Goal: Information Seeking & Learning: Find specific fact

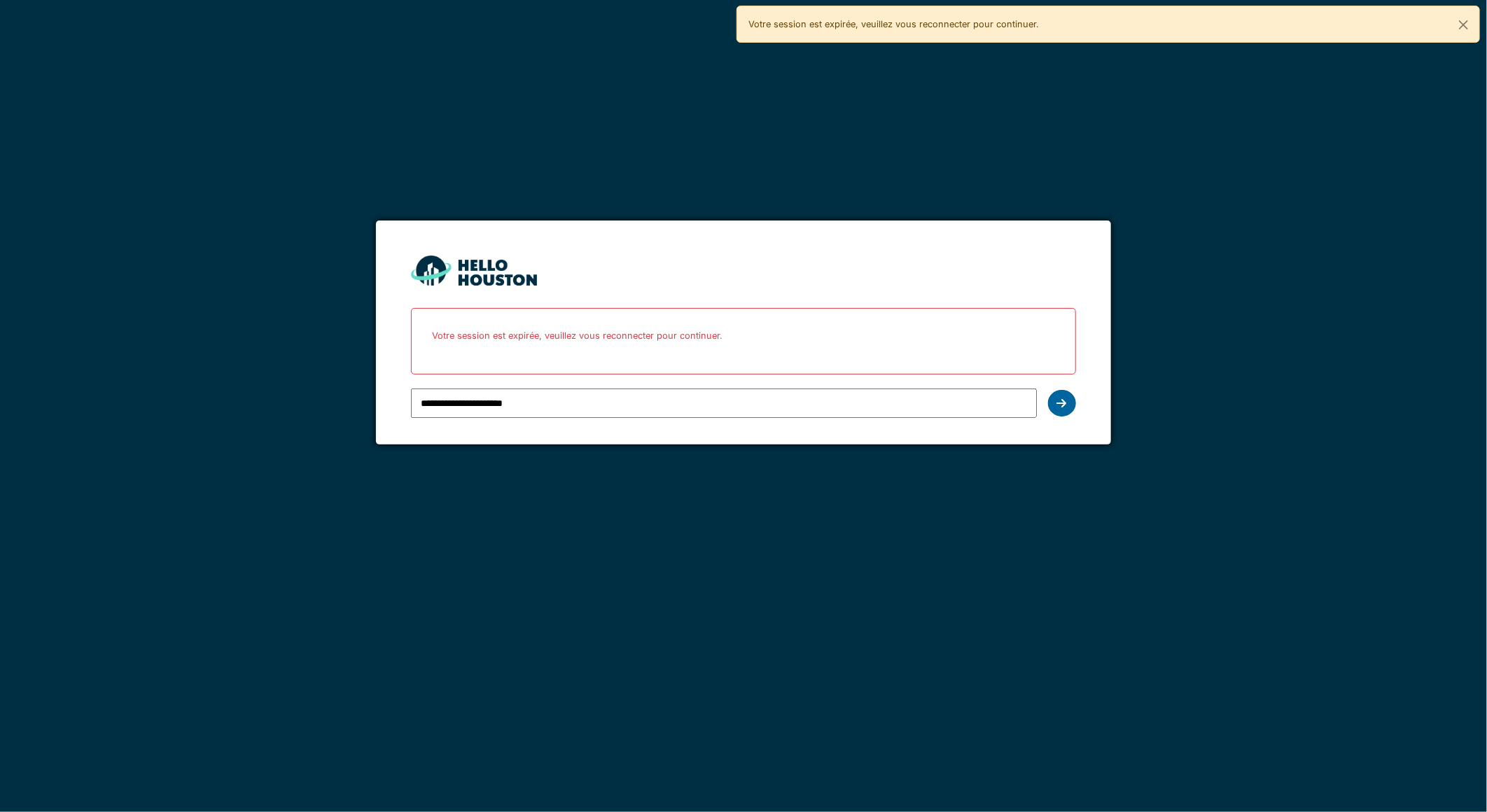
click at [1067, 408] on div at bounding box center [1062, 403] width 28 height 26
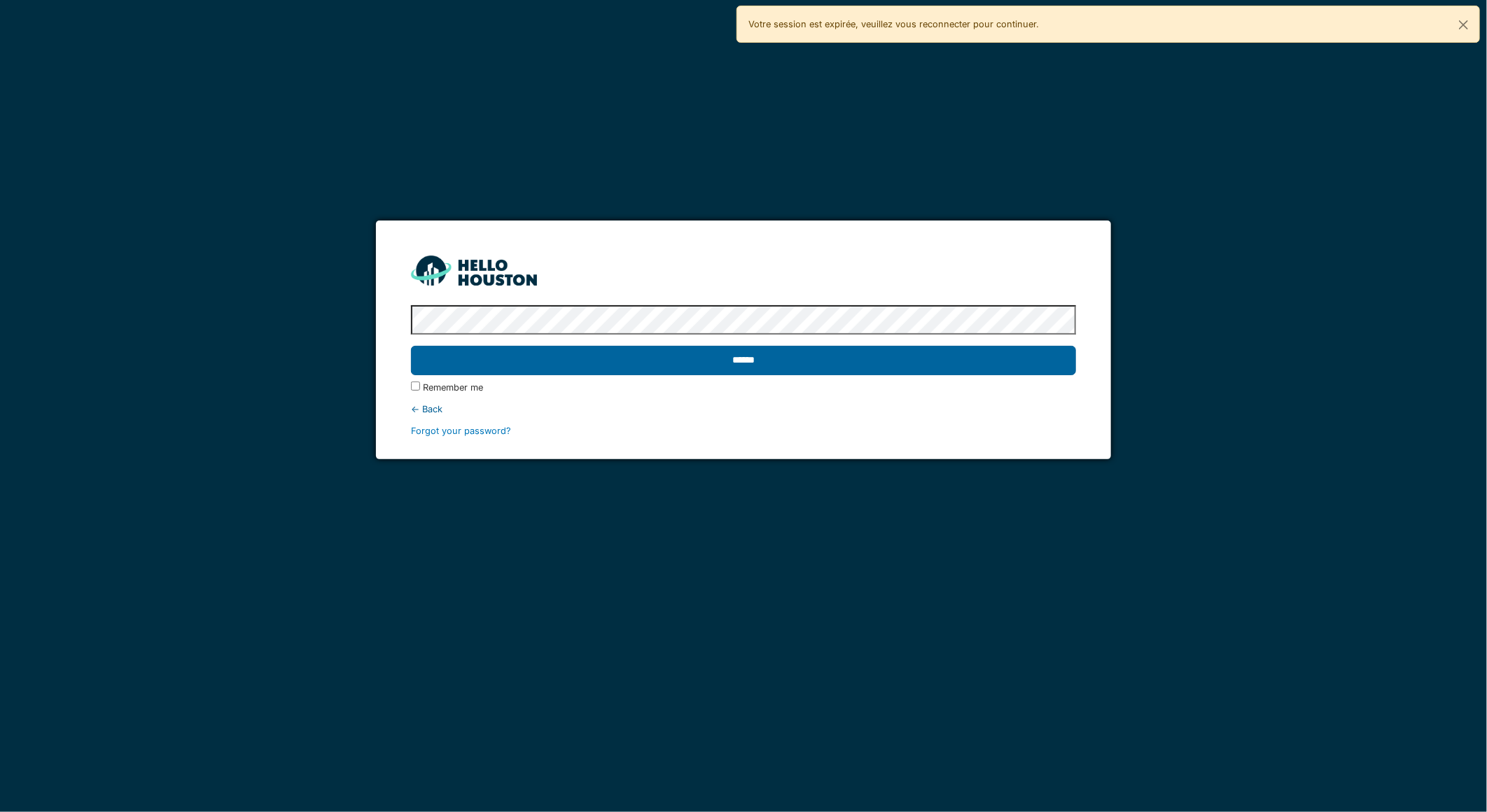
click at [989, 364] on input "******" at bounding box center [743, 361] width 664 height 30
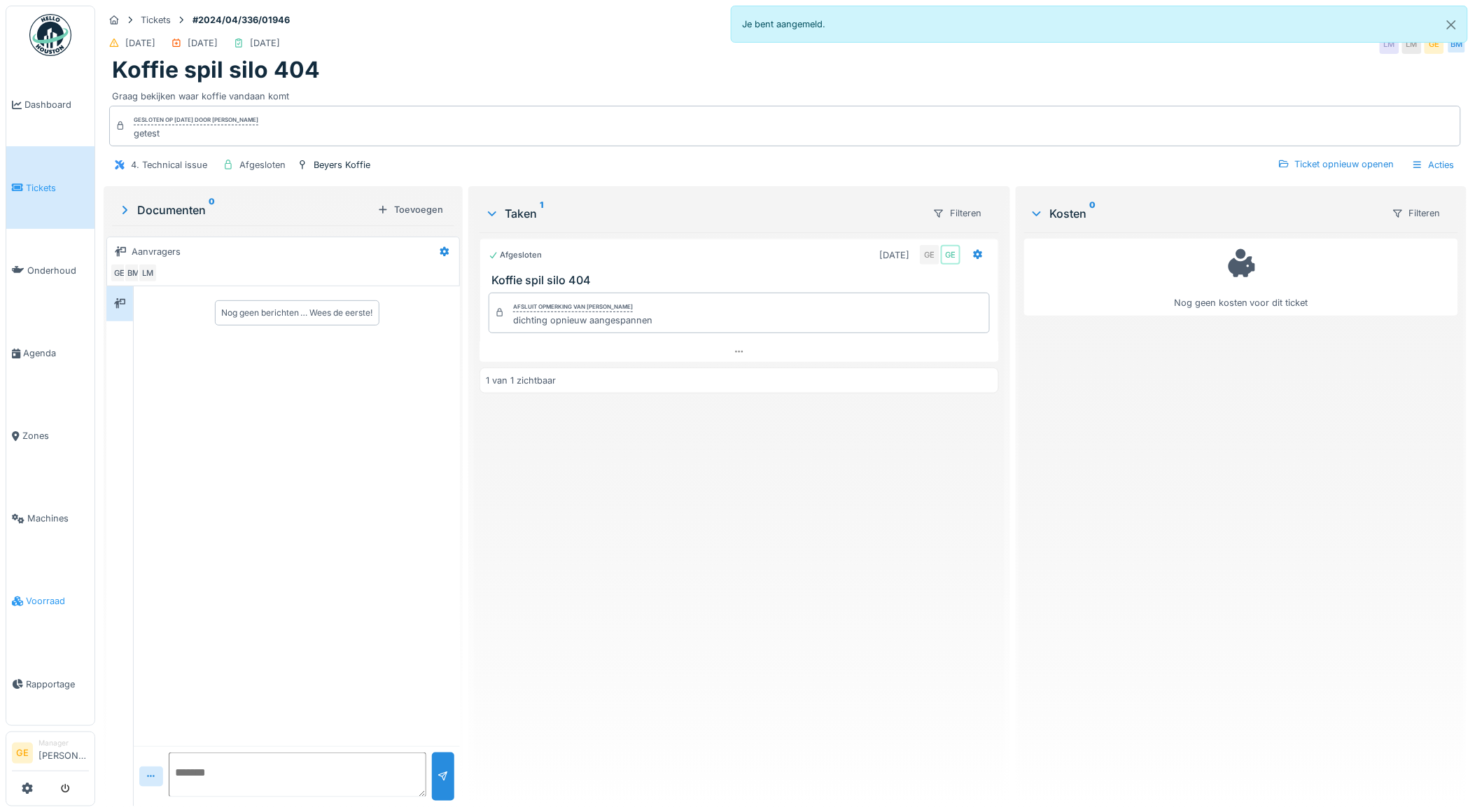
click at [46, 595] on span "Voorraad" at bounding box center [58, 601] width 63 height 13
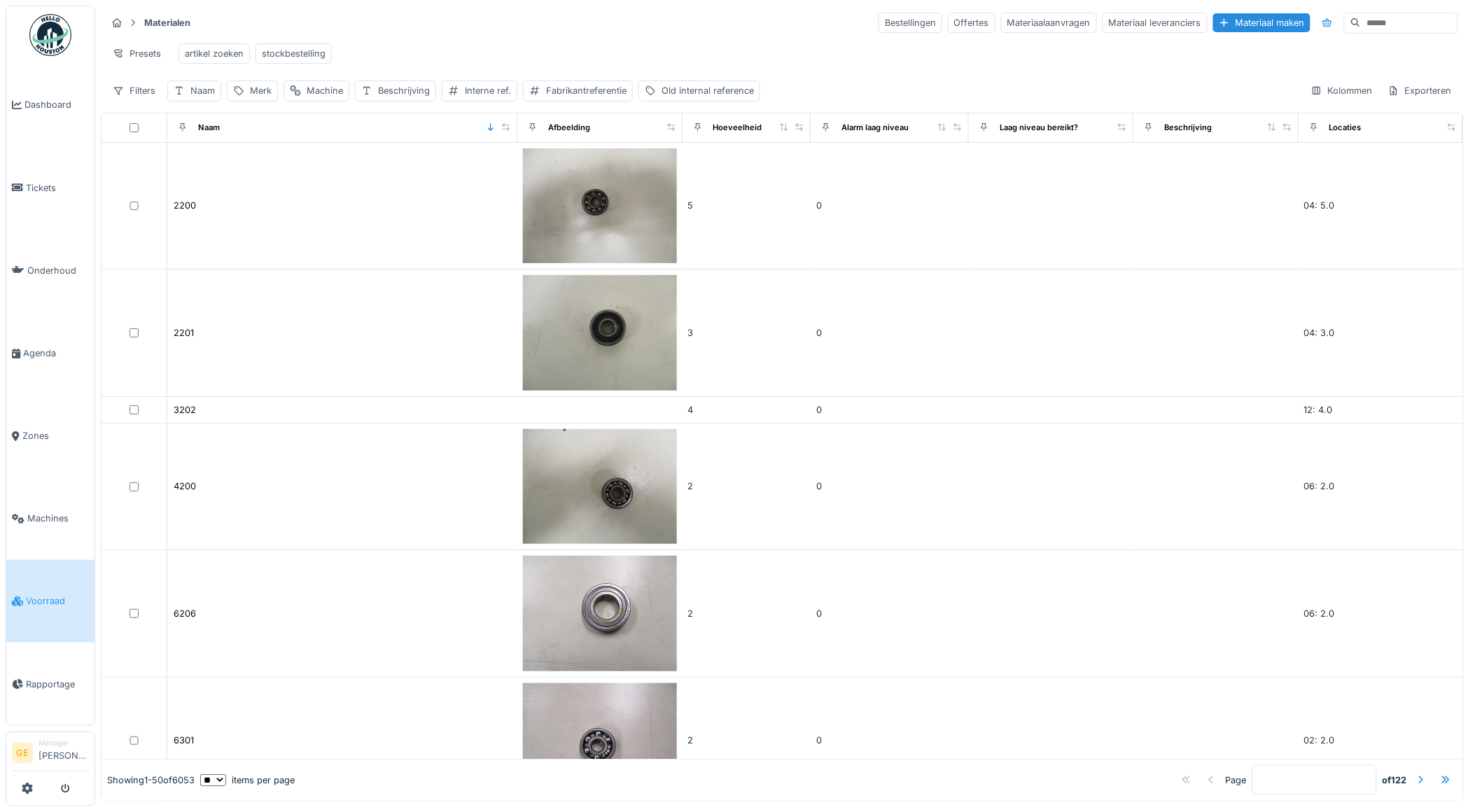
click at [1361, 23] on input at bounding box center [1410, 23] width 97 height 19
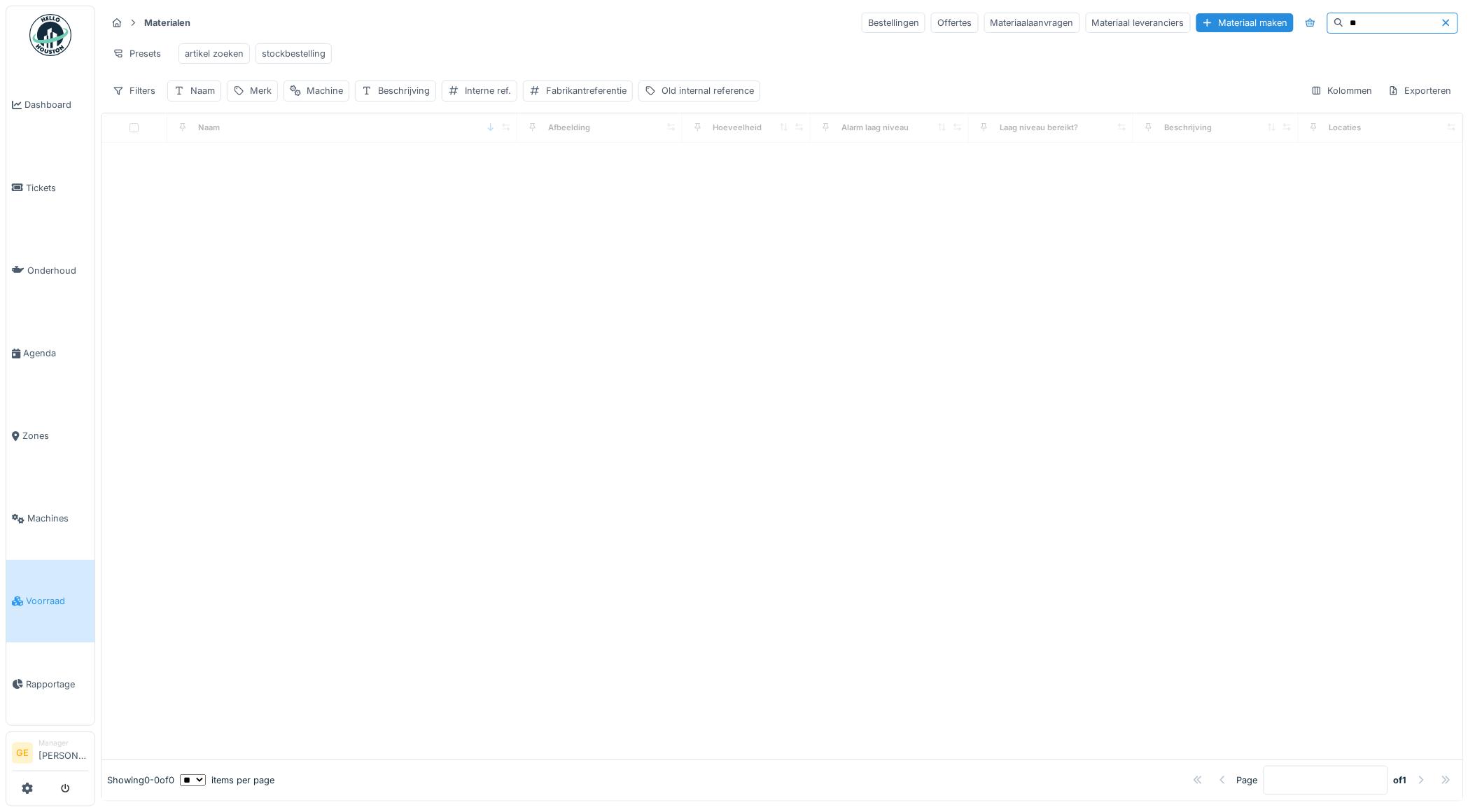
type input "*"
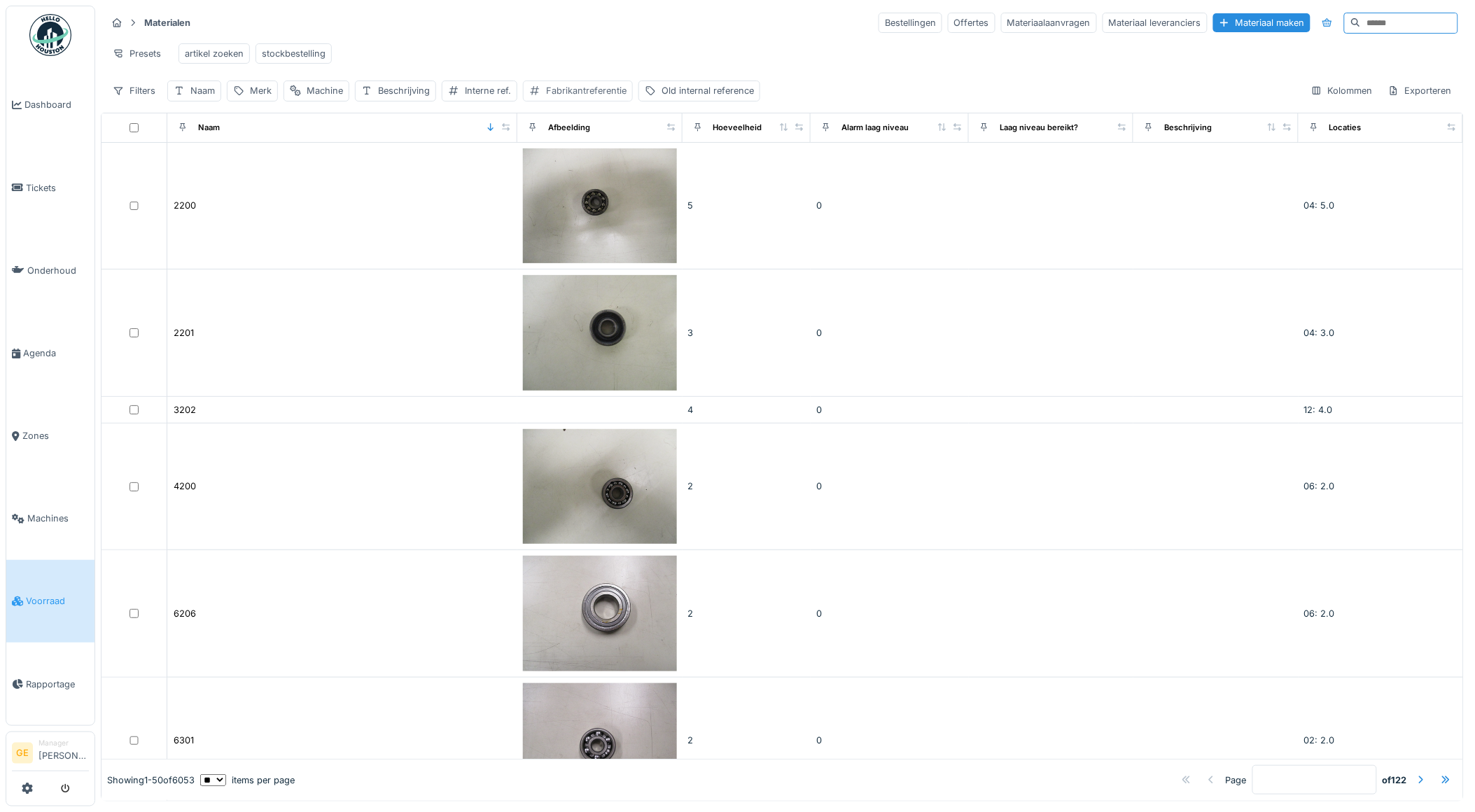
click at [569, 97] on div "Fabrikantreferentie" at bounding box center [586, 90] width 80 height 13
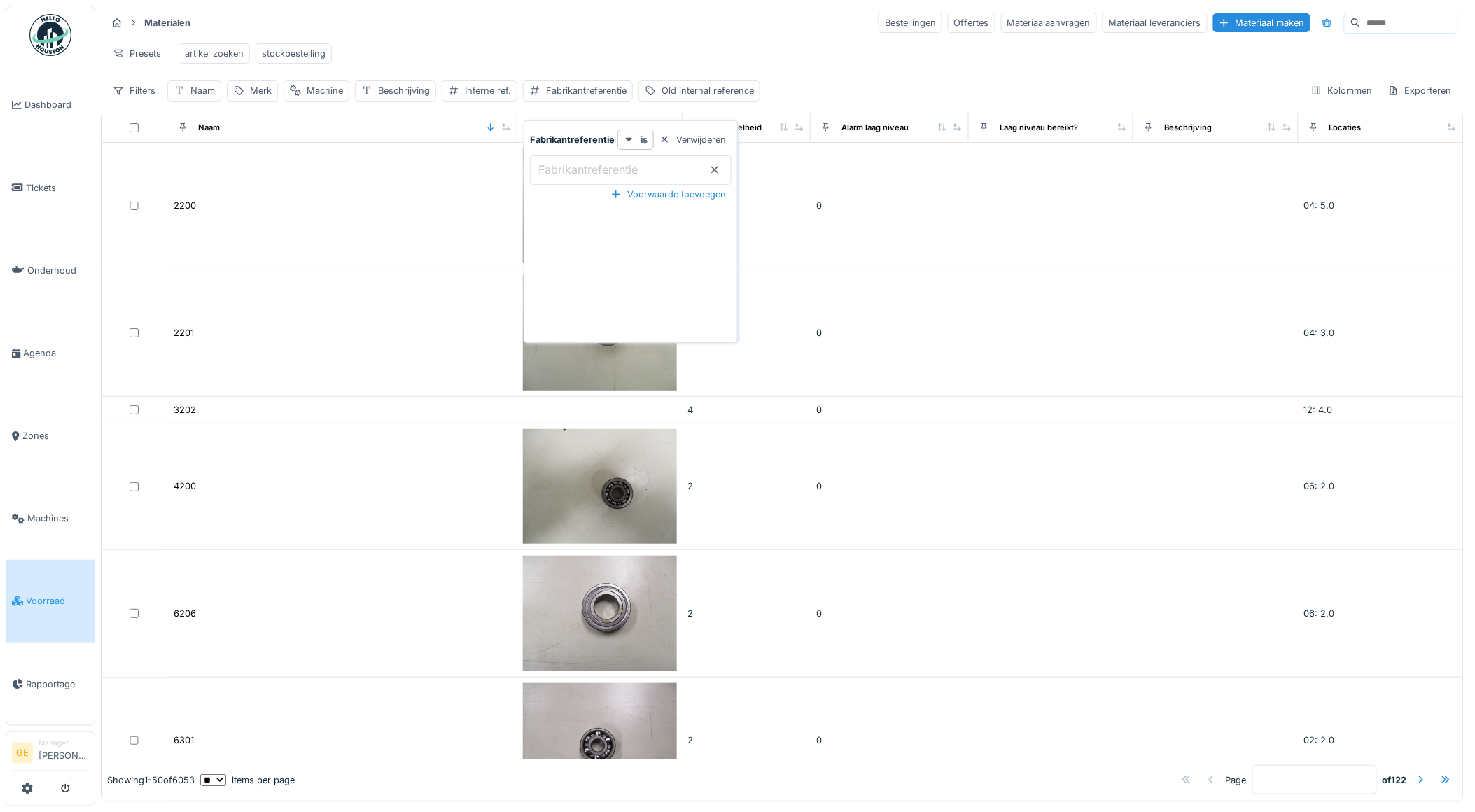
click at [584, 168] on label "Fabrikantreferentie" at bounding box center [588, 169] width 105 height 17
click at [584, 168] on input "Fabrikantreferentie" at bounding box center [631, 170] width 202 height 30
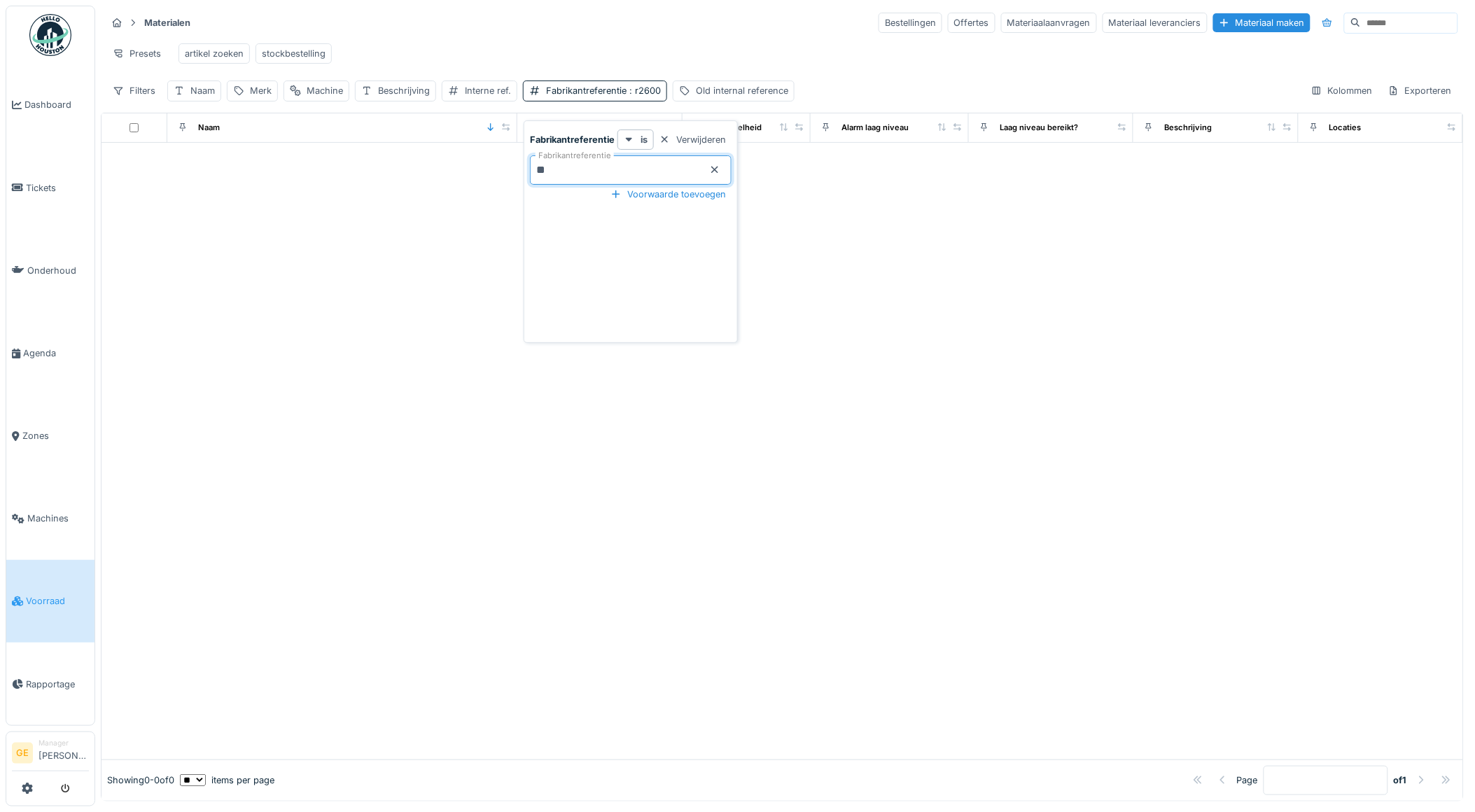
type input "*"
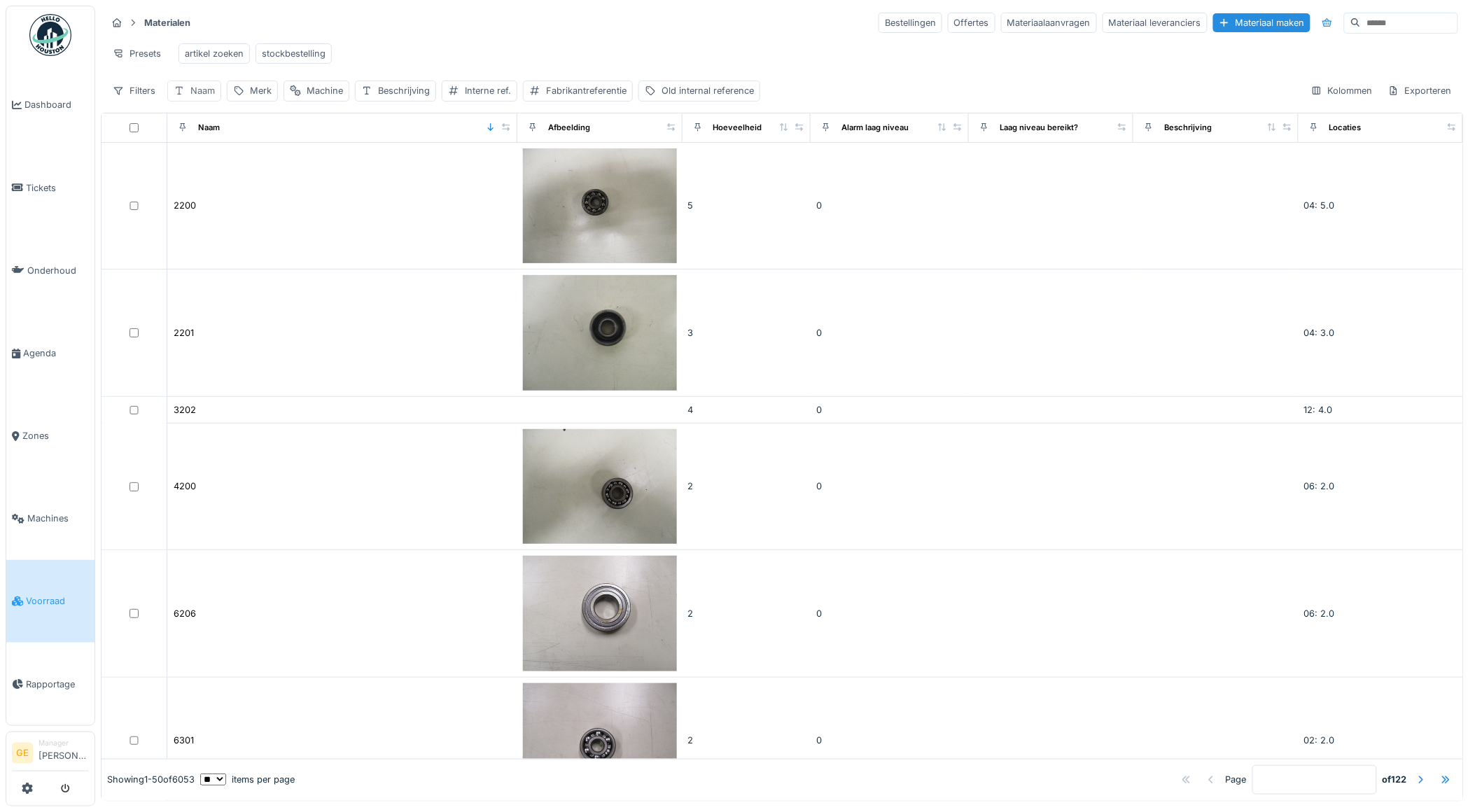
click at [198, 97] on div "Naam" at bounding box center [203, 90] width 24 height 13
click at [249, 176] on input "Naam" at bounding box center [245, 170] width 142 height 30
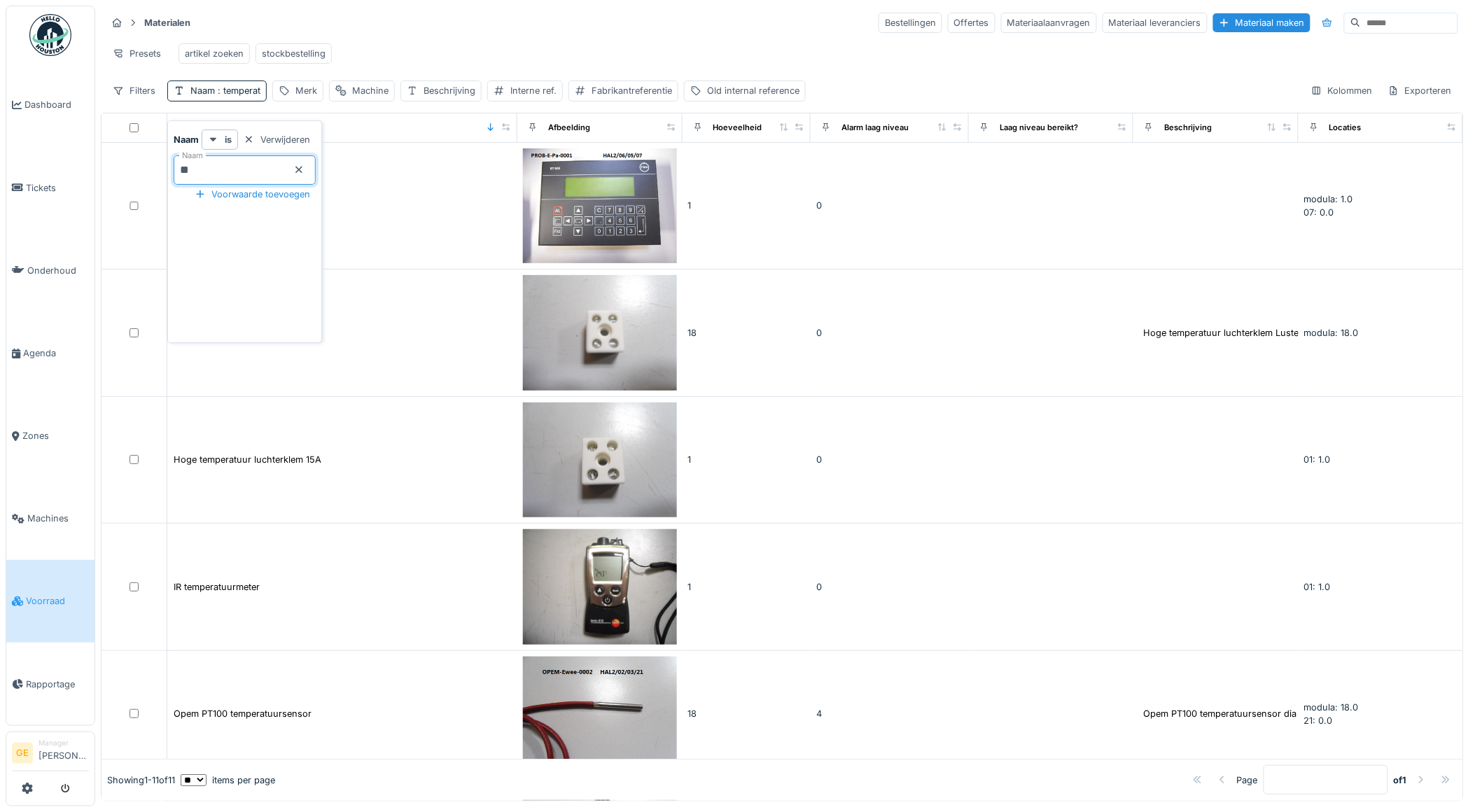
type input "*"
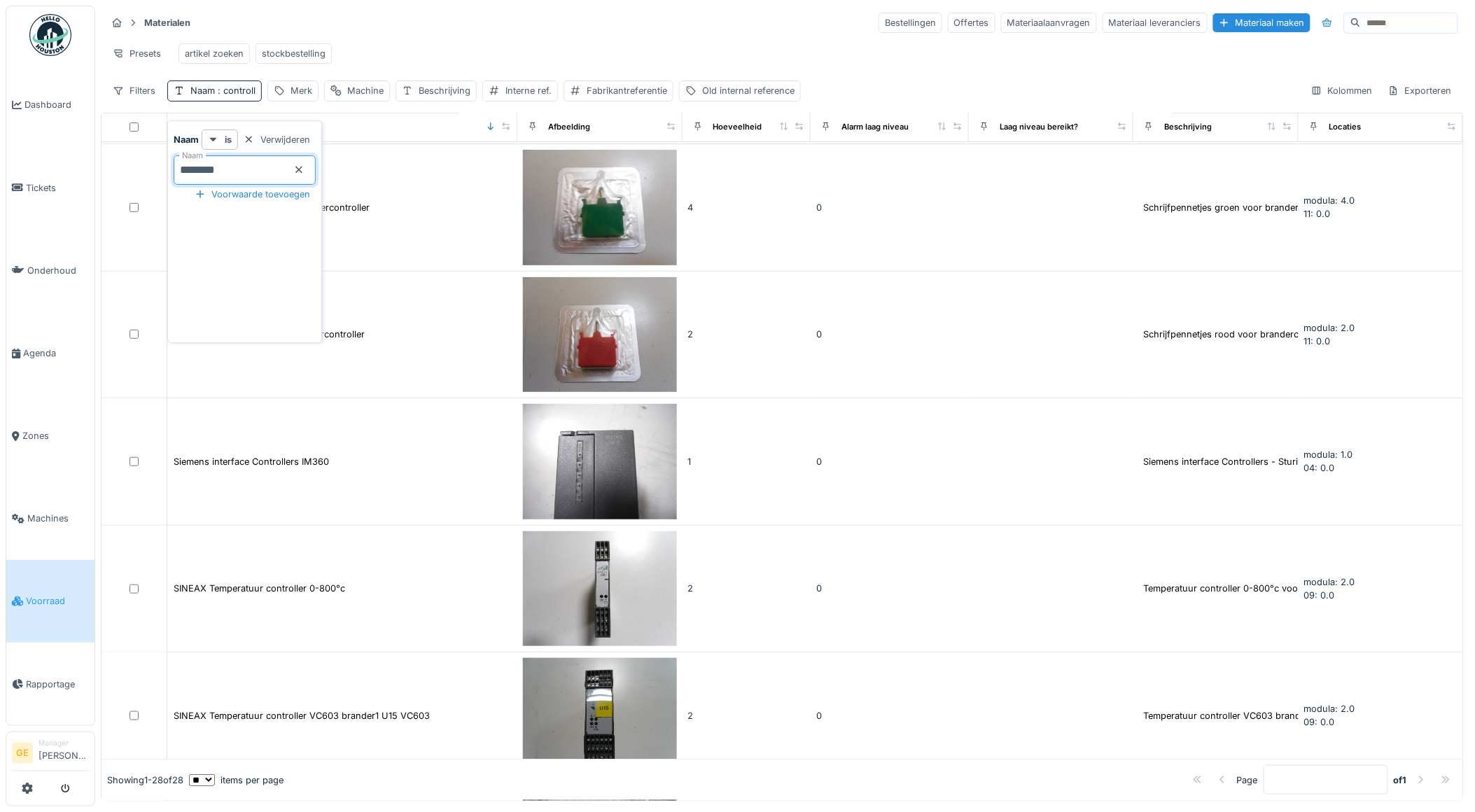
scroll to position [2123, 0]
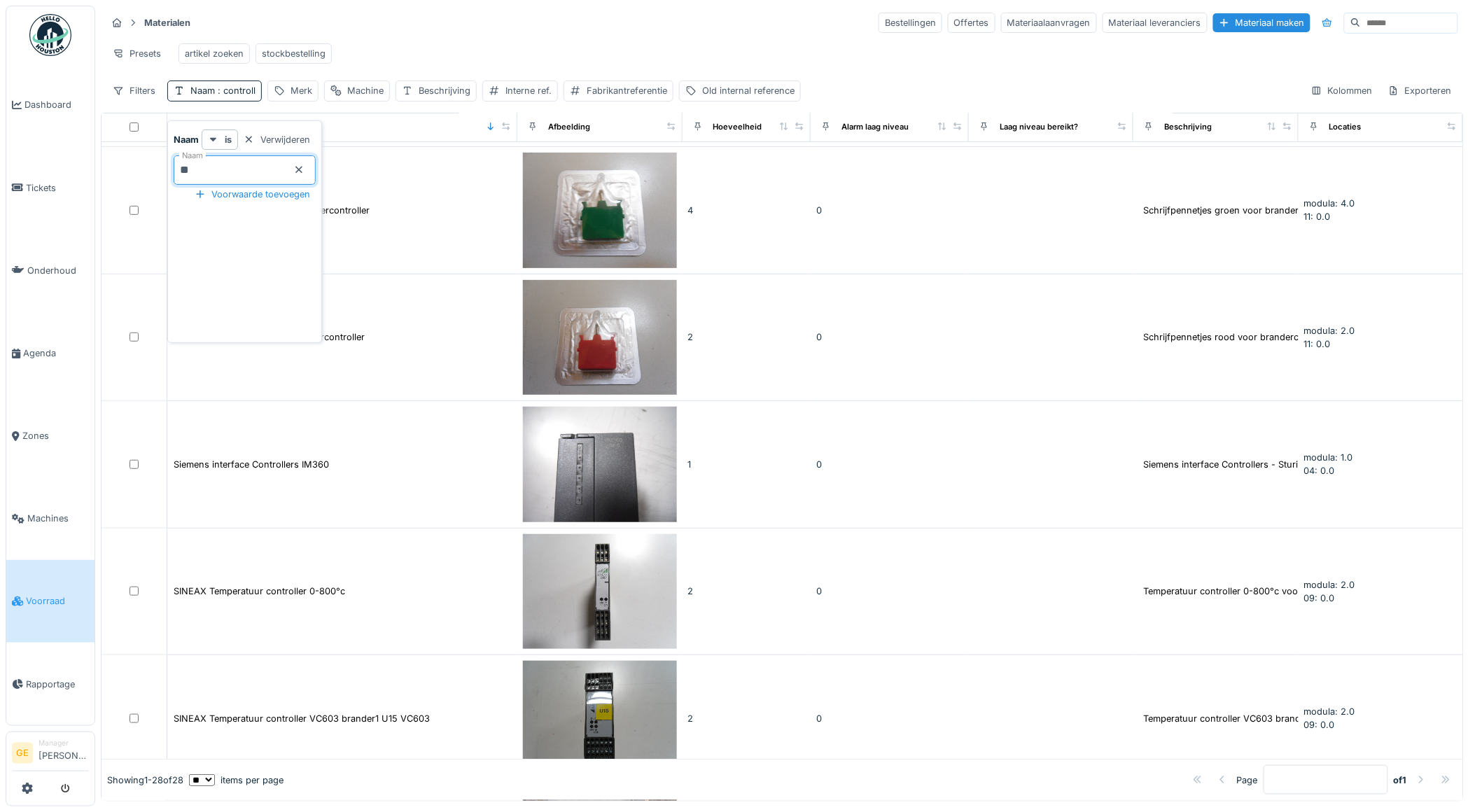
type input "*"
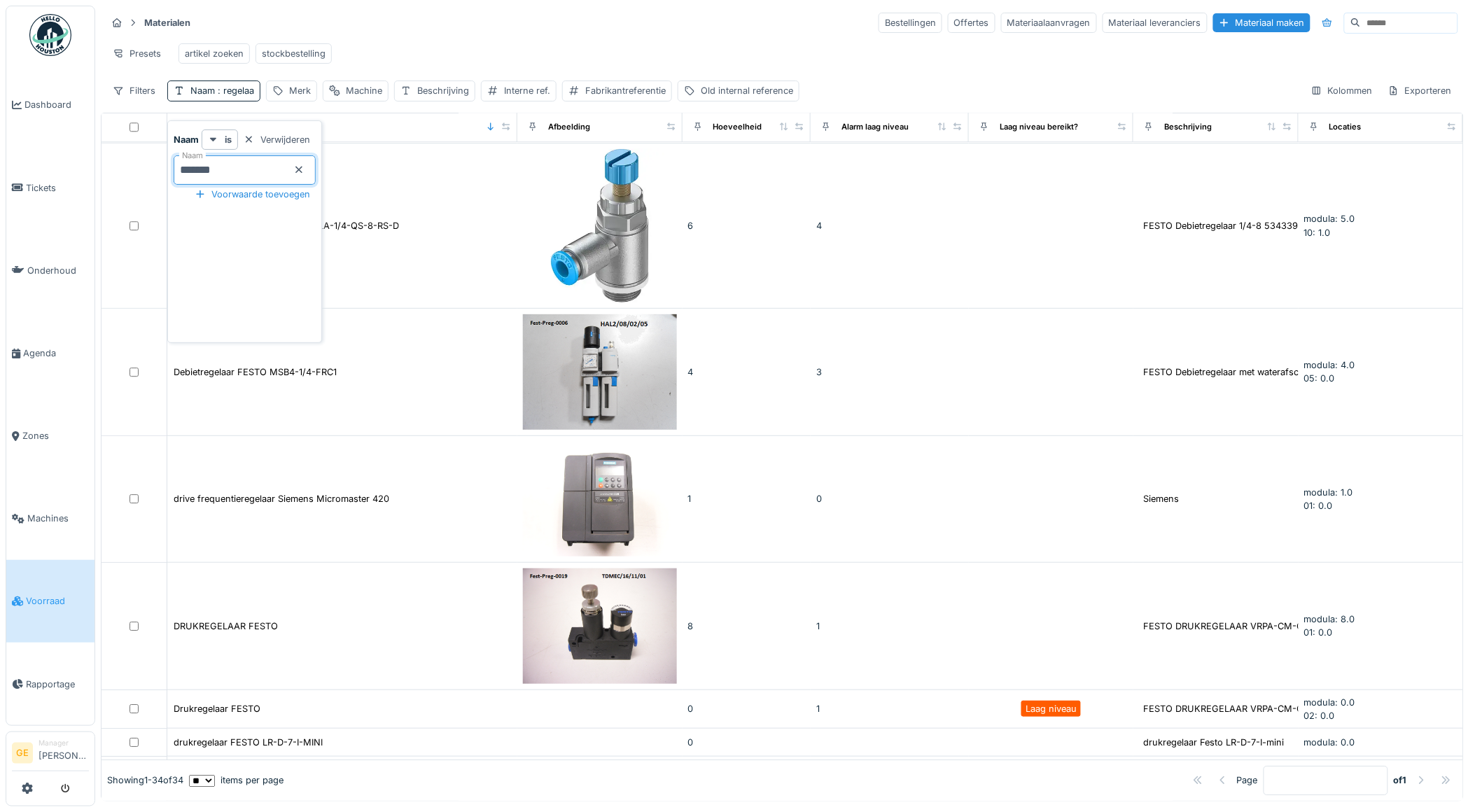
scroll to position [958, 0]
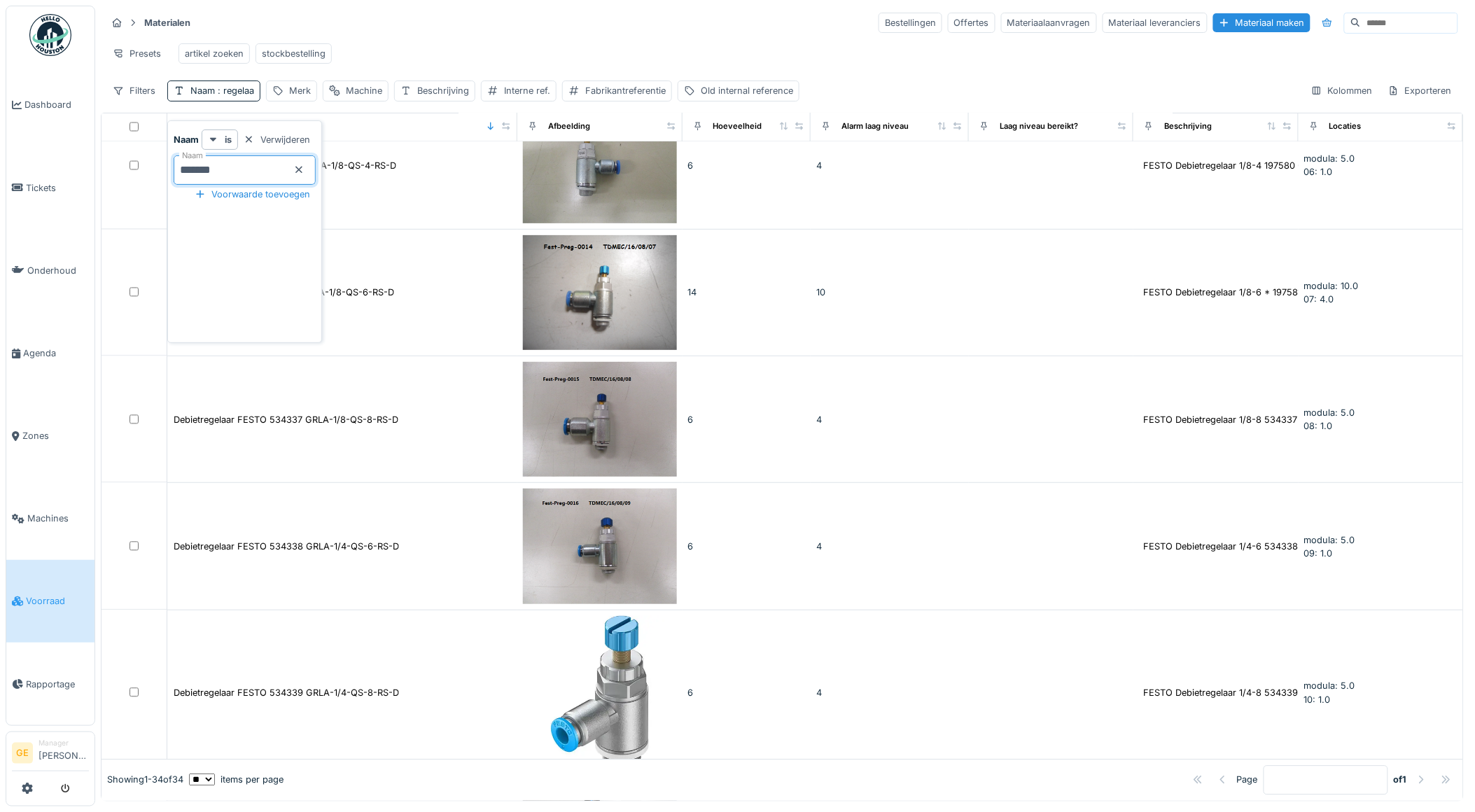
click at [252, 162] on input "*******" at bounding box center [245, 170] width 142 height 30
type input "*"
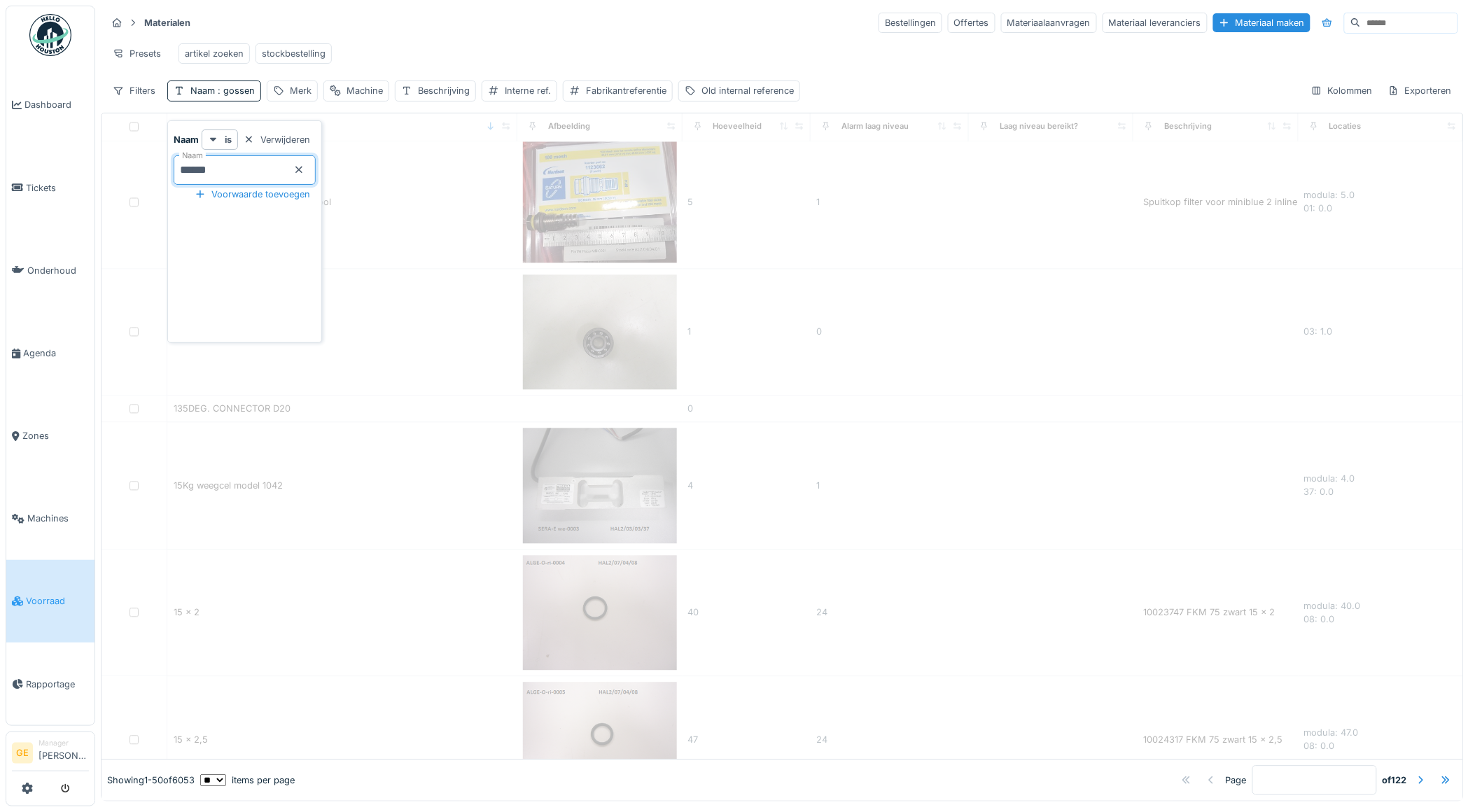
scroll to position [0, 0]
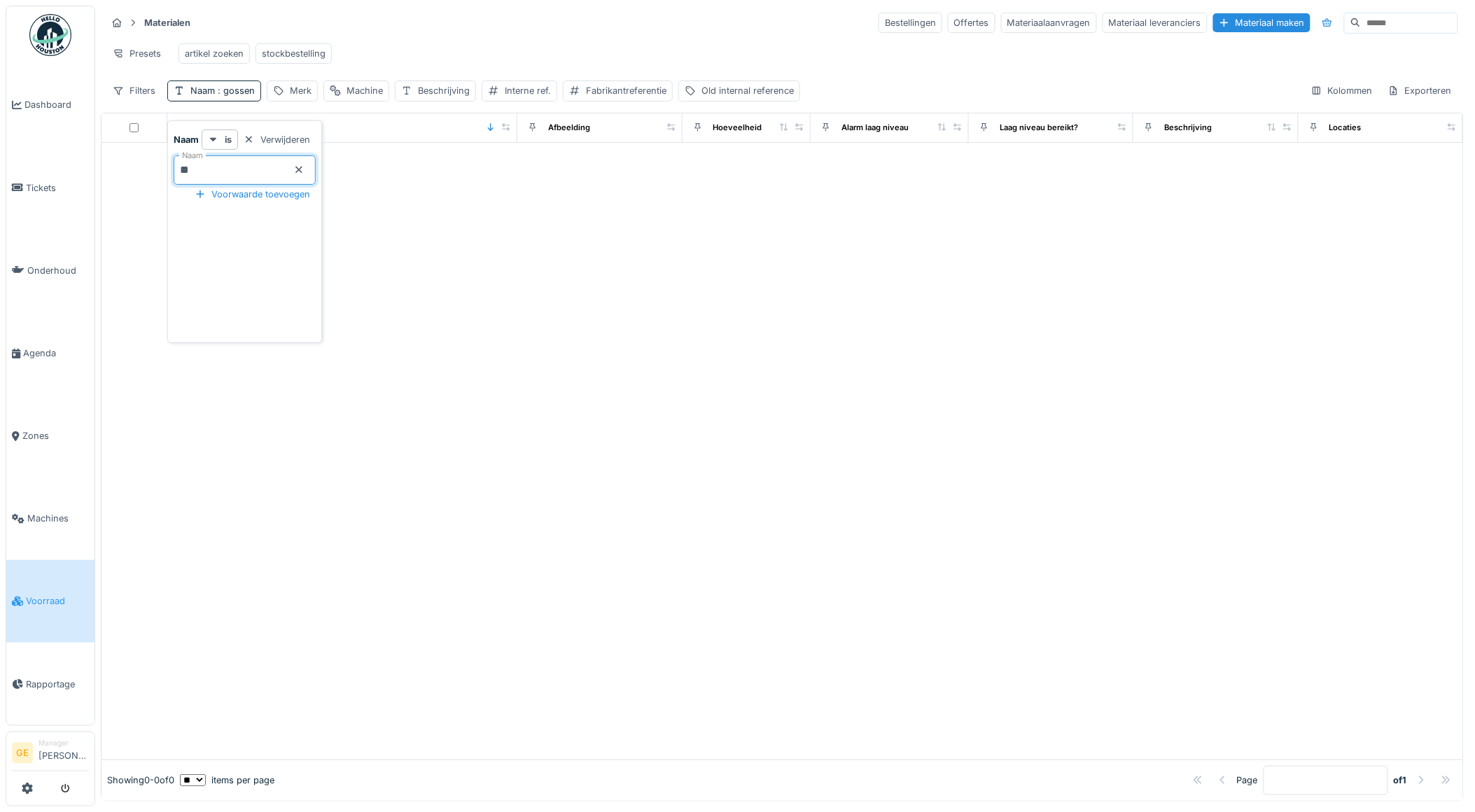
type input "*"
type input "******"
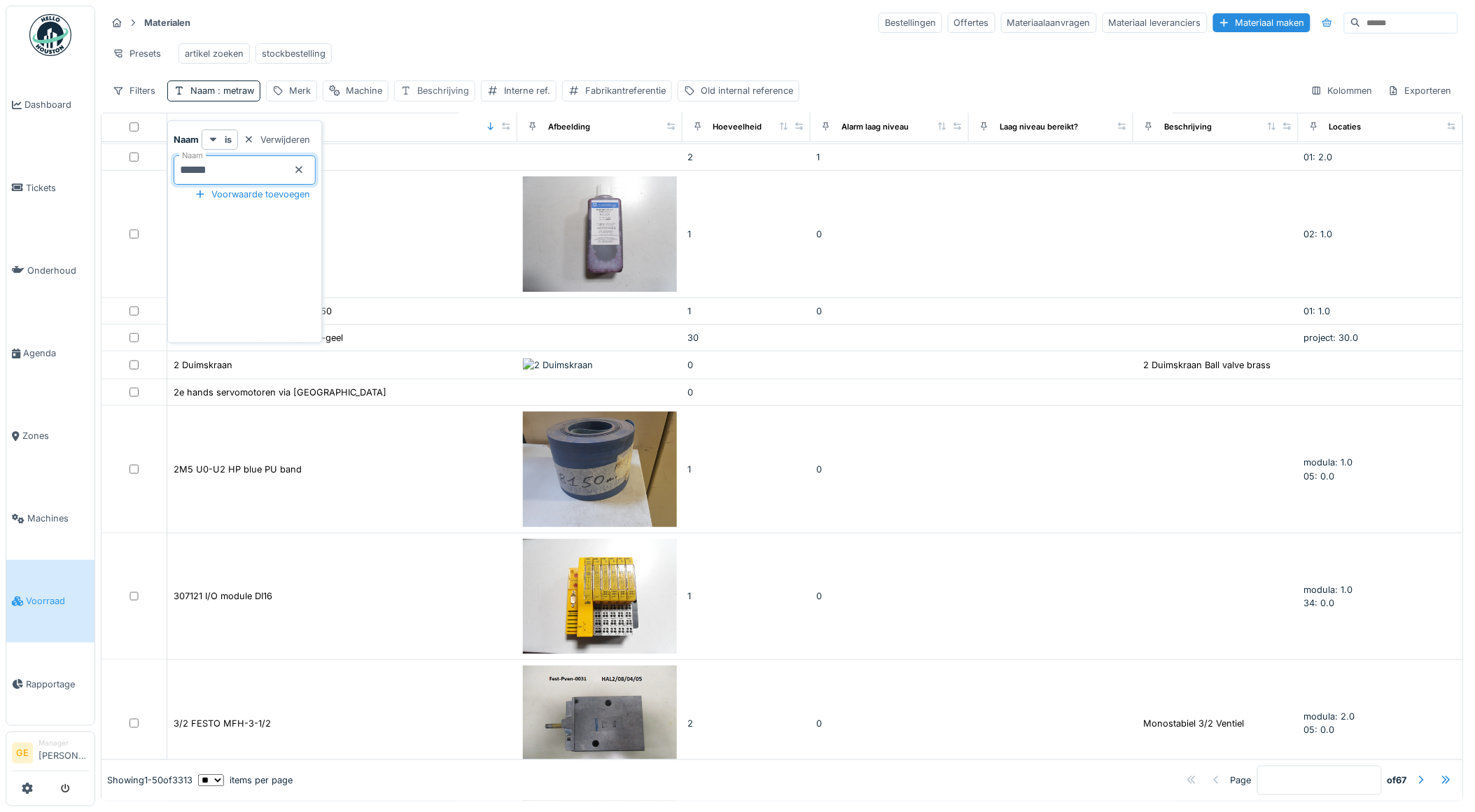
scroll to position [466, 0]
click at [423, 38] on div "Presets artikel zoeken stockbestelling" at bounding box center [782, 53] width 1352 height 31
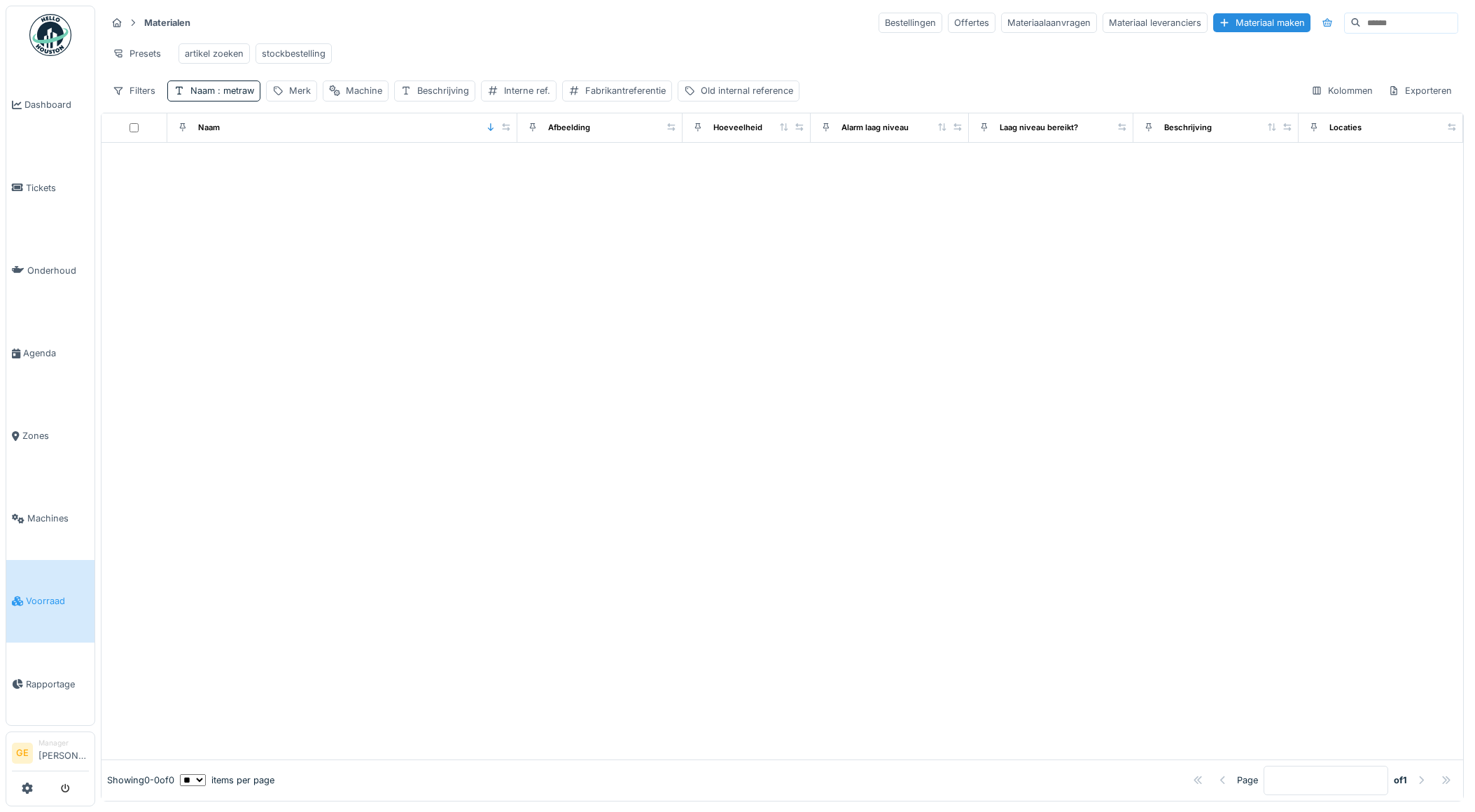
scroll to position [5, 0]
click at [230, 100] on div "Naam : metraw" at bounding box center [214, 90] width 93 height 20
click at [285, 165] on input "******" at bounding box center [245, 170] width 142 height 30
type input "*"
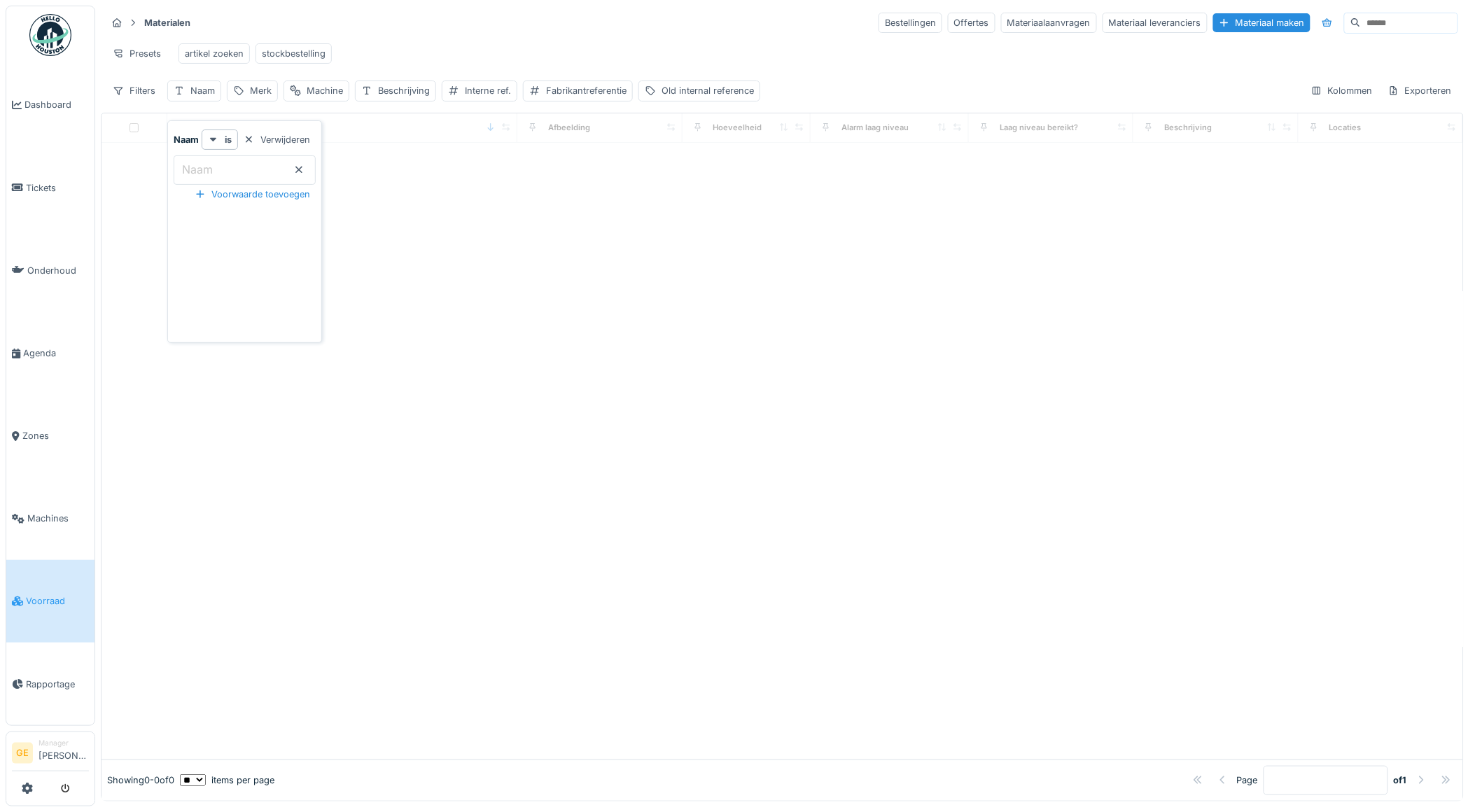
click at [458, 29] on div "Materialen Bestellingen Offertes Materiaalaanvragen Materiaal leveranciers Mate…" at bounding box center [782, 56] width 1363 height 101
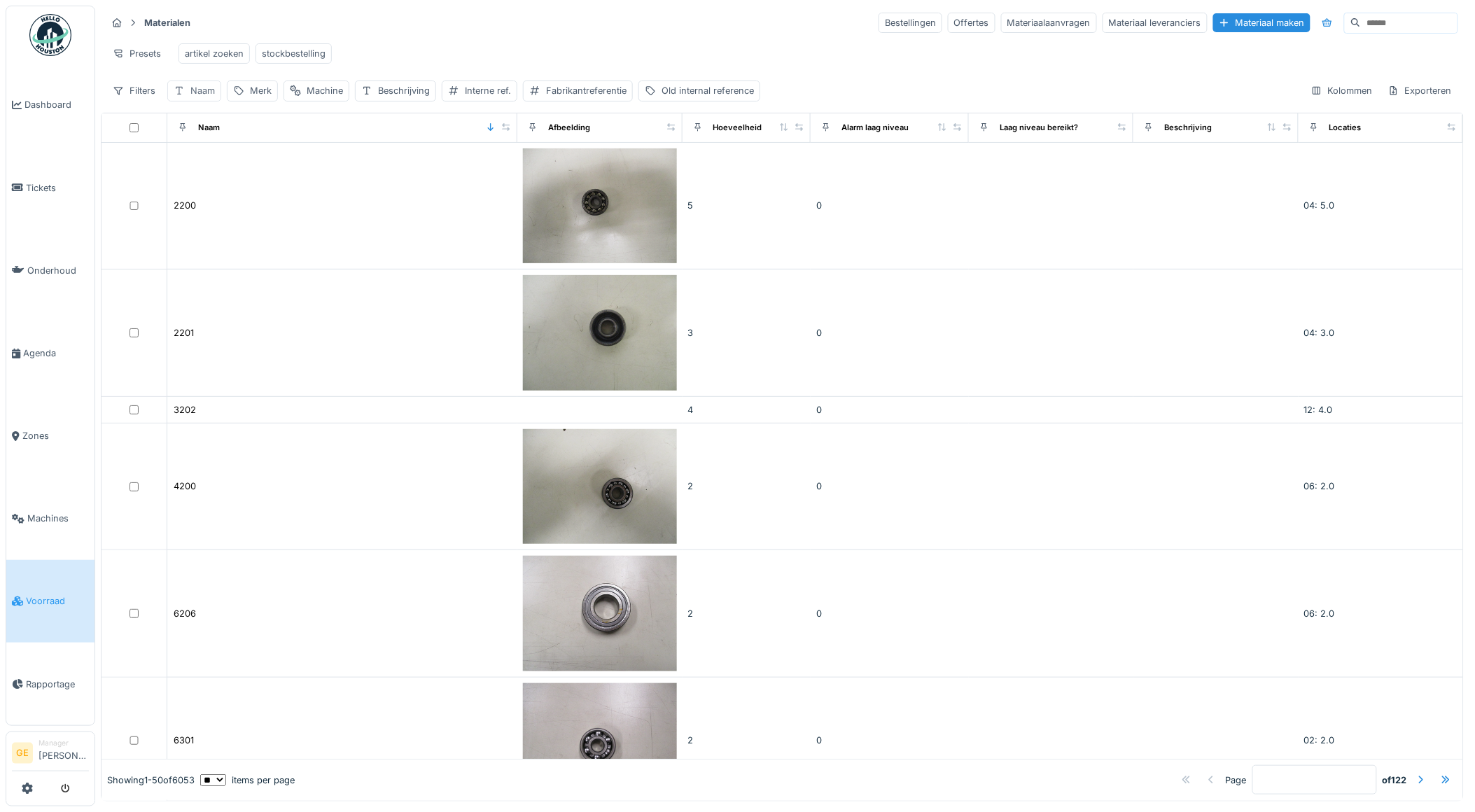
click at [200, 95] on div "Naam" at bounding box center [203, 90] width 24 height 13
click at [236, 160] on input "Naam" at bounding box center [245, 170] width 142 height 30
click at [1361, 17] on input at bounding box center [1410, 23] width 97 height 19
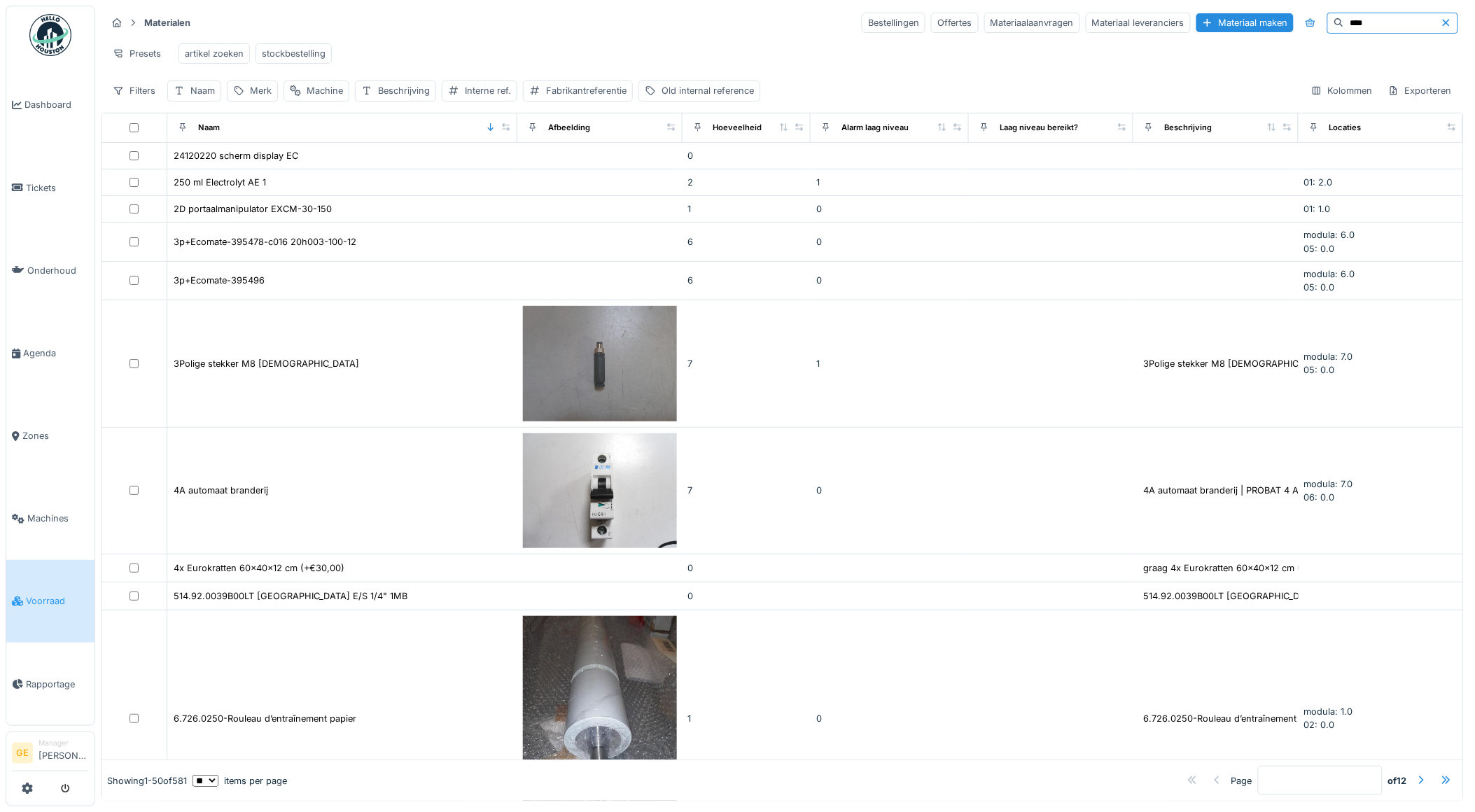
type input "****"
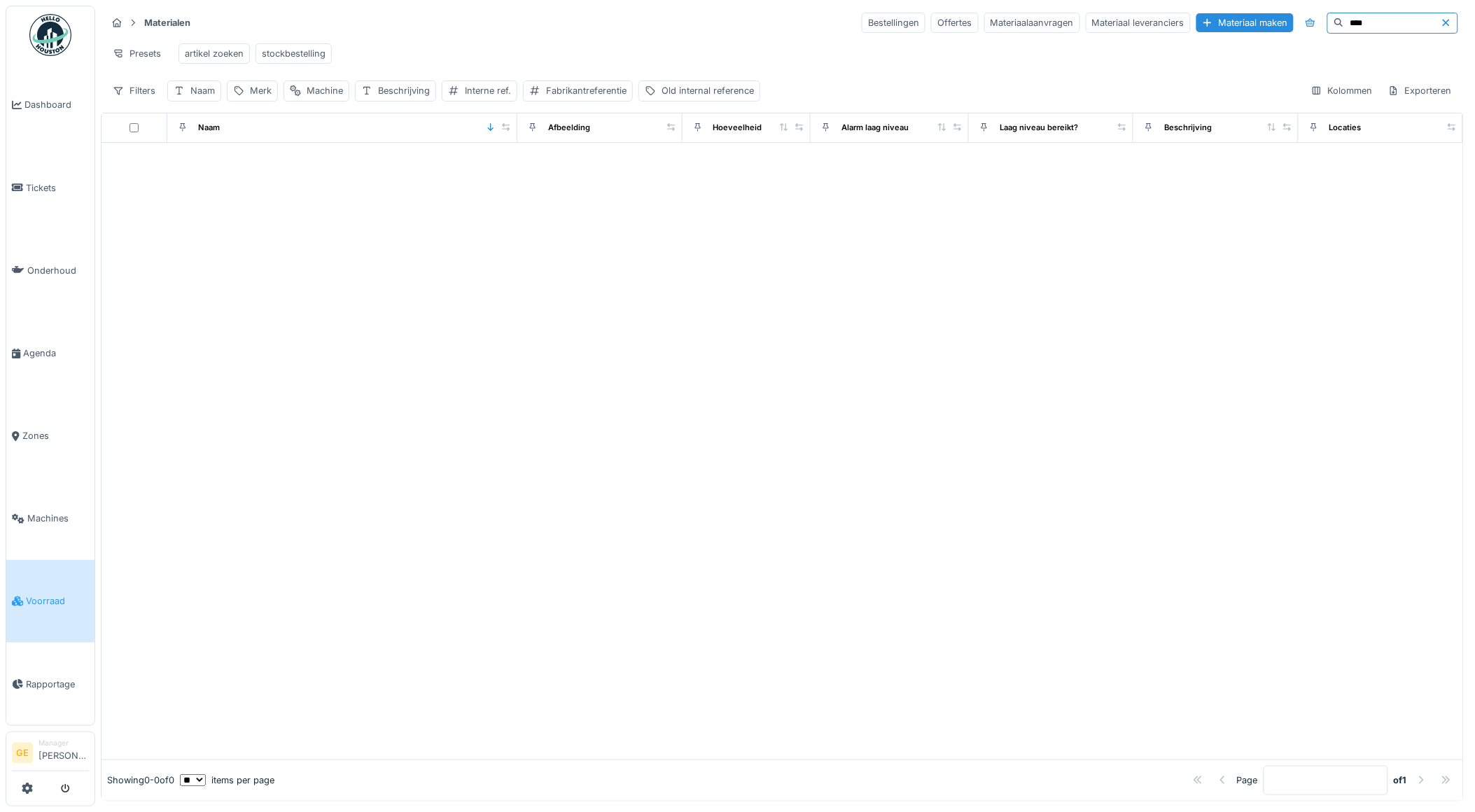
click at [1441, 18] on icon at bounding box center [1446, 23] width 11 height 9
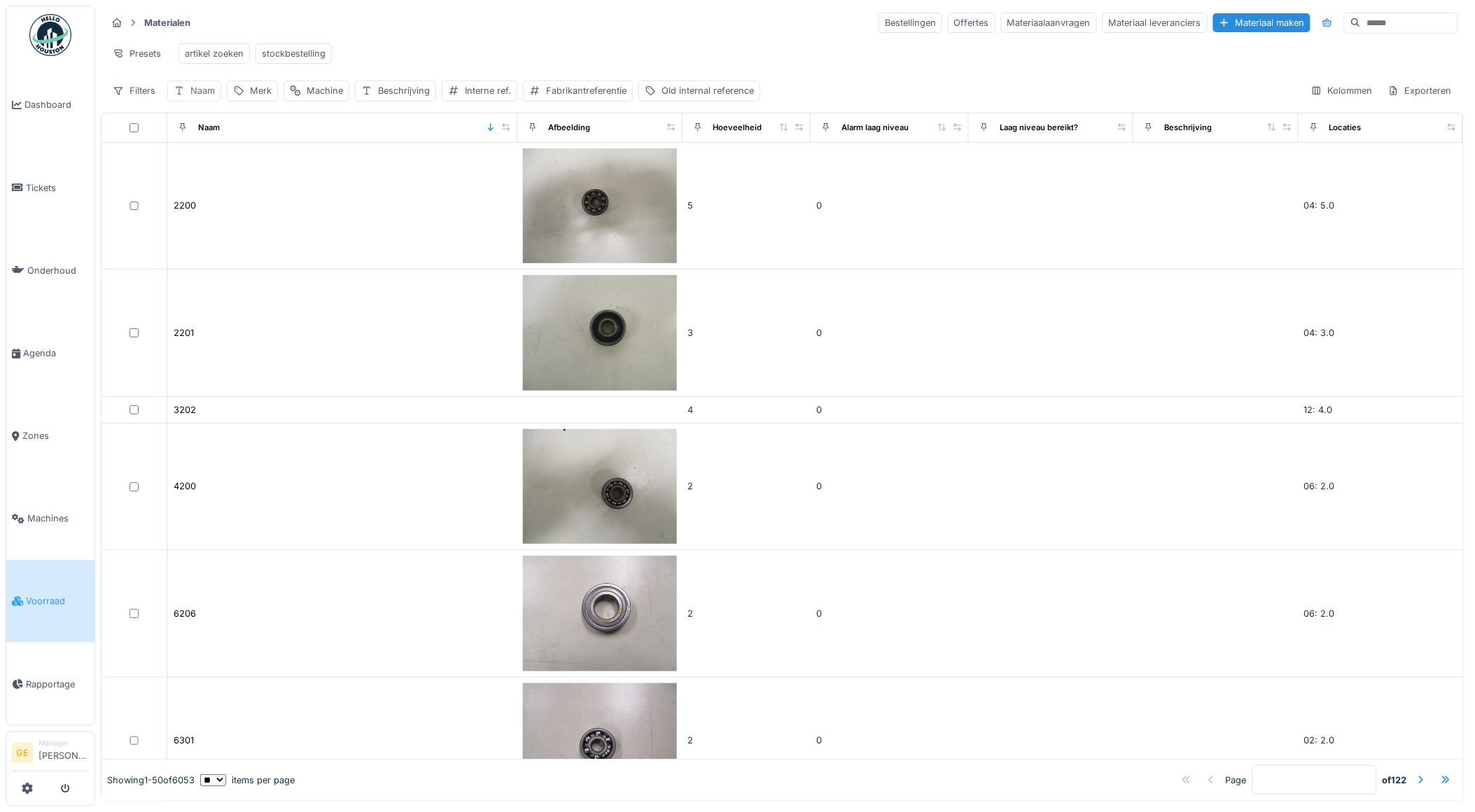
click at [206, 93] on div "Naam" at bounding box center [203, 90] width 24 height 13
click at [229, 161] on input "Naam" at bounding box center [245, 170] width 142 height 30
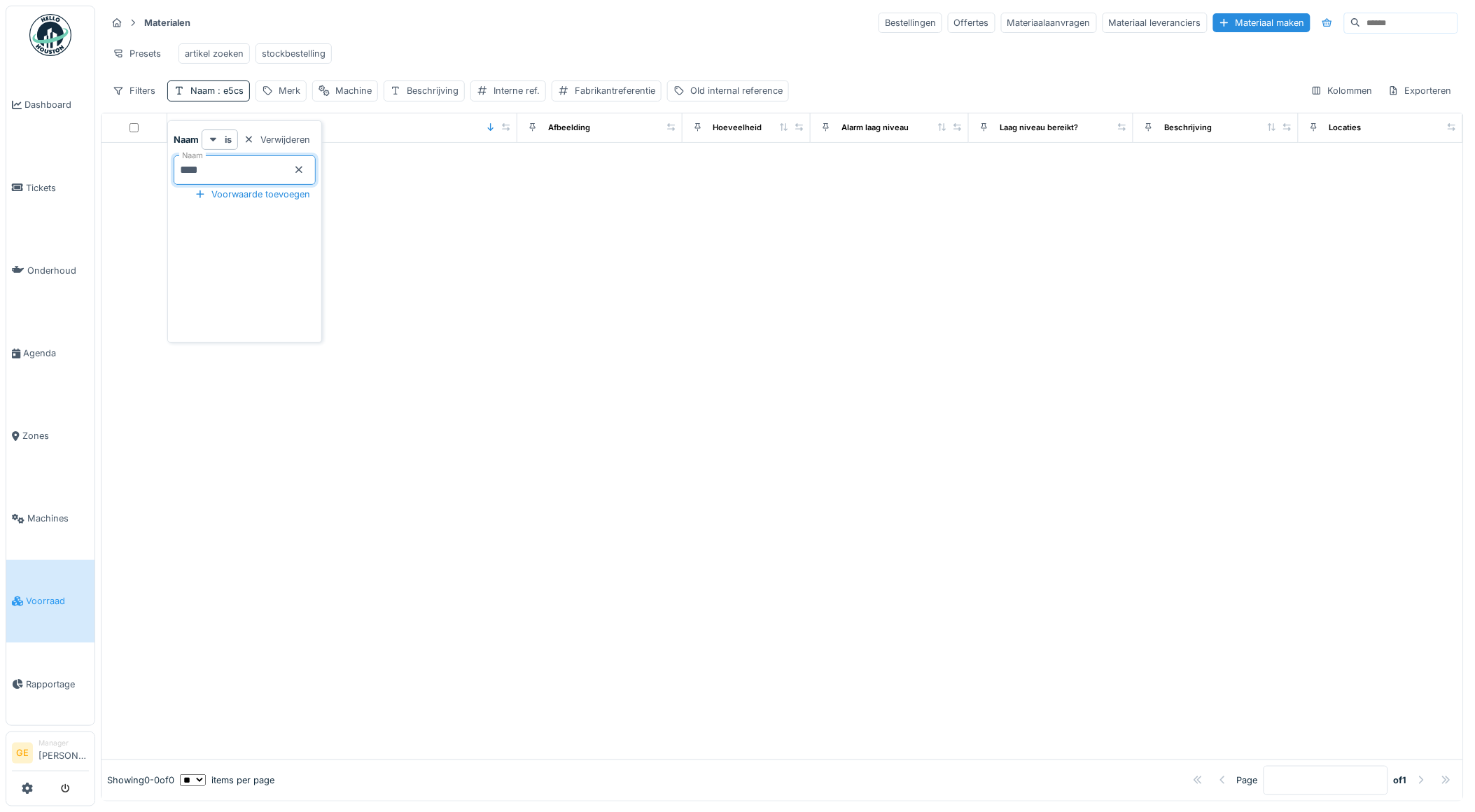
type input "****"
click at [410, 292] on div at bounding box center [782, 451] width 1361 height 616
click at [214, 94] on div "Naam : e5cs" at bounding box center [217, 90] width 53 height 13
click at [302, 167] on icon at bounding box center [299, 170] width 7 height 7
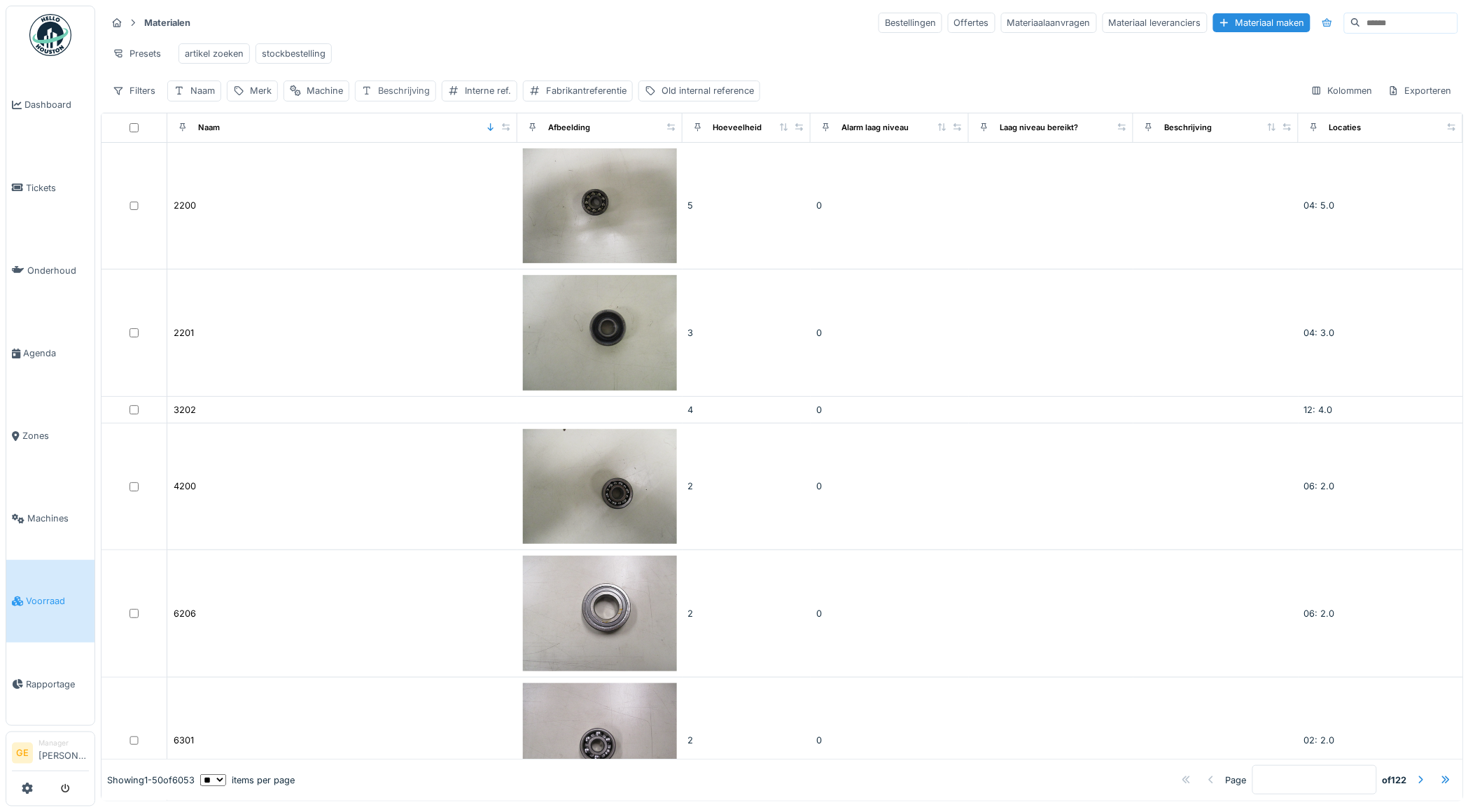
click at [393, 97] on div "Beschrijving" at bounding box center [403, 90] width 52 height 13
click at [406, 164] on label "Beschrijving" at bounding box center [402, 169] width 69 height 17
click at [406, 164] on input "Beschrijving" at bounding box center [447, 170] width 171 height 30
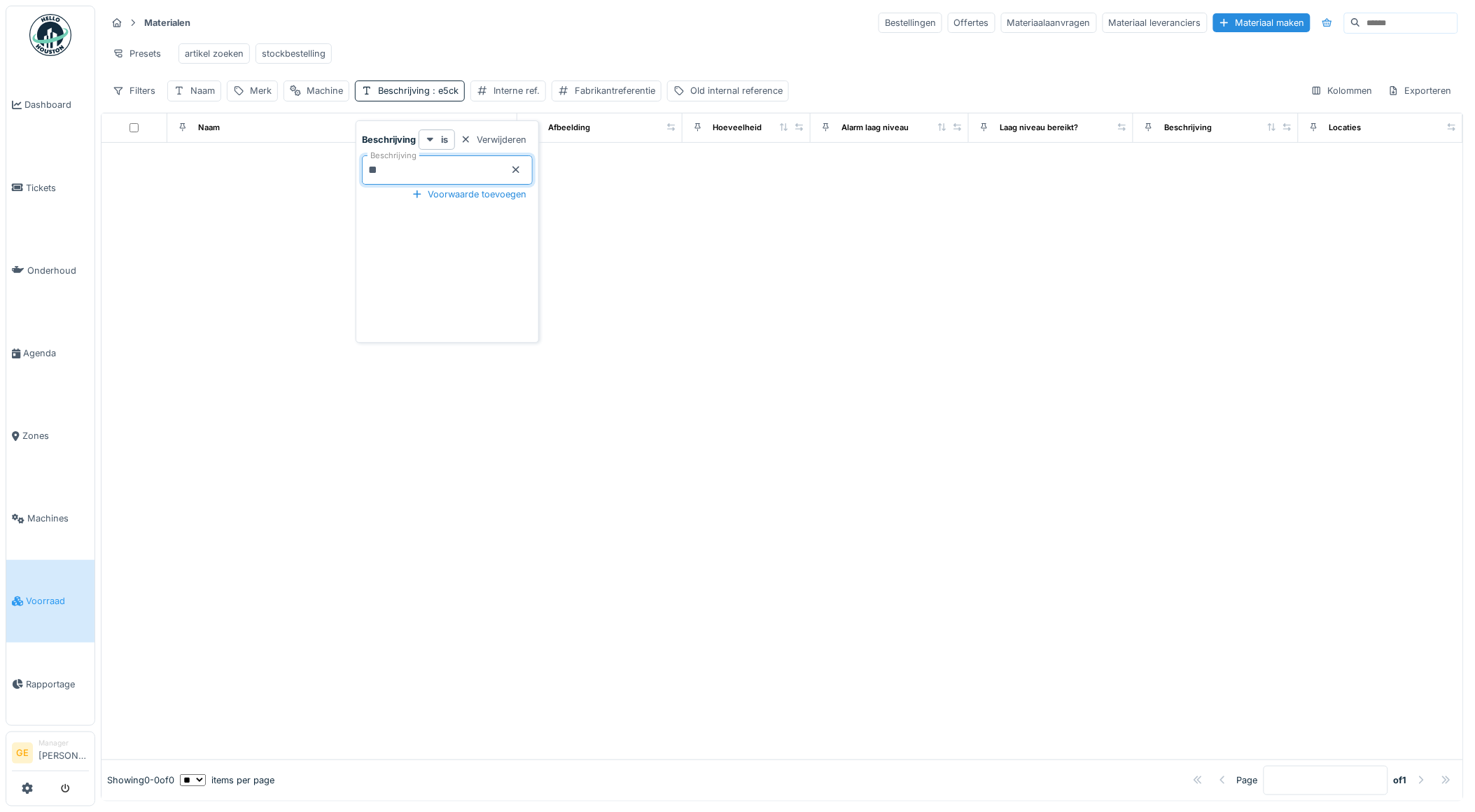
type input "*"
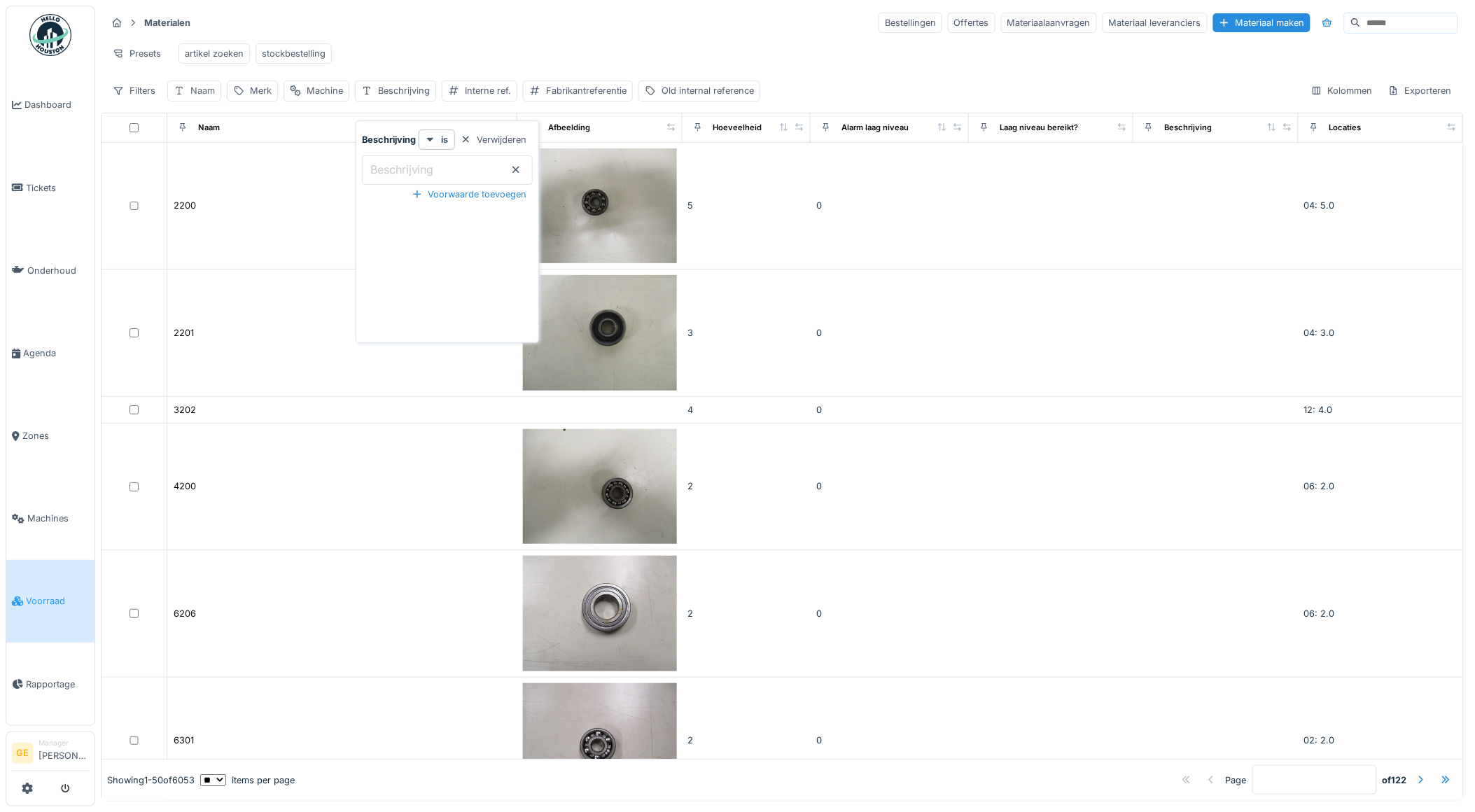
click at [204, 95] on div "Naam" at bounding box center [203, 90] width 24 height 13
click at [235, 167] on input "Naam" at bounding box center [245, 170] width 142 height 30
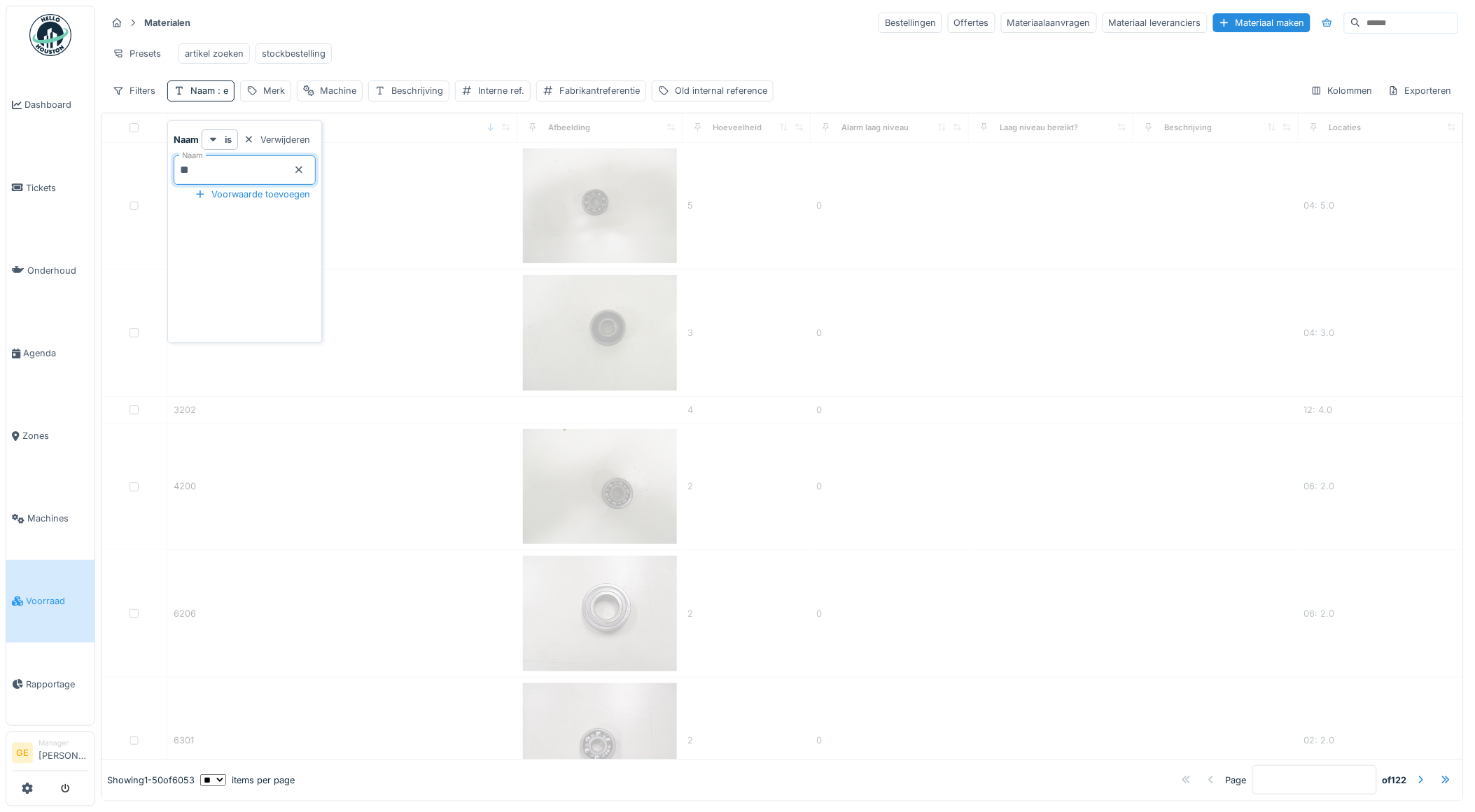
type input "***"
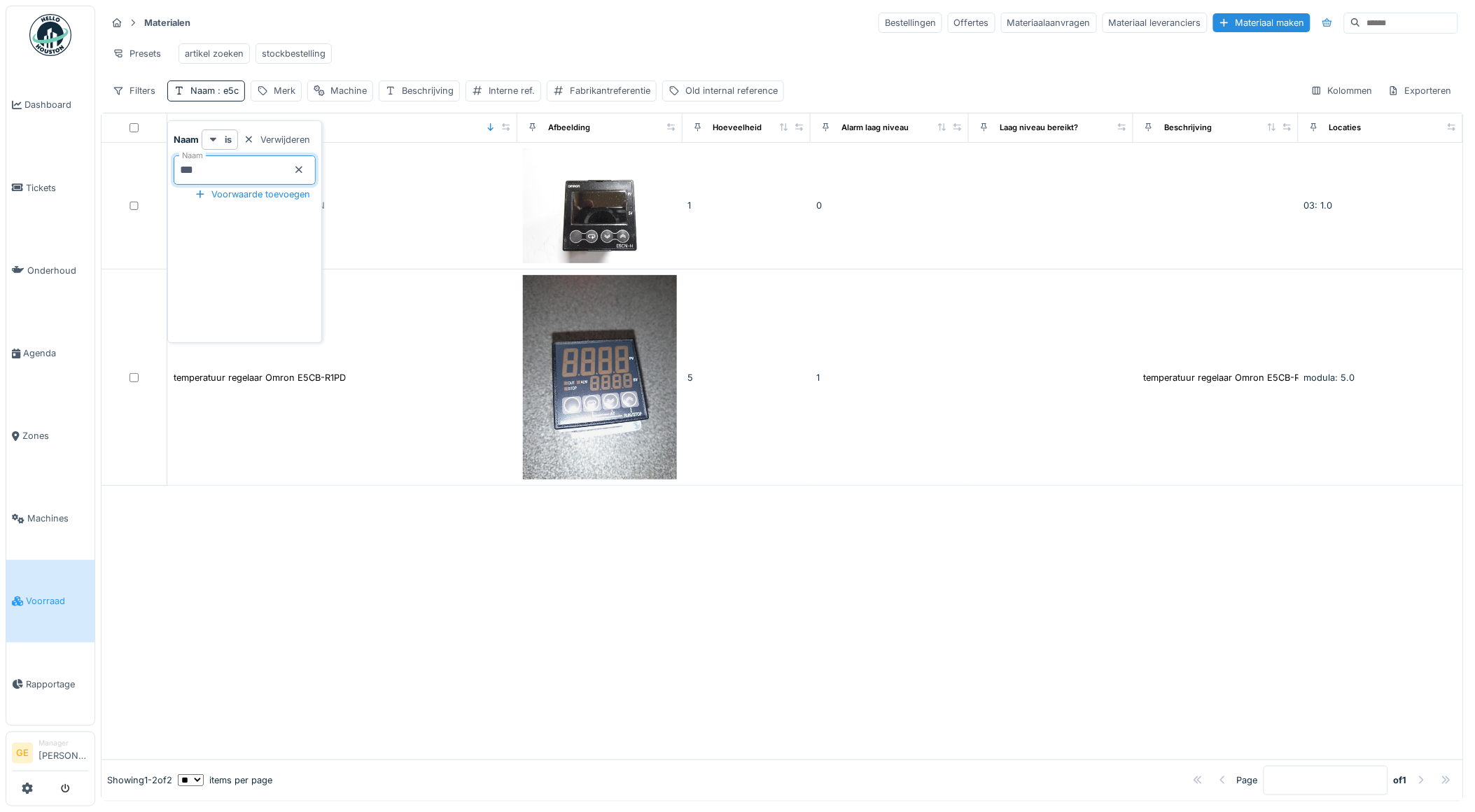
click at [442, 537] on div at bounding box center [782, 622] width 1361 height 273
click at [217, 93] on span ": e5c" at bounding box center [226, 91] width 24 height 10
click at [305, 165] on icon at bounding box center [299, 169] width 11 height 9
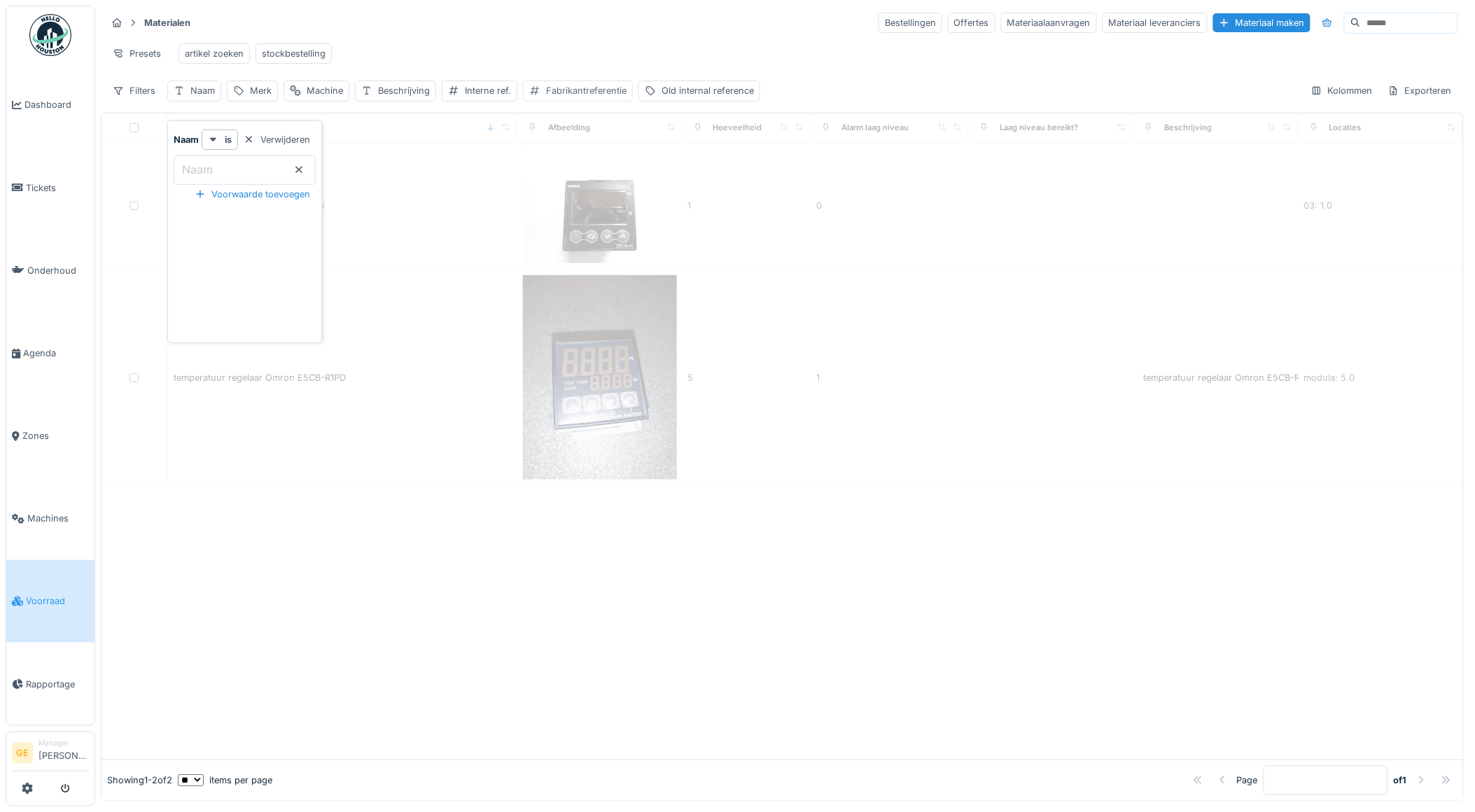
click at [603, 96] on div "Fabrikantreferentie" at bounding box center [586, 90] width 80 height 13
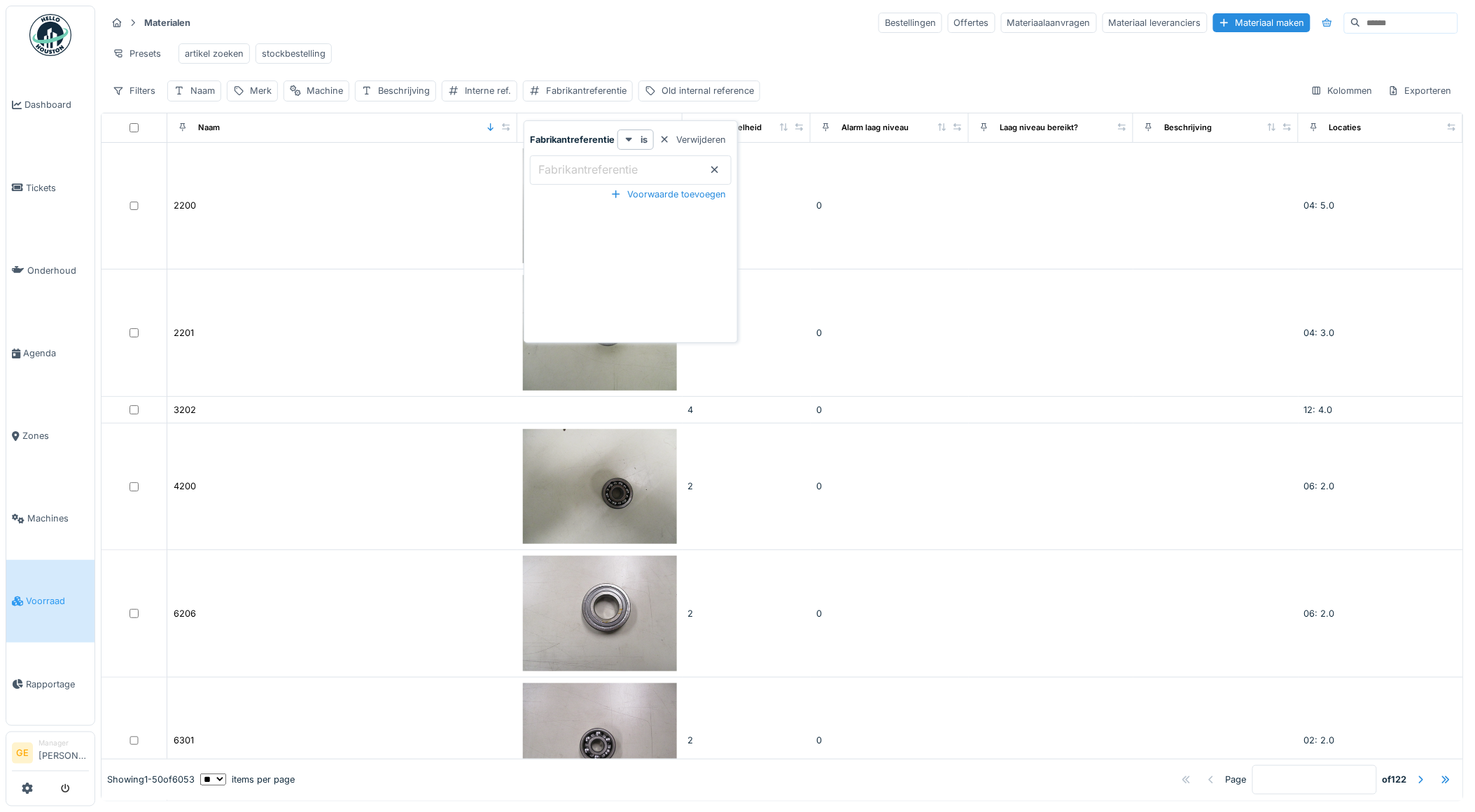
click at [577, 161] on label "Fabrikantreferentie" at bounding box center [588, 169] width 105 height 17
click at [577, 157] on input "Fabrikantreferentie" at bounding box center [631, 170] width 202 height 30
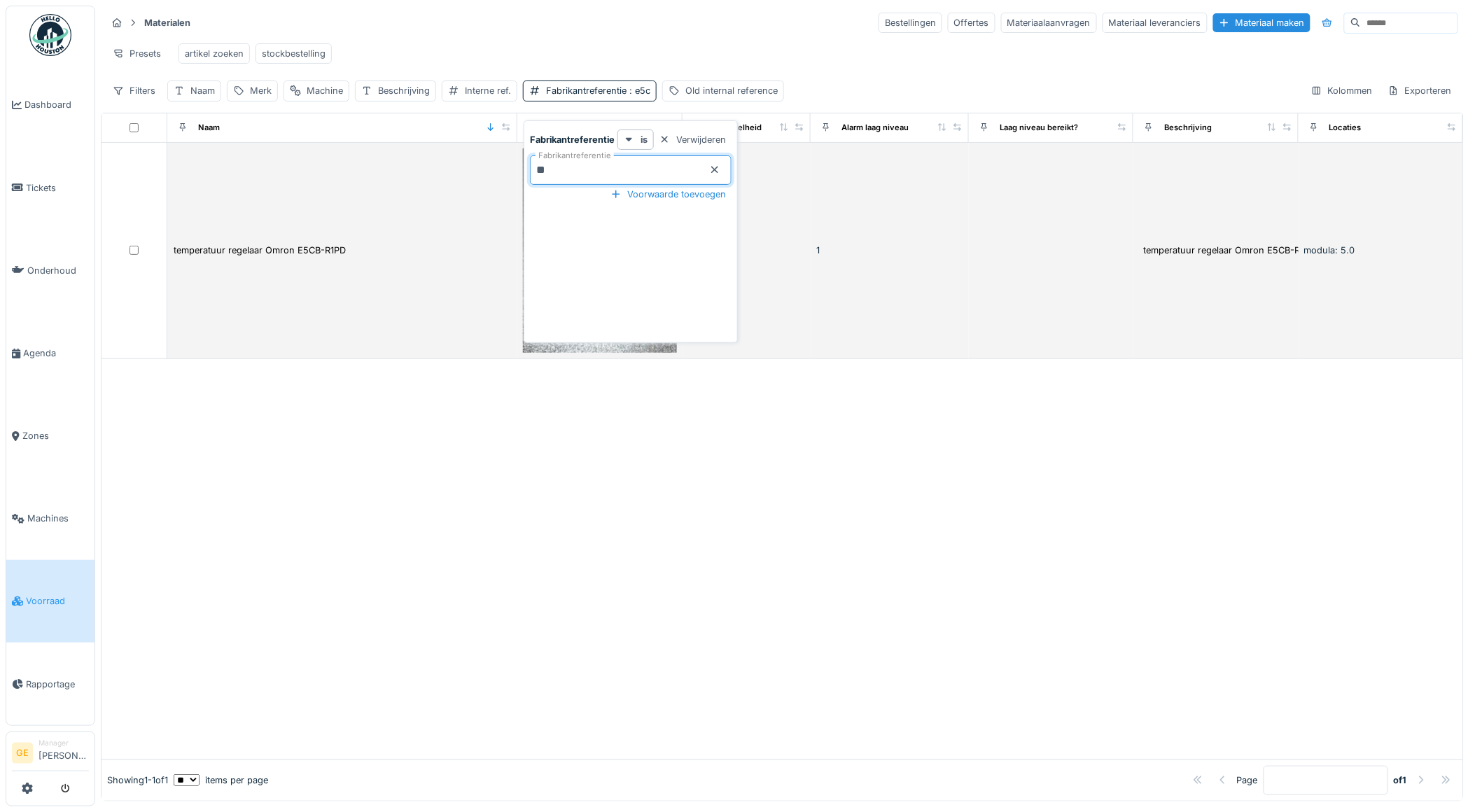
type input "*"
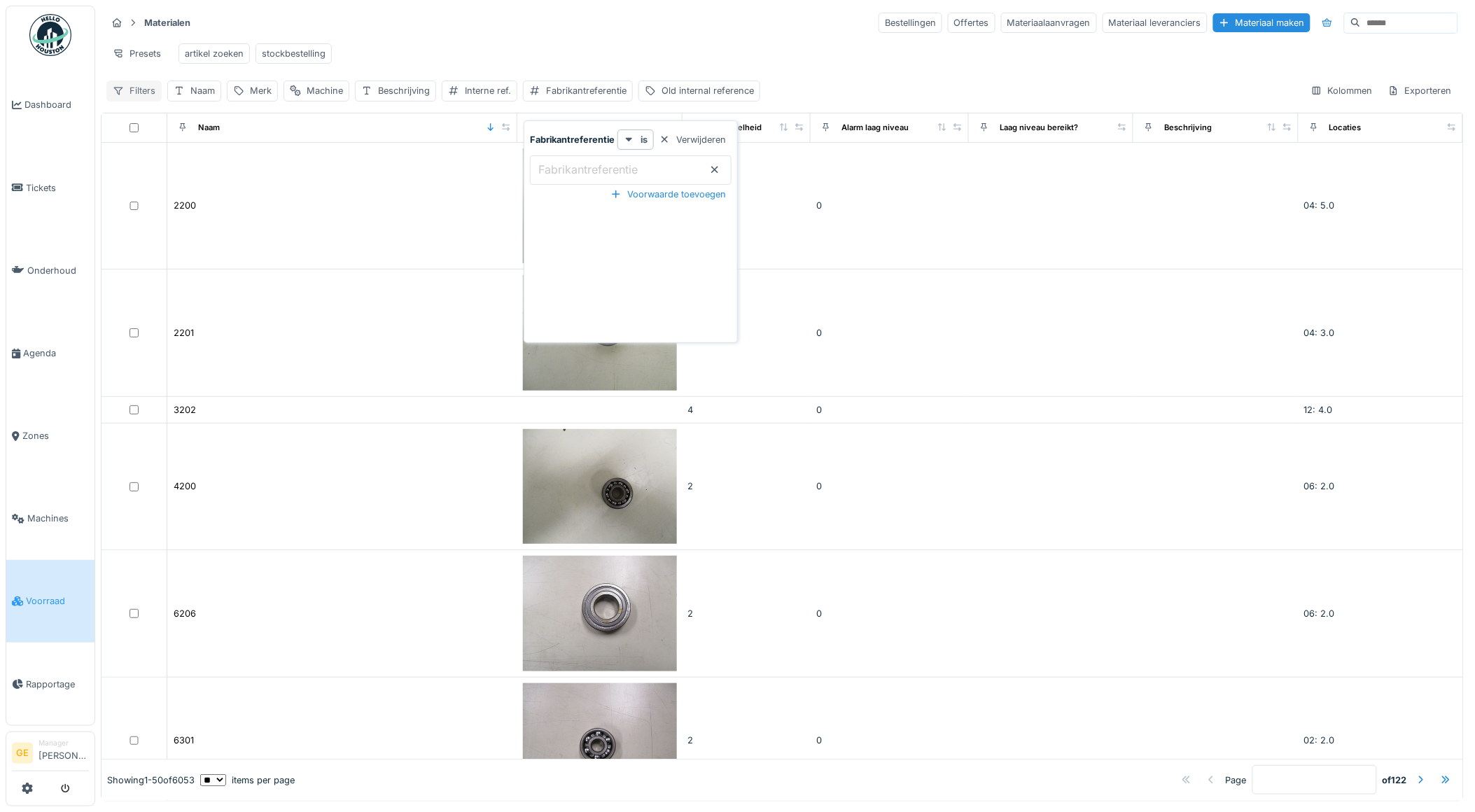
click at [145, 94] on div "Filters" at bounding box center [134, 90] width 55 height 20
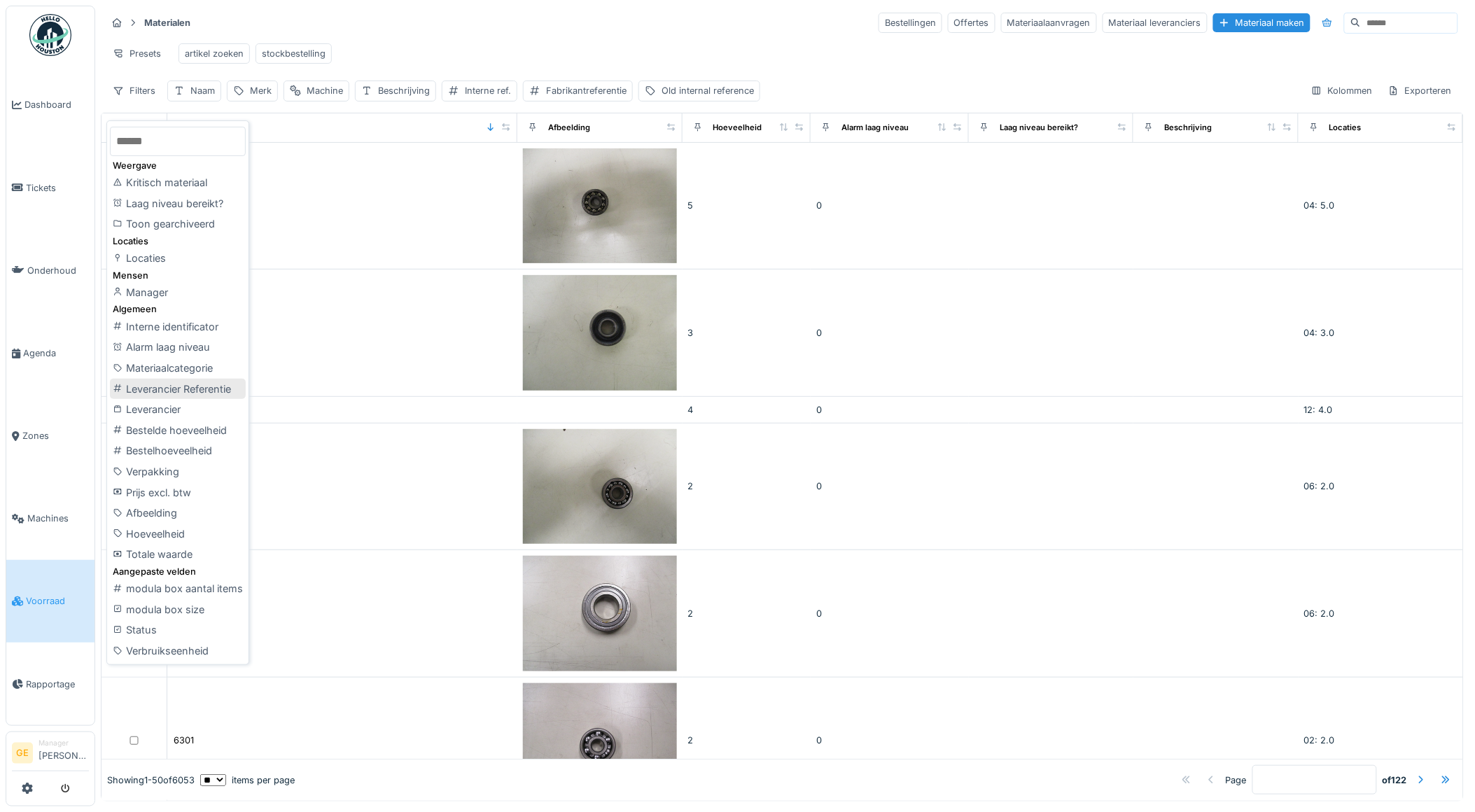
click at [176, 387] on div "Leverancier Referentie" at bounding box center [178, 389] width 136 height 21
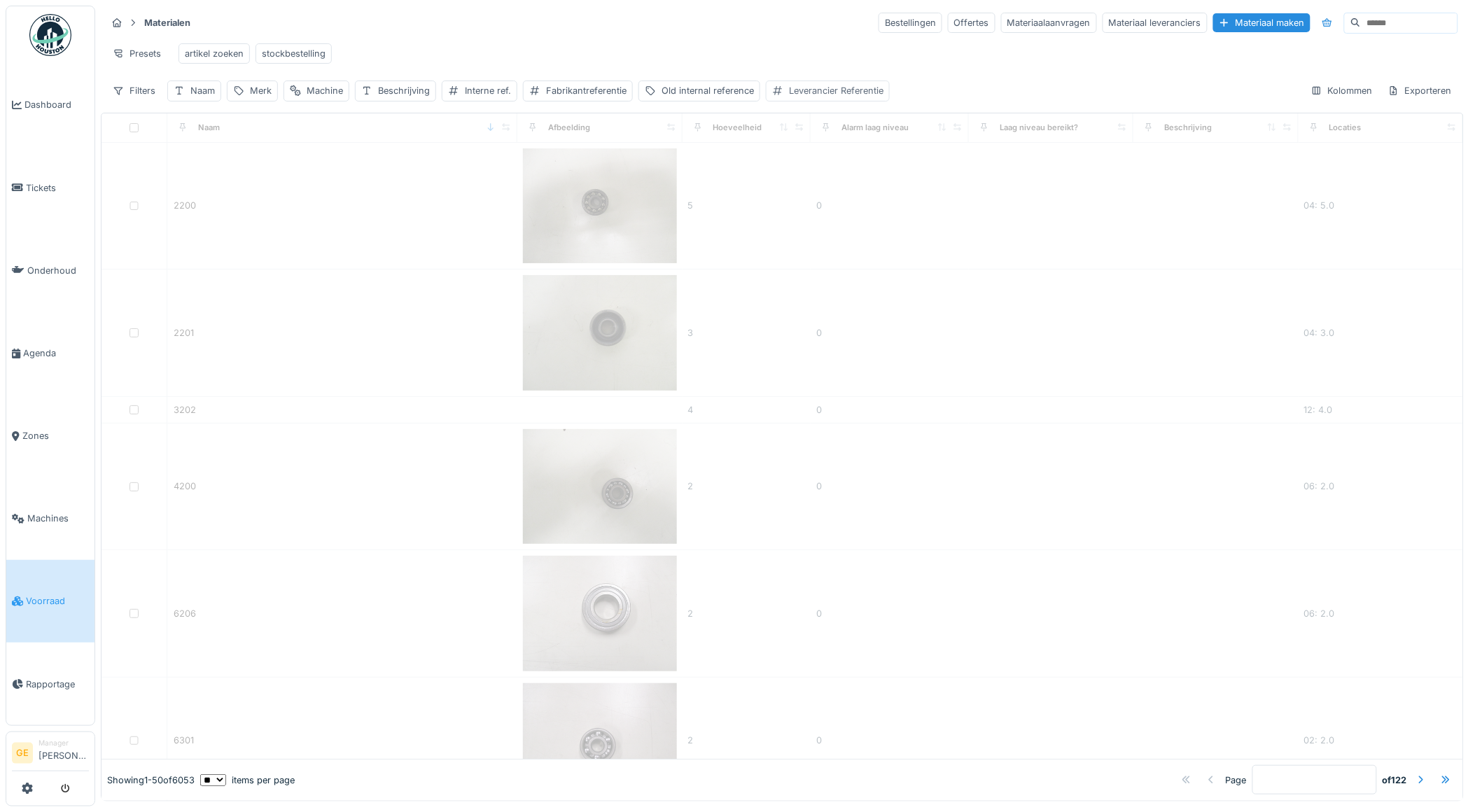
click at [835, 96] on div "Leverancier Referentie" at bounding box center [837, 90] width 94 height 13
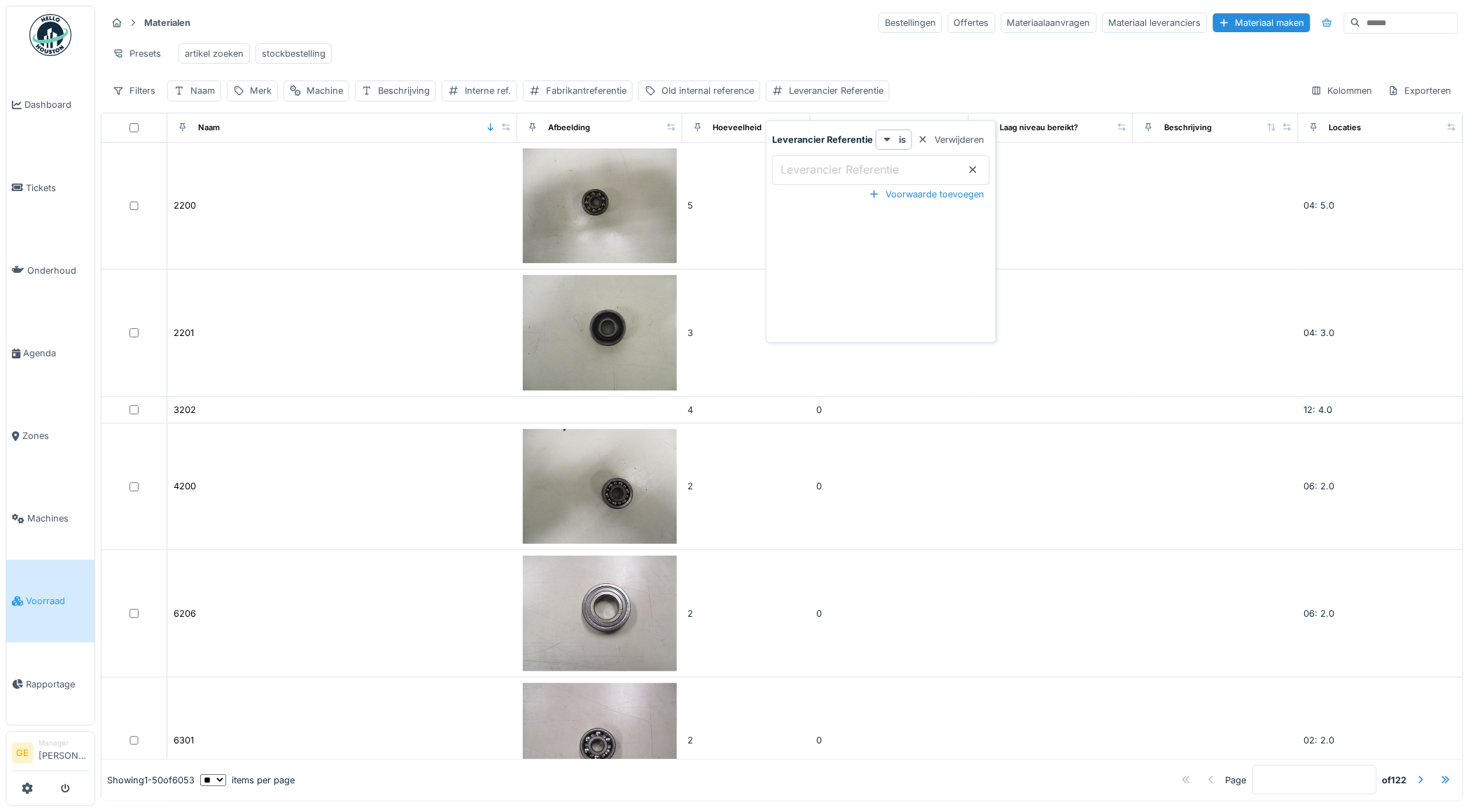
click at [821, 164] on label "Leverancier Referentie" at bounding box center [840, 169] width 124 height 17
click at [821, 164] on Referentie_QzNjk "Leverancier Referentie" at bounding box center [880, 170] width 217 height 30
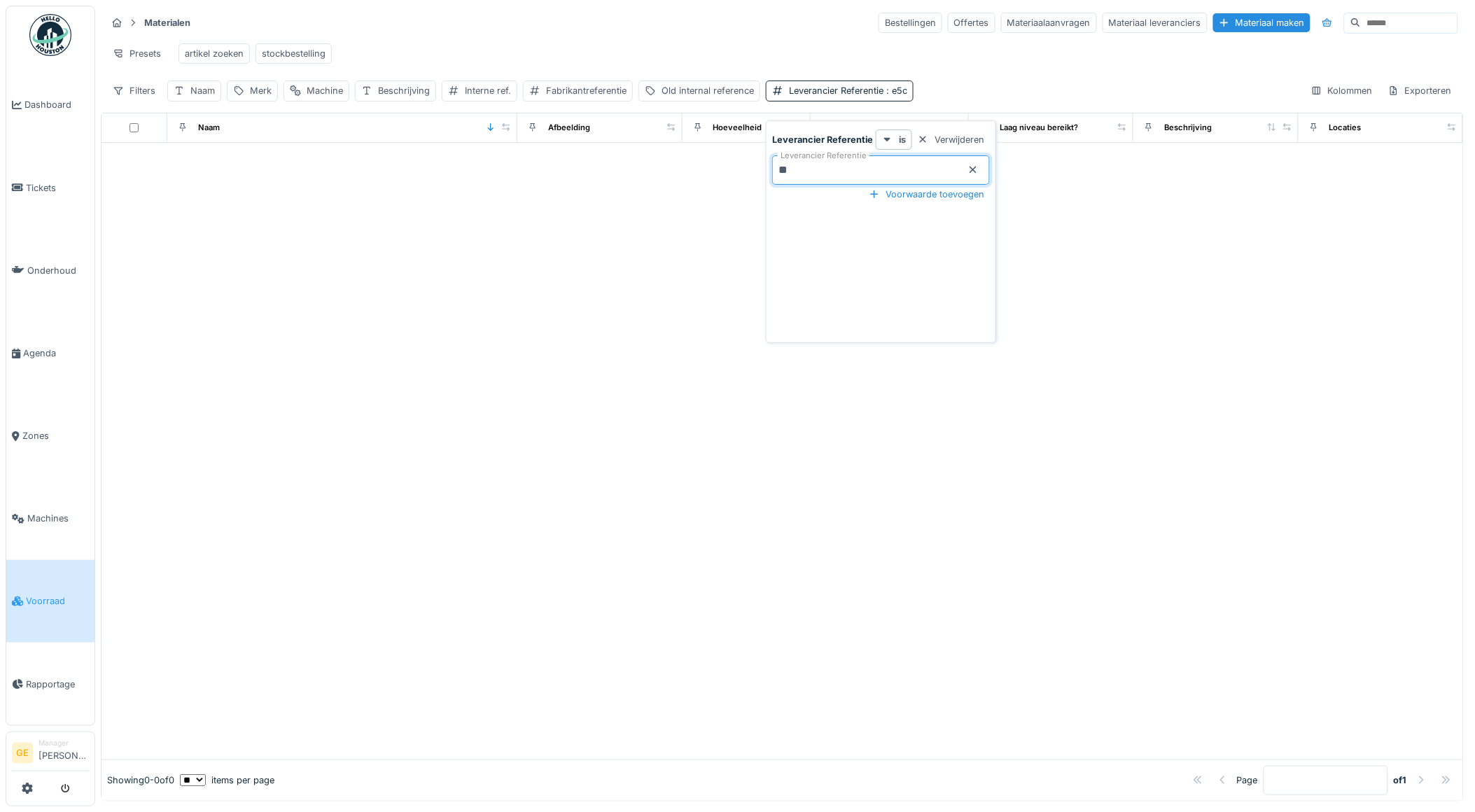
type Referentie_QzNjk "*"
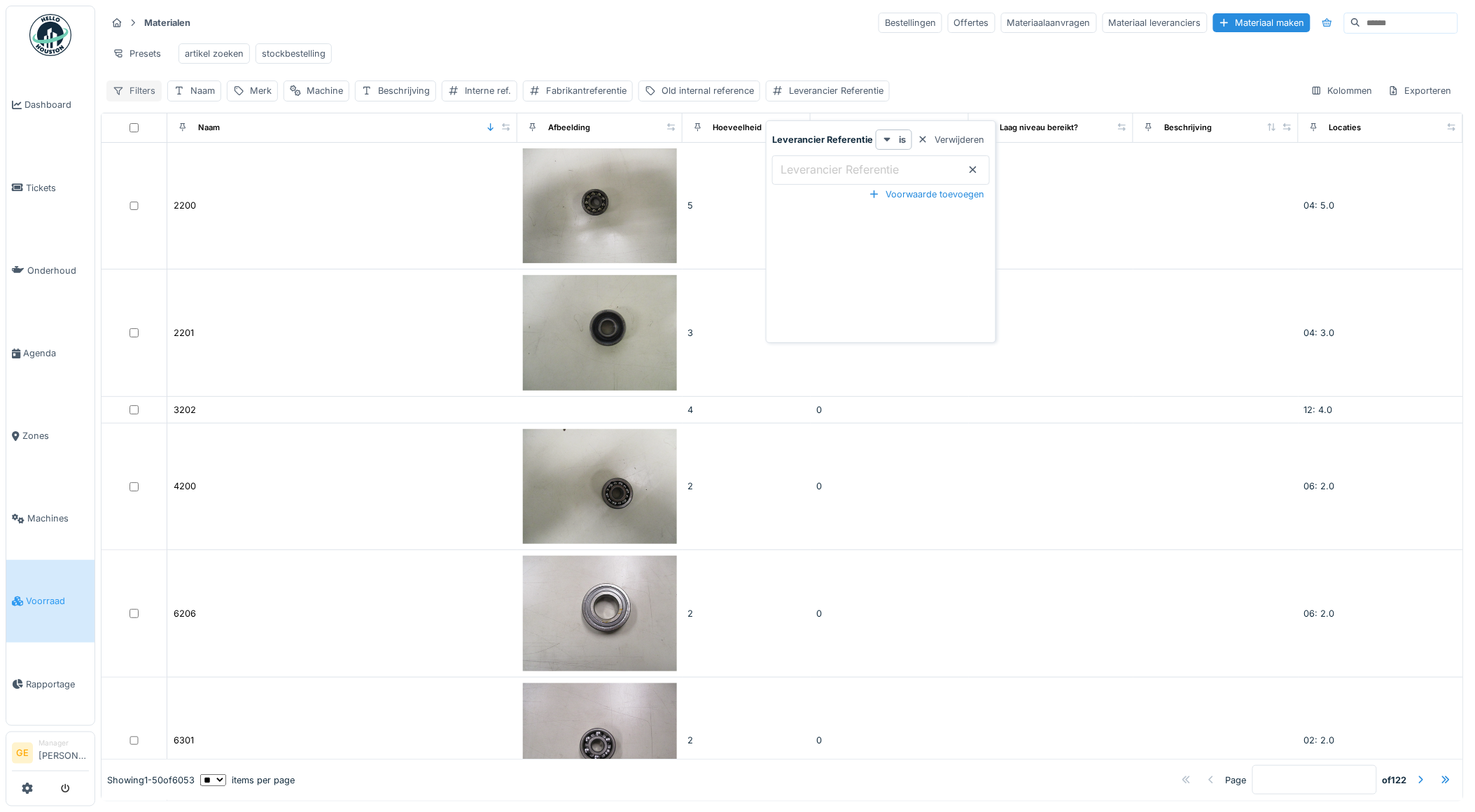
click at [128, 93] on div "Filters" at bounding box center [134, 90] width 55 height 20
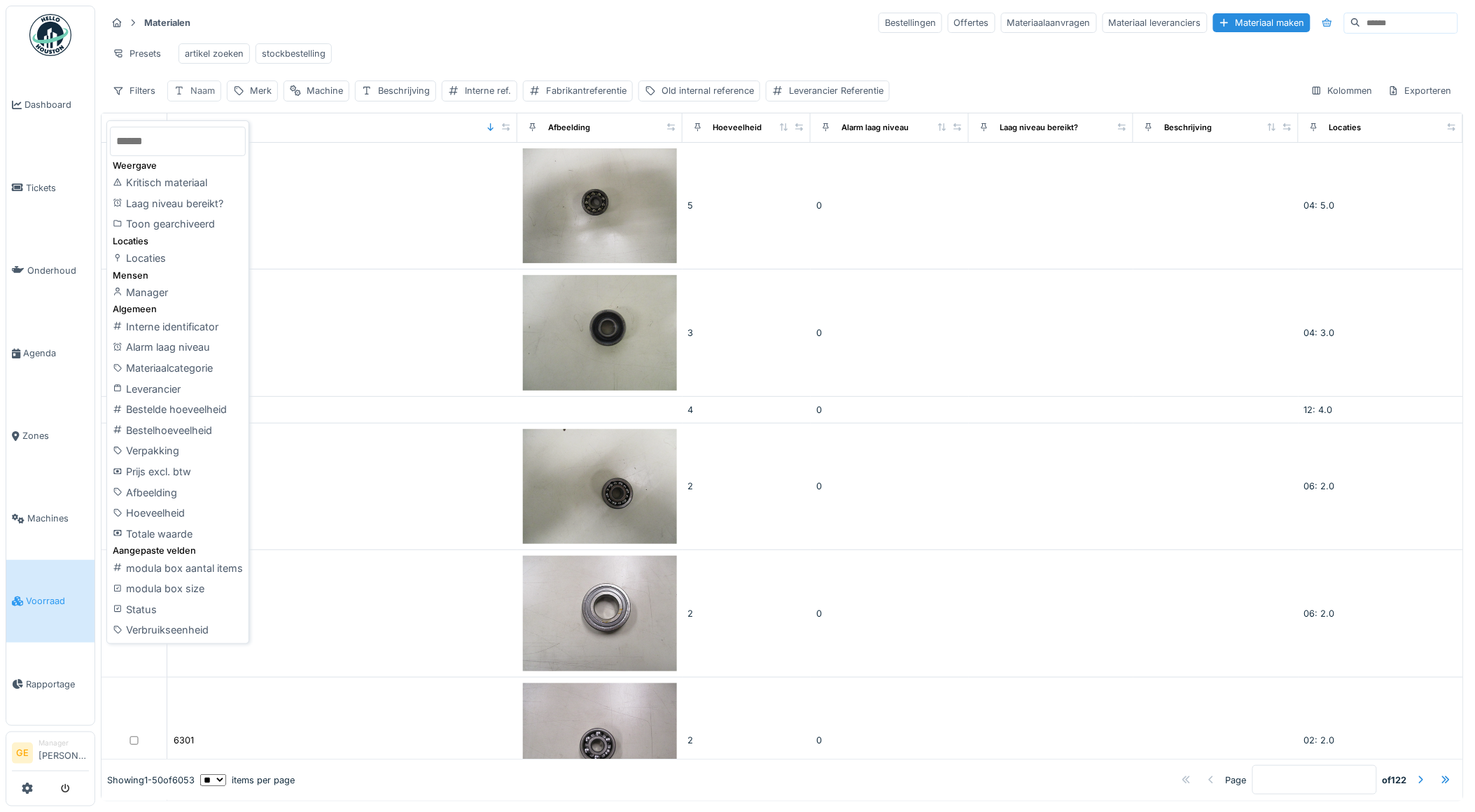
click at [193, 97] on div "Naam" at bounding box center [203, 90] width 24 height 13
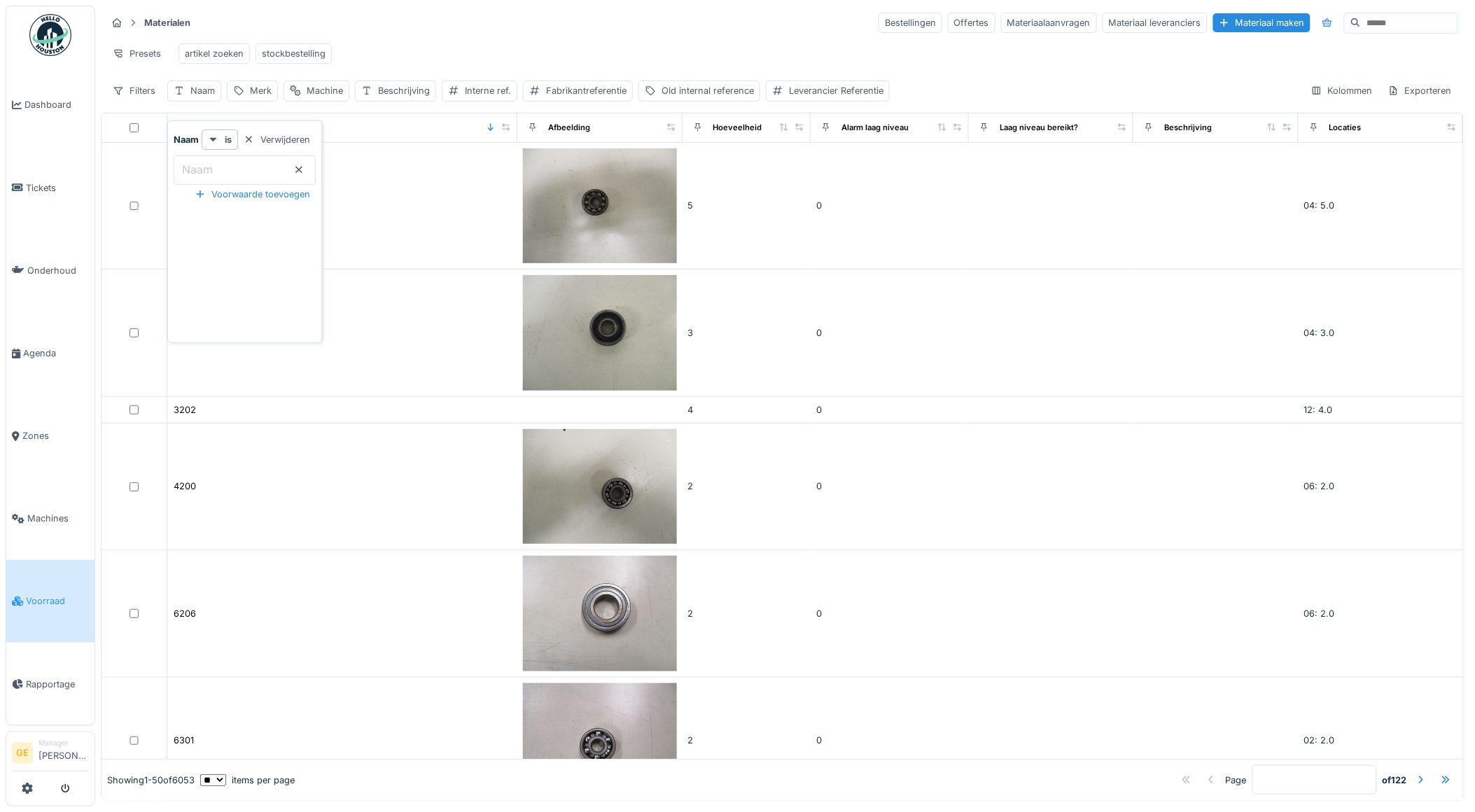
click at [212, 170] on label "Naam" at bounding box center [197, 169] width 37 height 17
click at [212, 170] on input "Naam" at bounding box center [245, 170] width 142 height 30
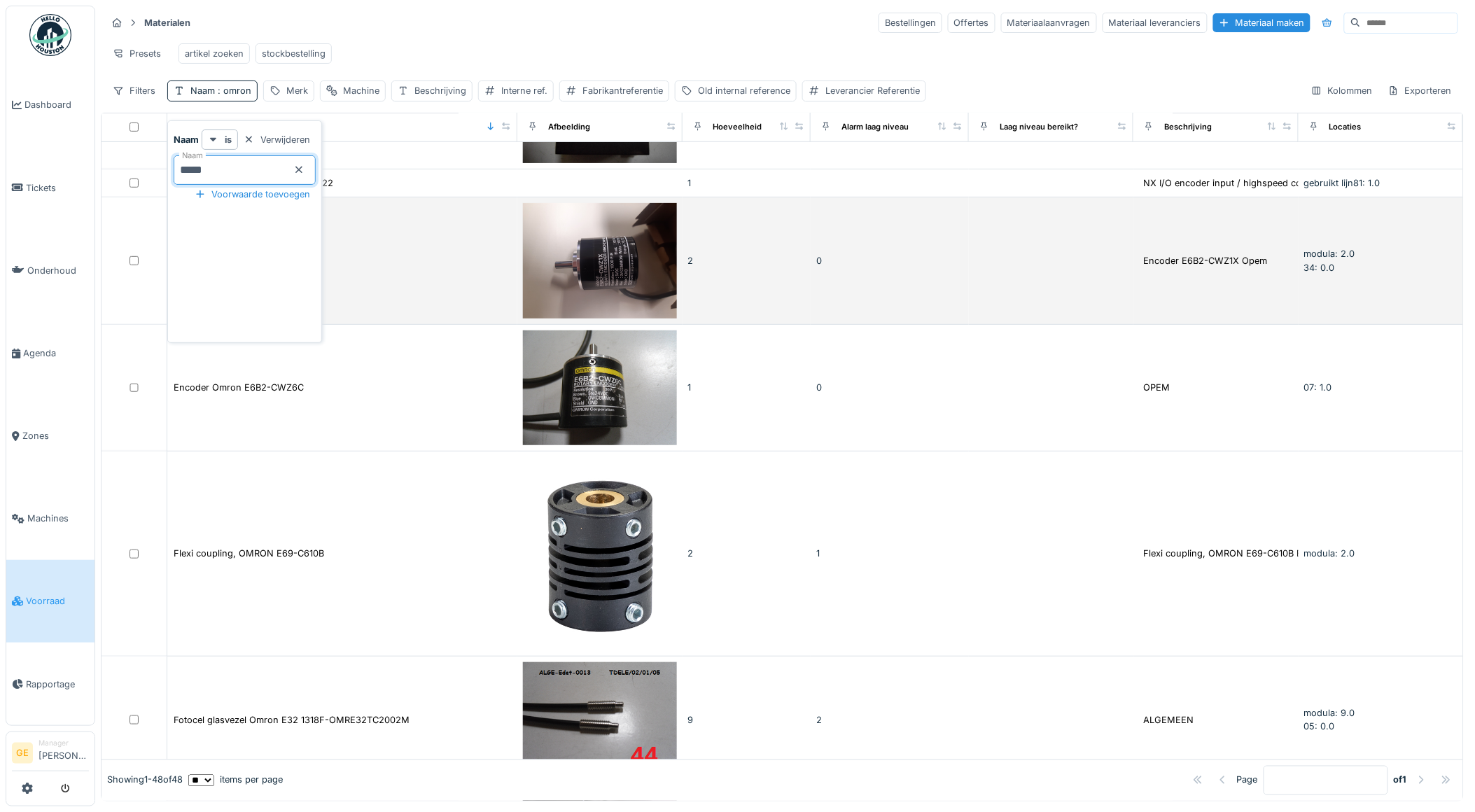
scroll to position [0, 0]
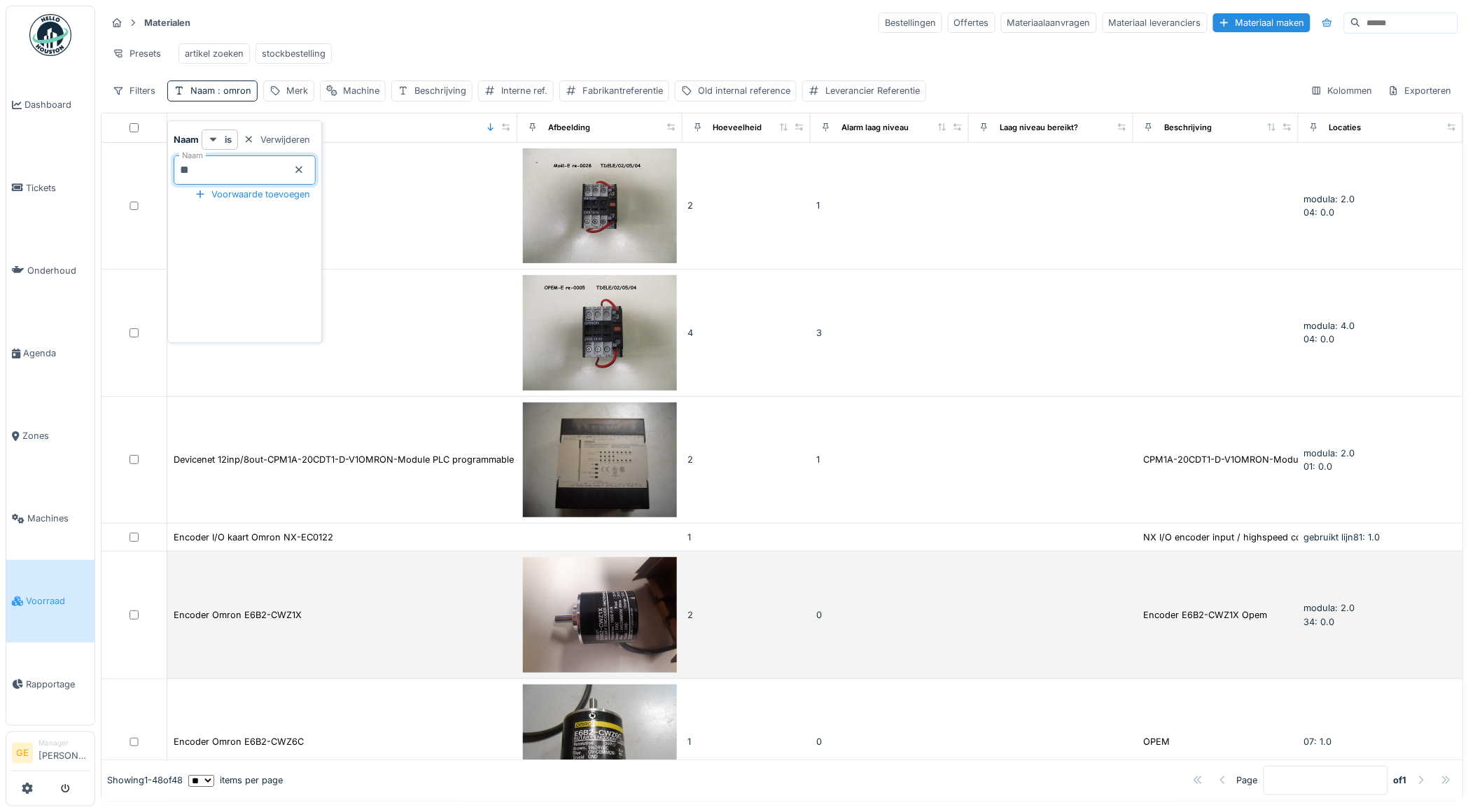
type input "*"
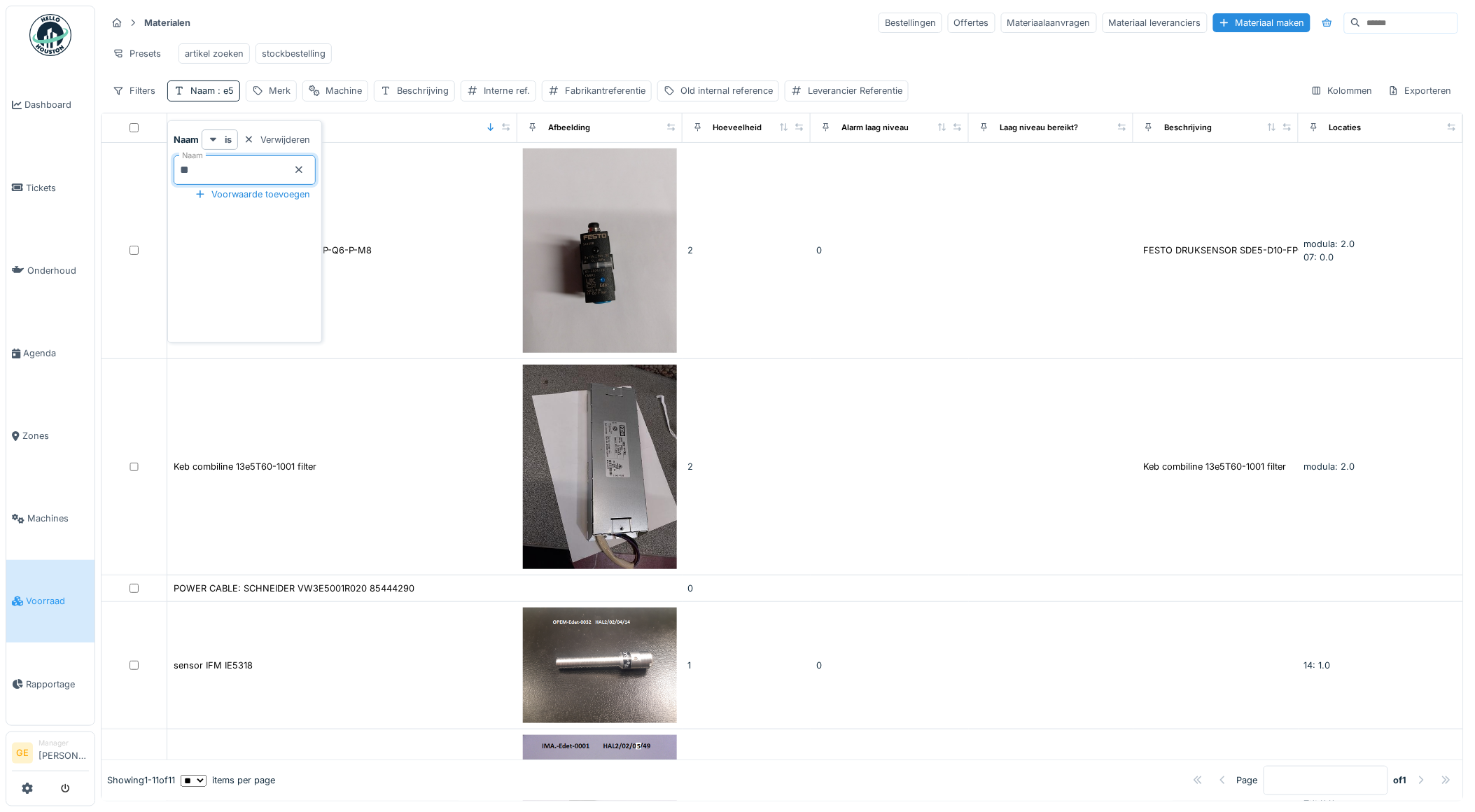
type input "**"
click at [305, 165] on icon at bounding box center [299, 169] width 11 height 9
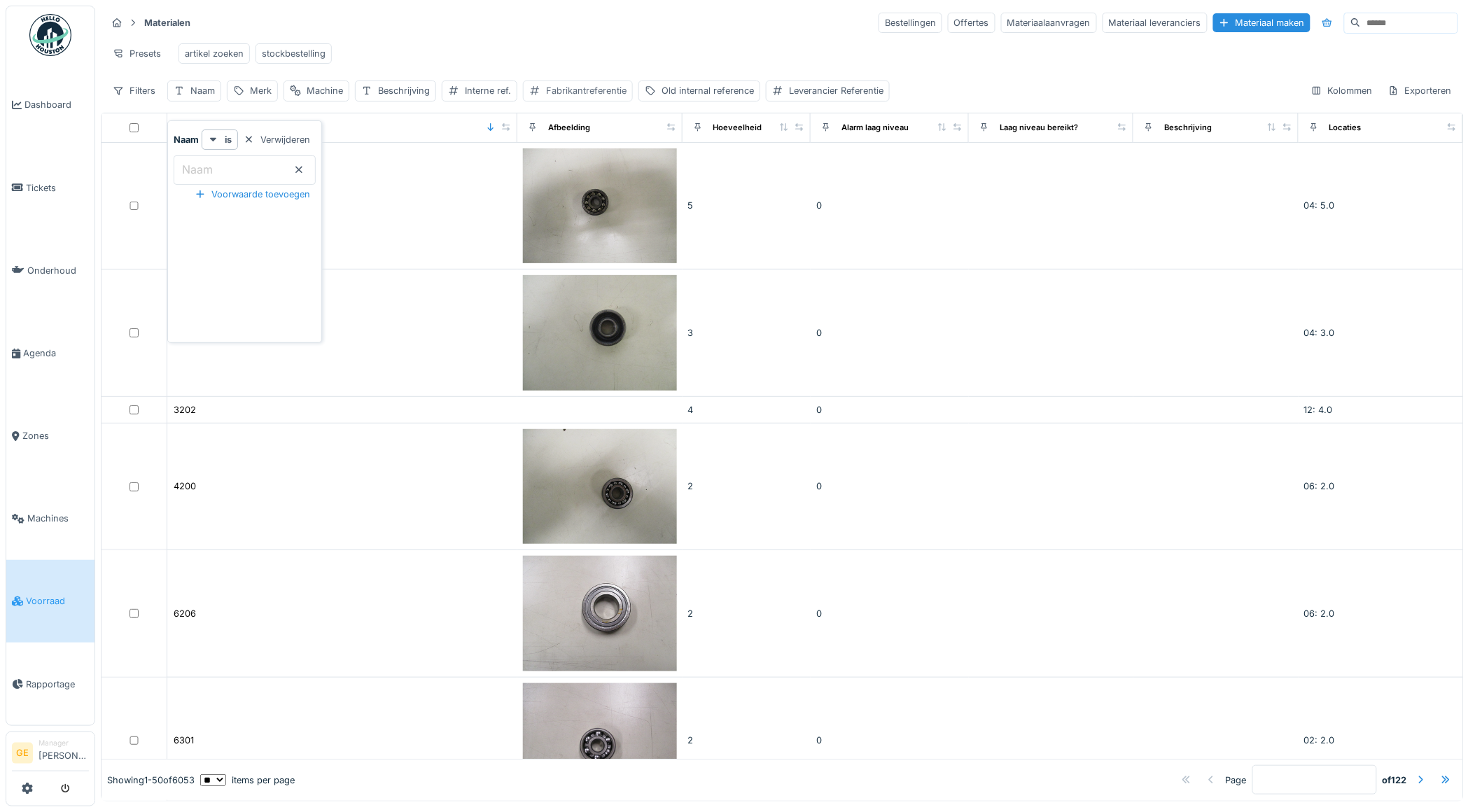
click at [587, 93] on div "Fabrikantreferentie" at bounding box center [586, 90] width 80 height 13
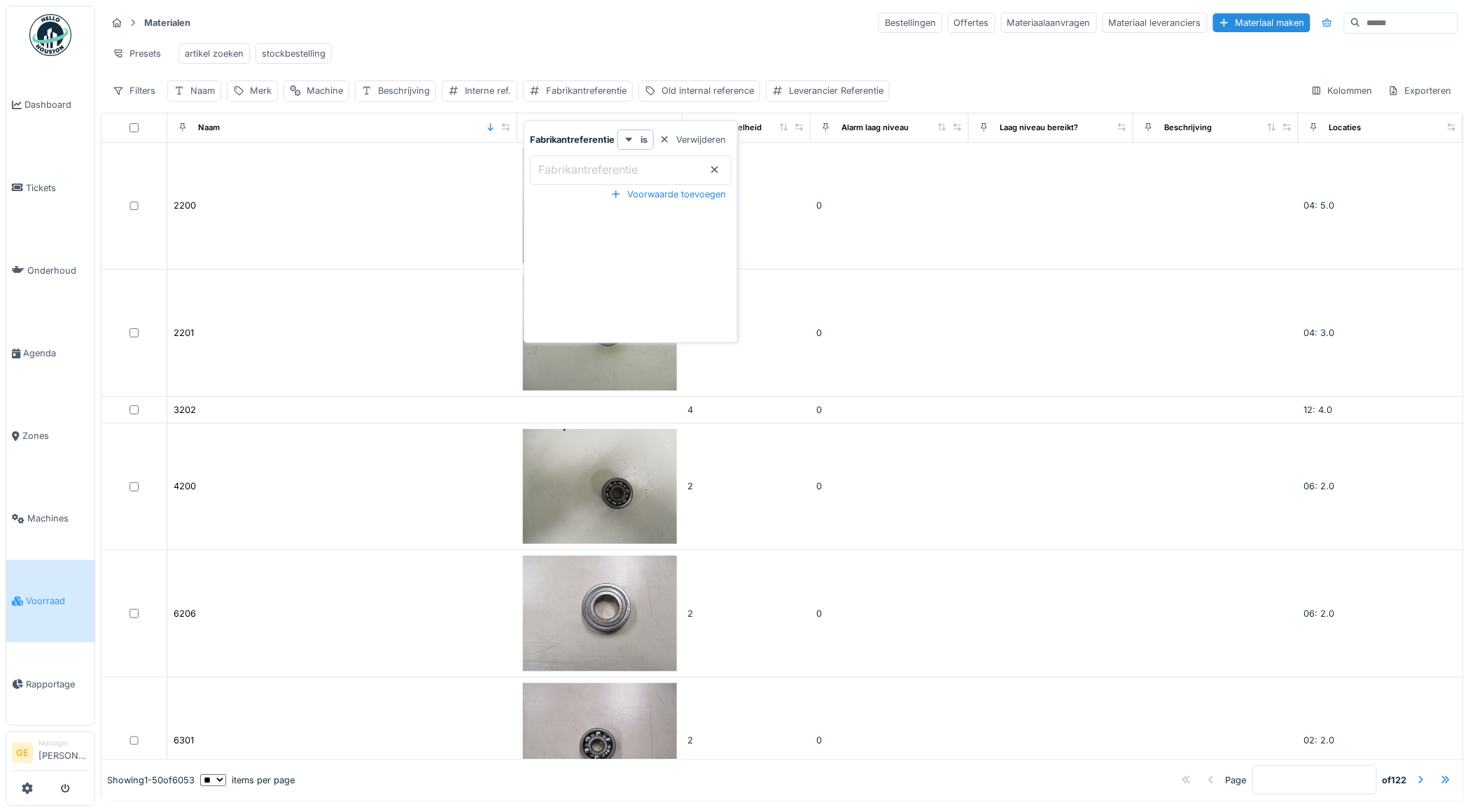
click at [559, 170] on label "Fabrikantreferentie" at bounding box center [588, 169] width 105 height 17
click at [559, 170] on input "Fabrikantreferentie" at bounding box center [631, 170] width 202 height 30
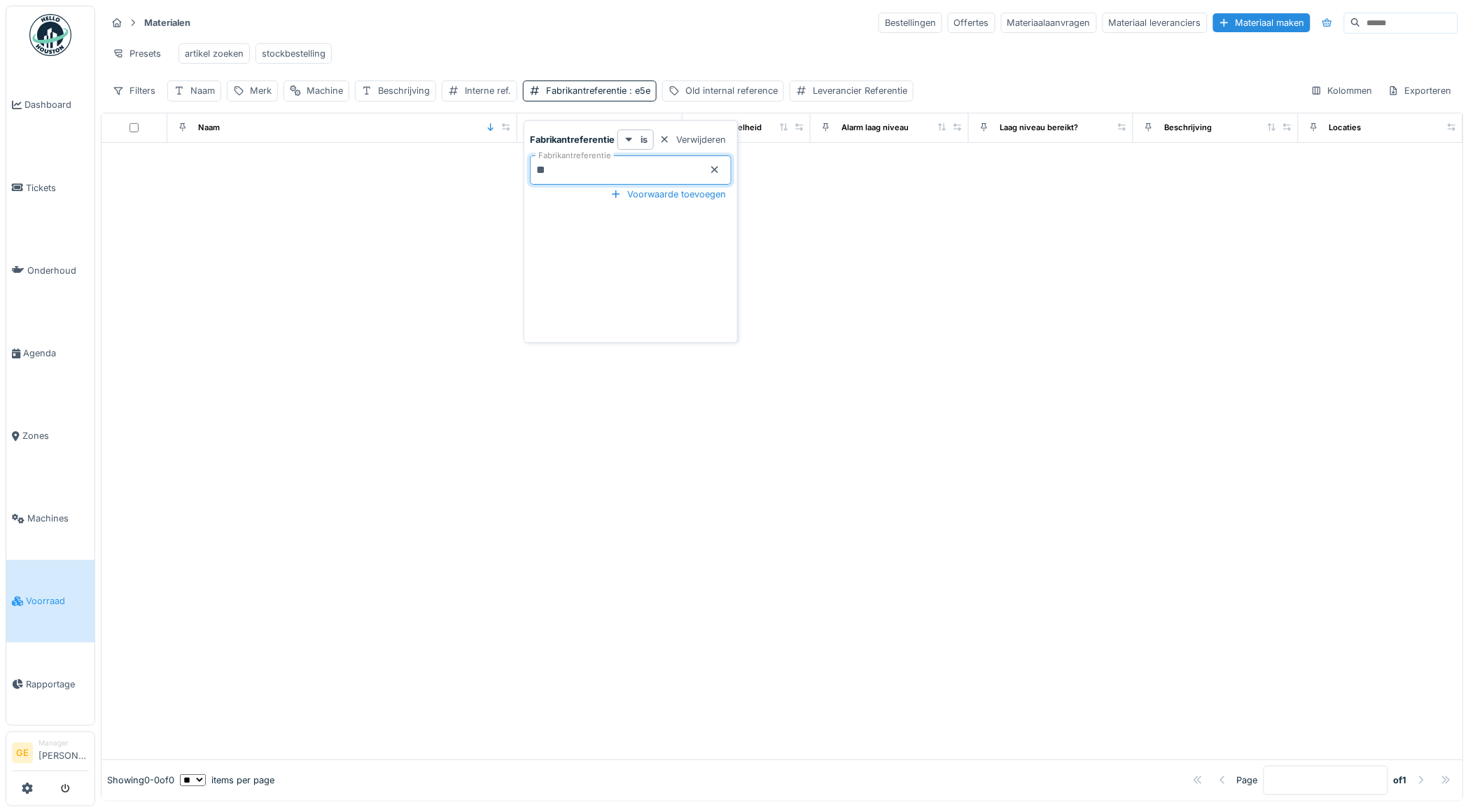
type input "*"
click at [403, 97] on div "Beschrijving" at bounding box center [403, 90] width 52 height 13
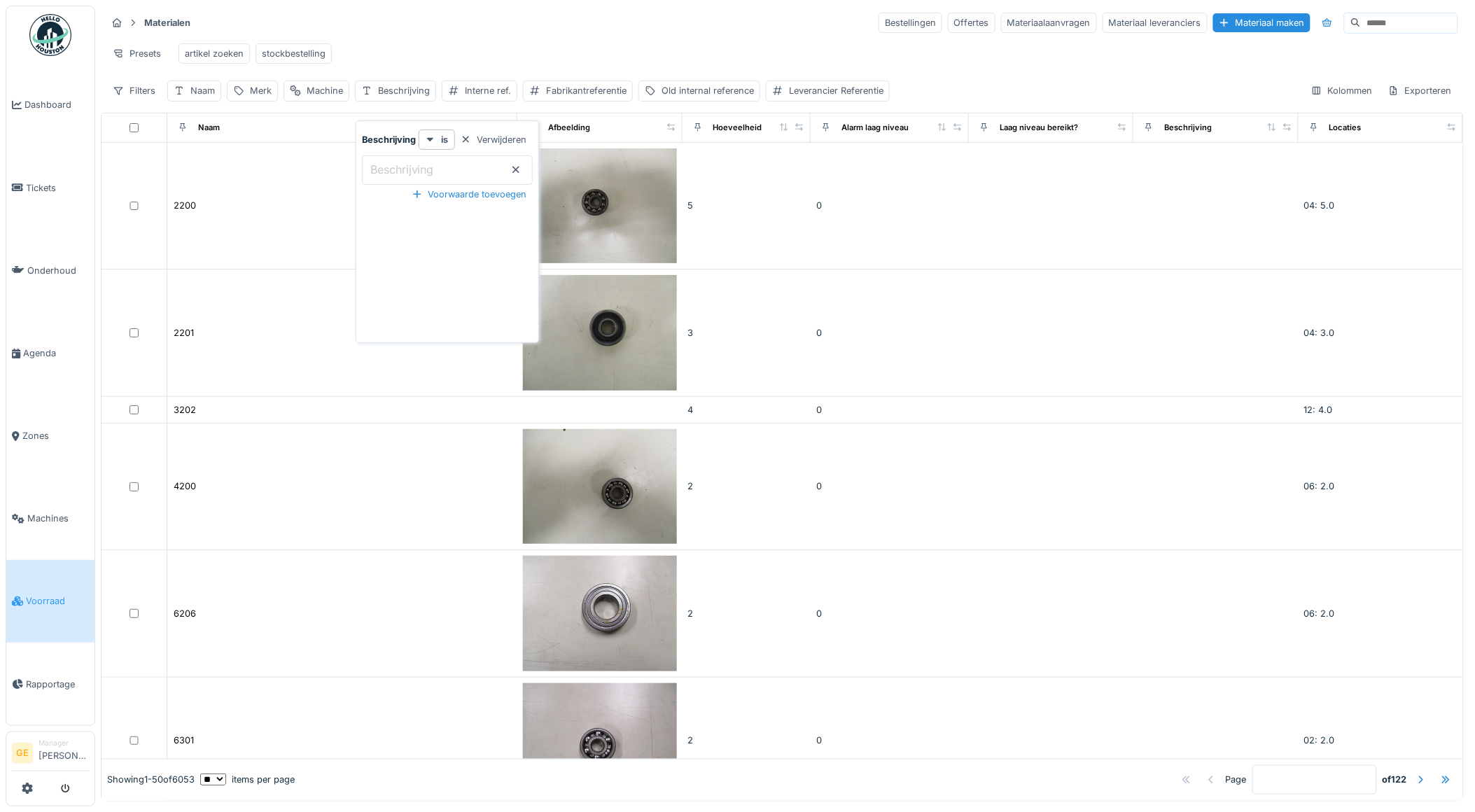
click at [423, 167] on label "Beschrijving" at bounding box center [402, 169] width 69 height 17
click at [423, 167] on input "Beschrijving" at bounding box center [447, 170] width 171 height 30
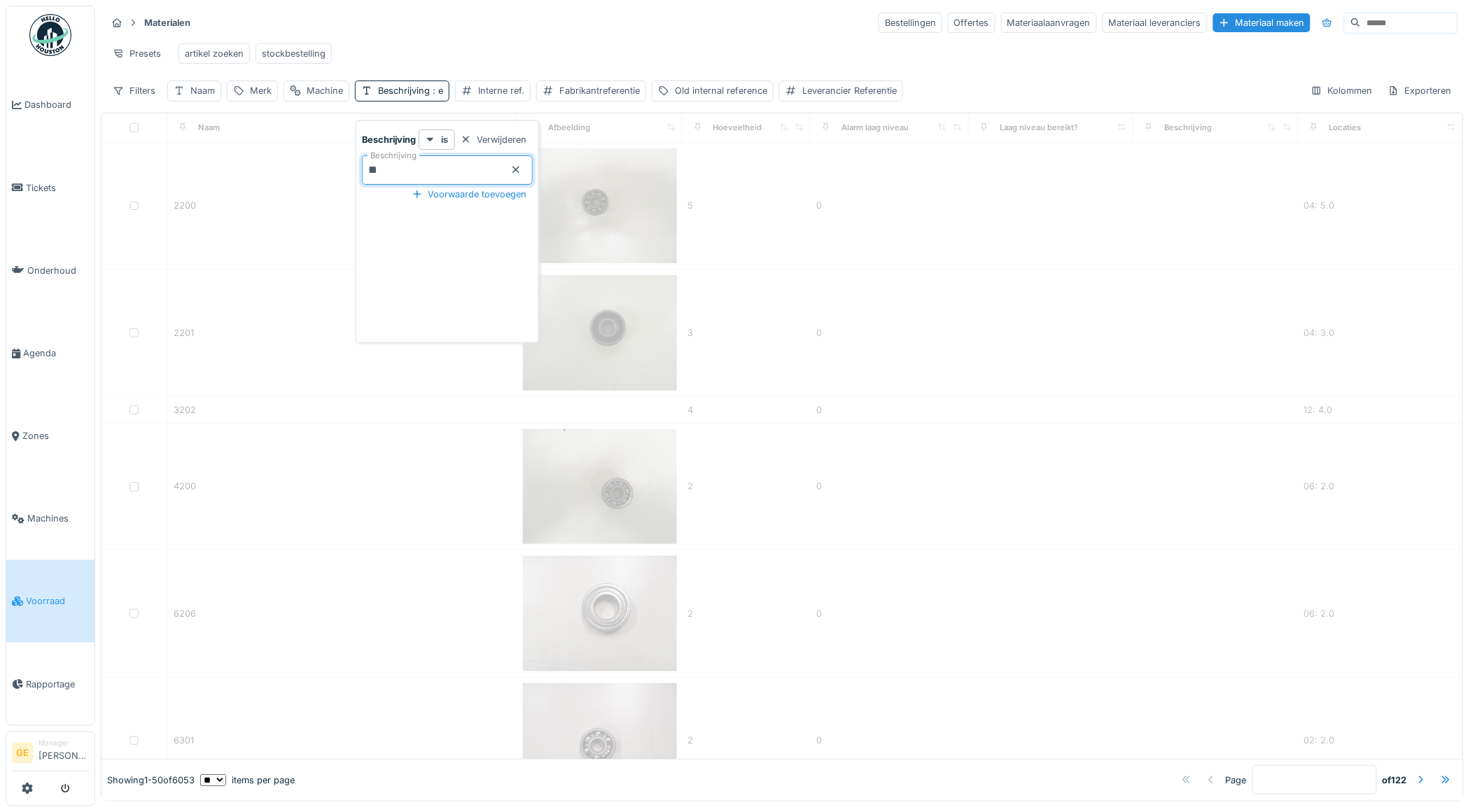
type input "***"
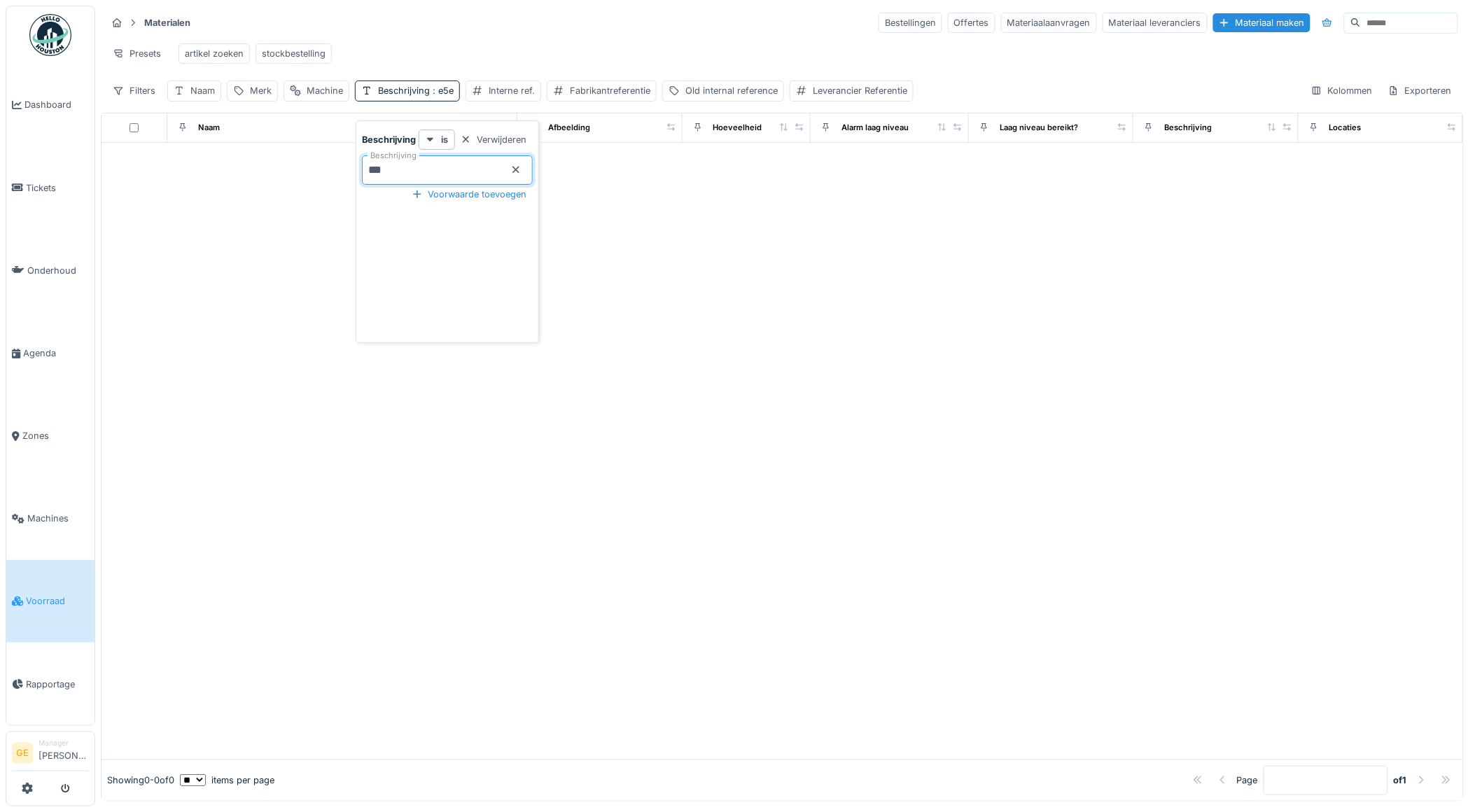
click at [672, 364] on div at bounding box center [782, 451] width 1361 height 616
click at [414, 97] on div "Beschrijving : e5e" at bounding box center [416, 90] width 76 height 13
click at [414, 160] on input "***" at bounding box center [447, 170] width 171 height 30
type input "*"
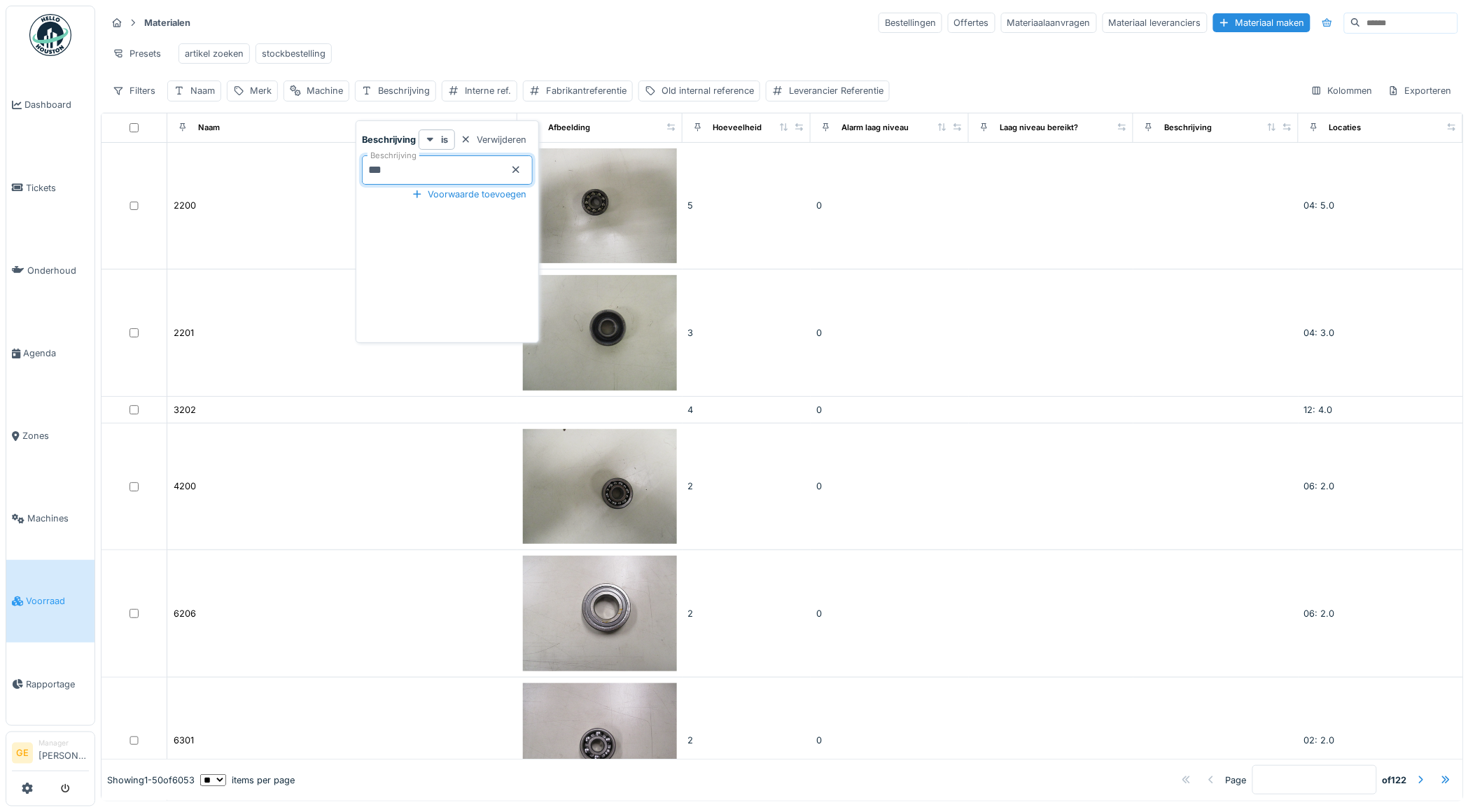
type input "****"
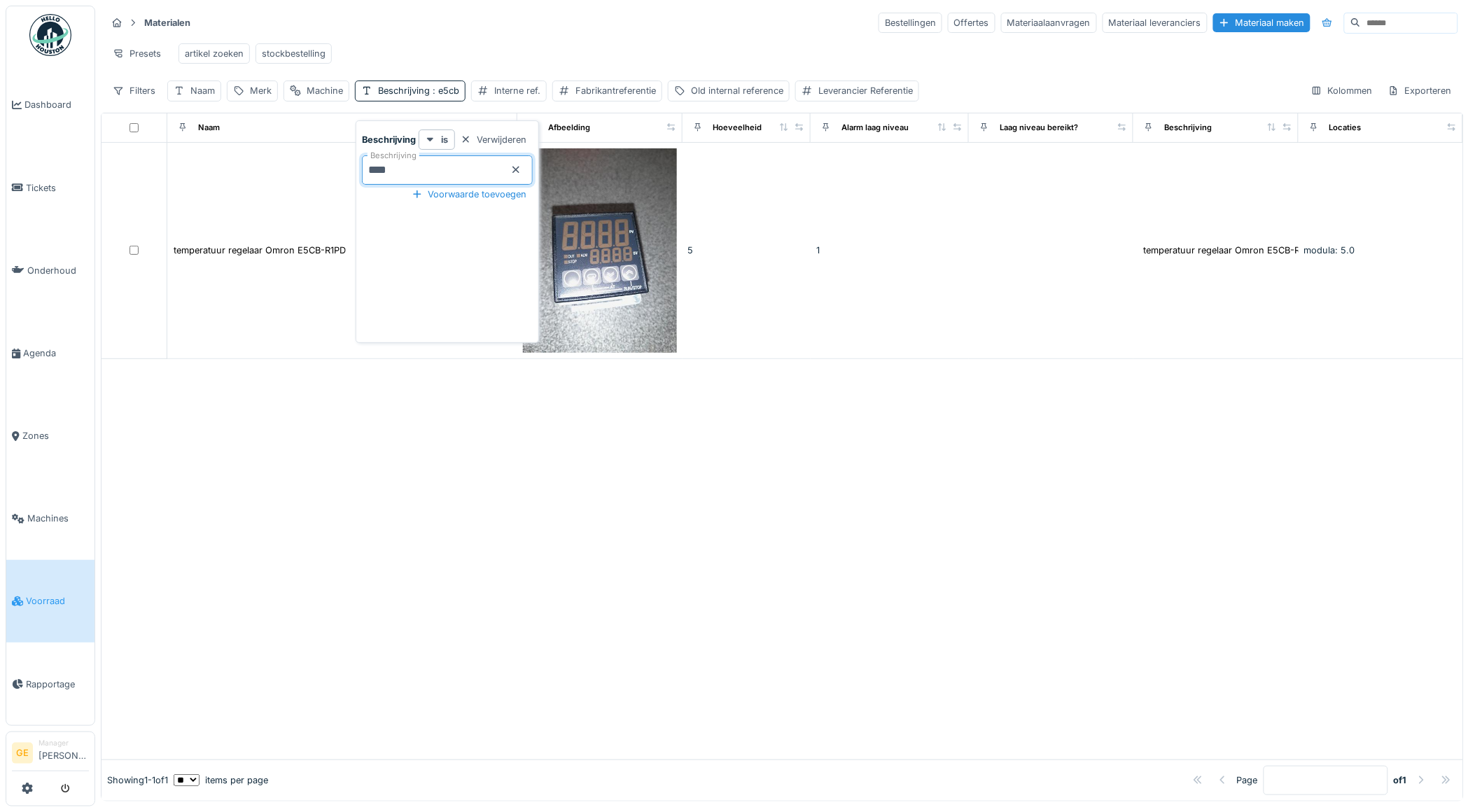
click at [400, 464] on div at bounding box center [782, 559] width 1361 height 401
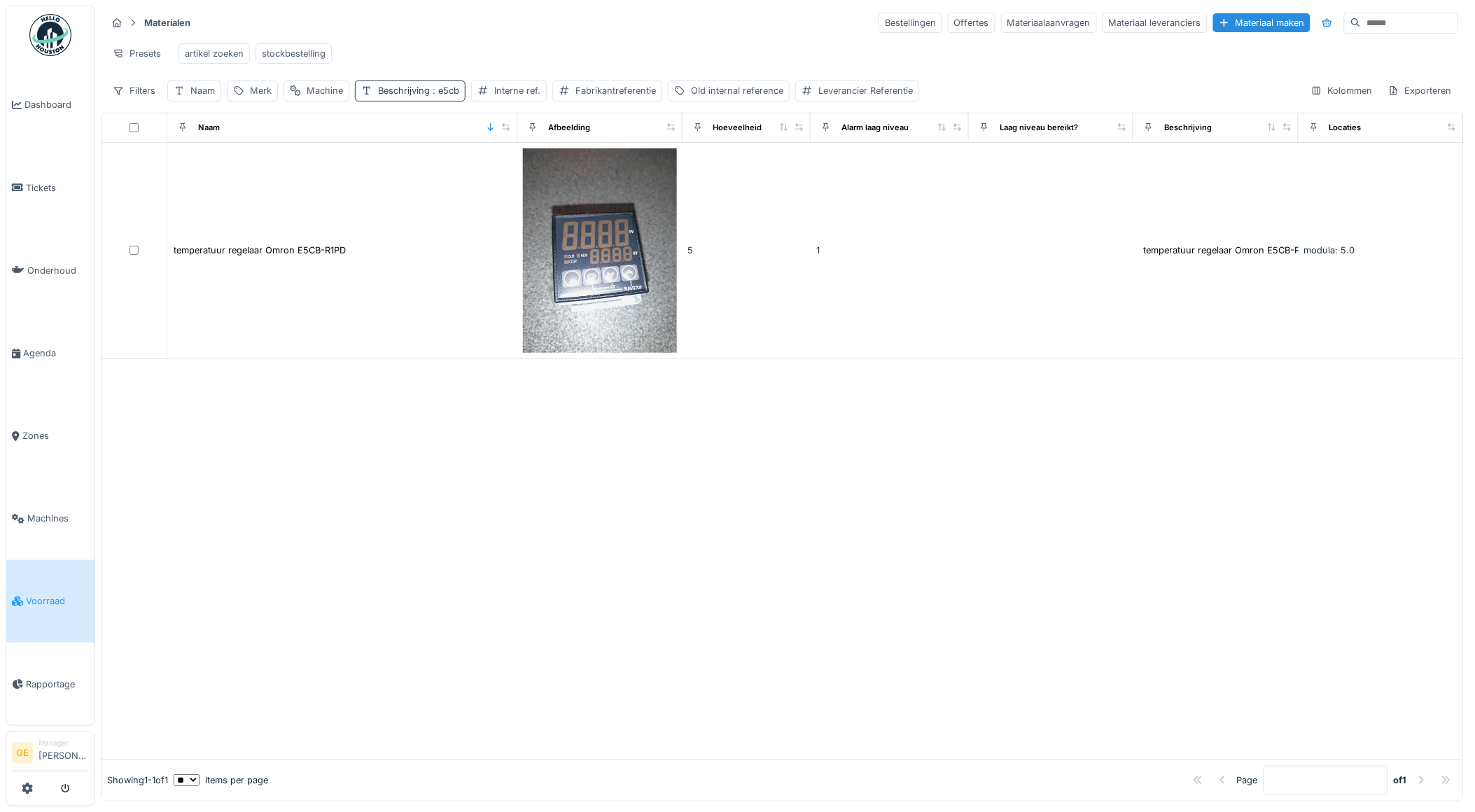
click at [411, 100] on div "Beschrijving : e5cb" at bounding box center [410, 90] width 111 height 20
click at [420, 162] on input "****" at bounding box center [447, 170] width 171 height 30
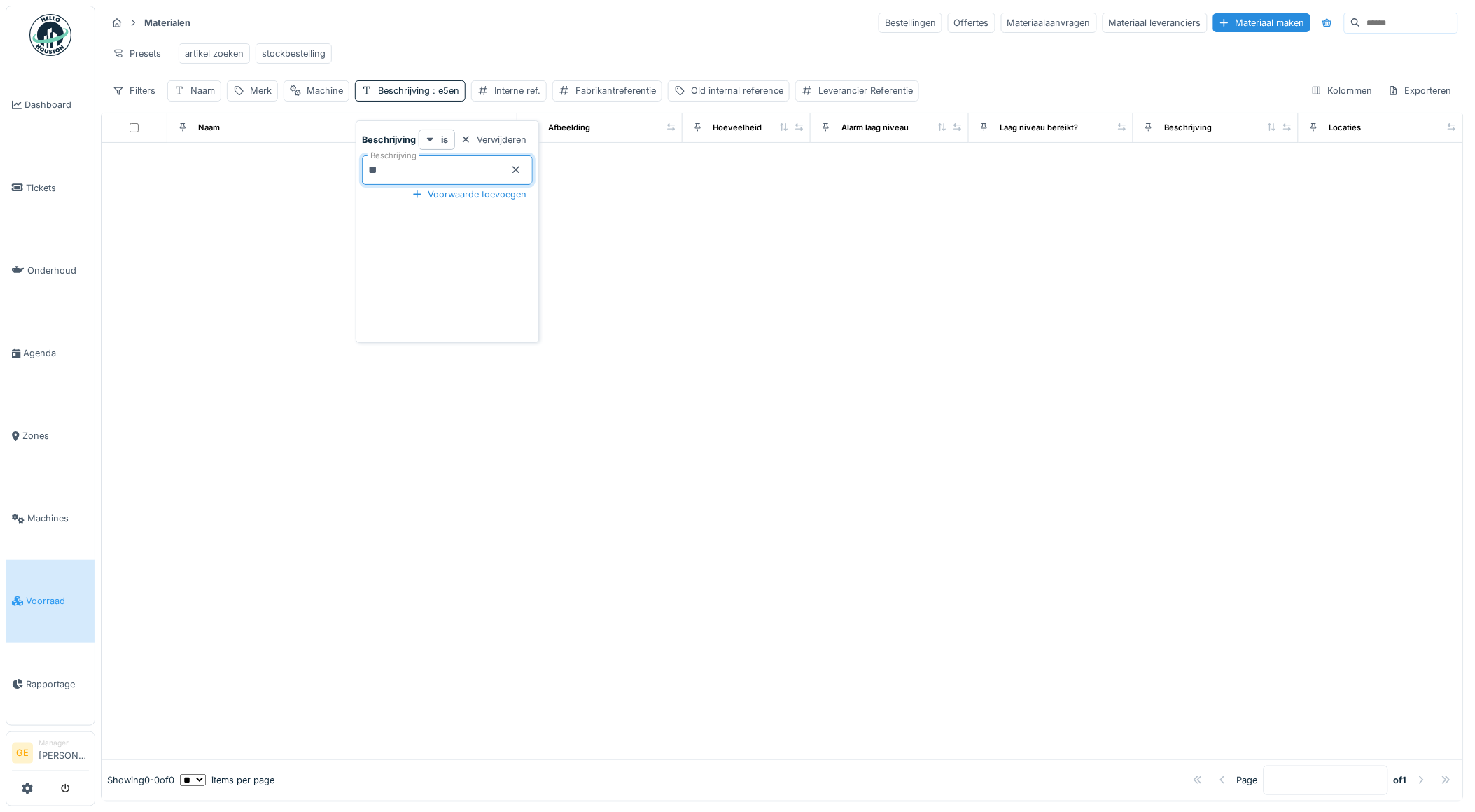
type input "*"
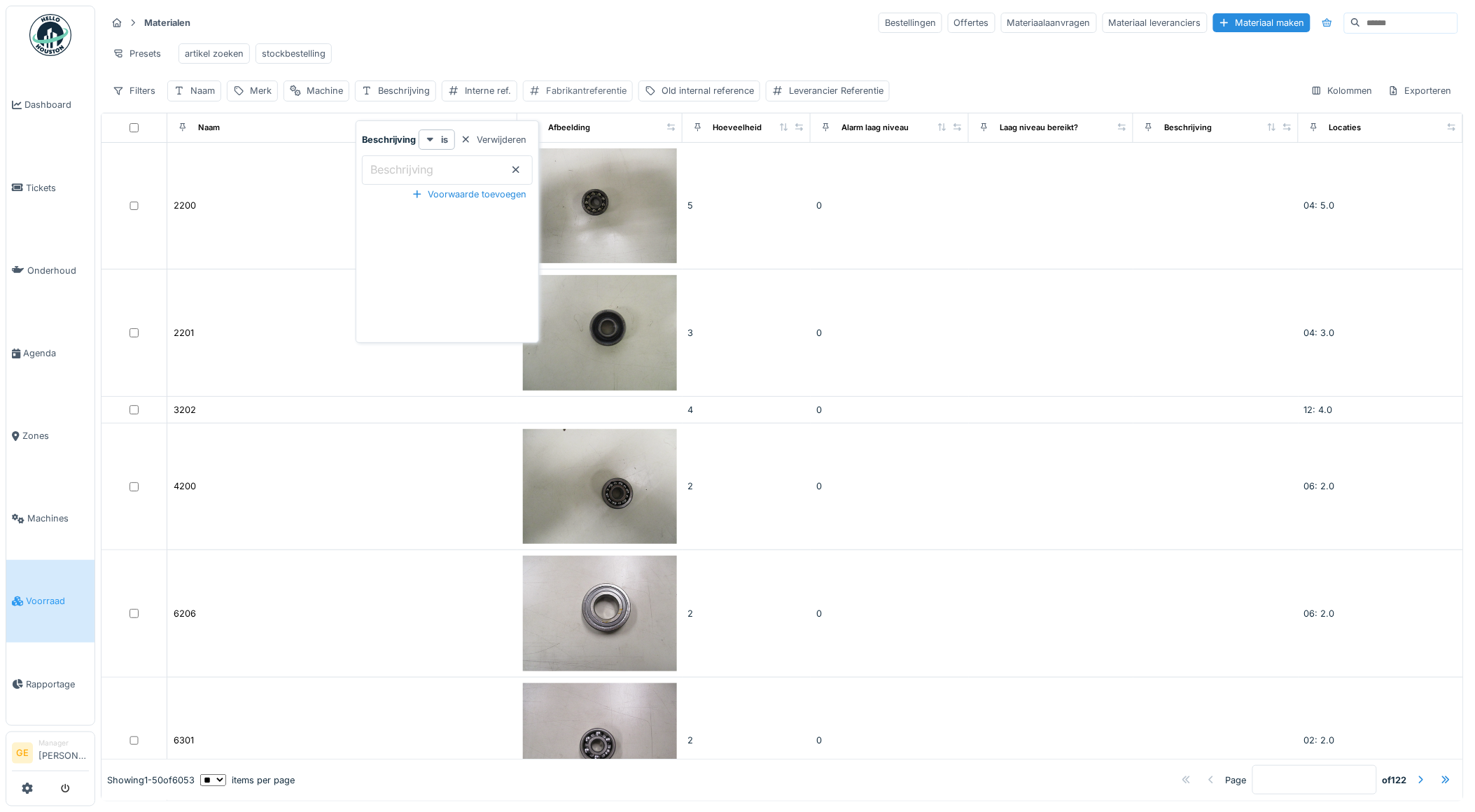
click at [604, 97] on div "Fabrikantreferentie" at bounding box center [586, 90] width 80 height 13
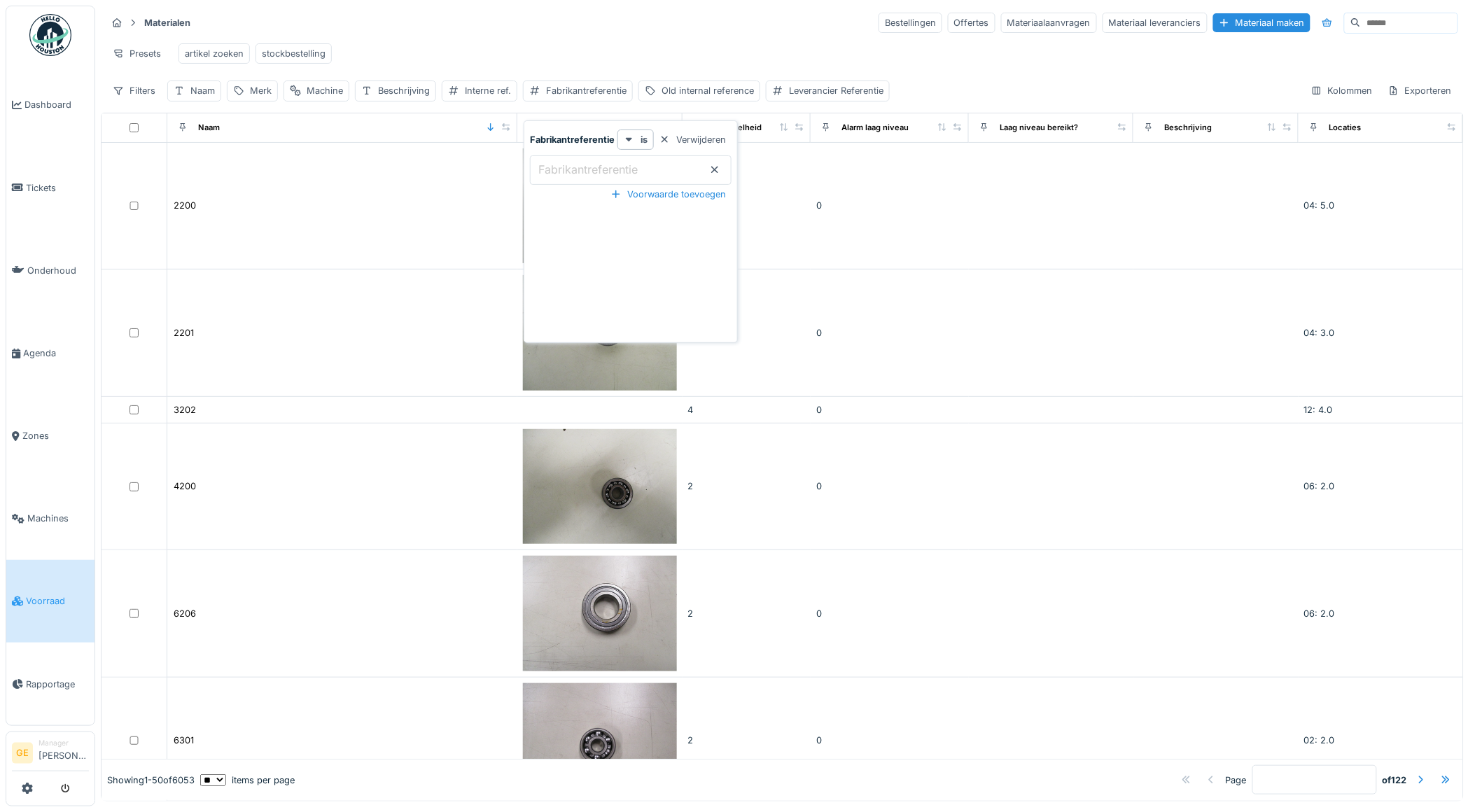
click at [596, 161] on label "Fabrikantreferentie" at bounding box center [588, 169] width 105 height 17
click at [596, 159] on input "Fabrikantreferentie" at bounding box center [631, 170] width 202 height 30
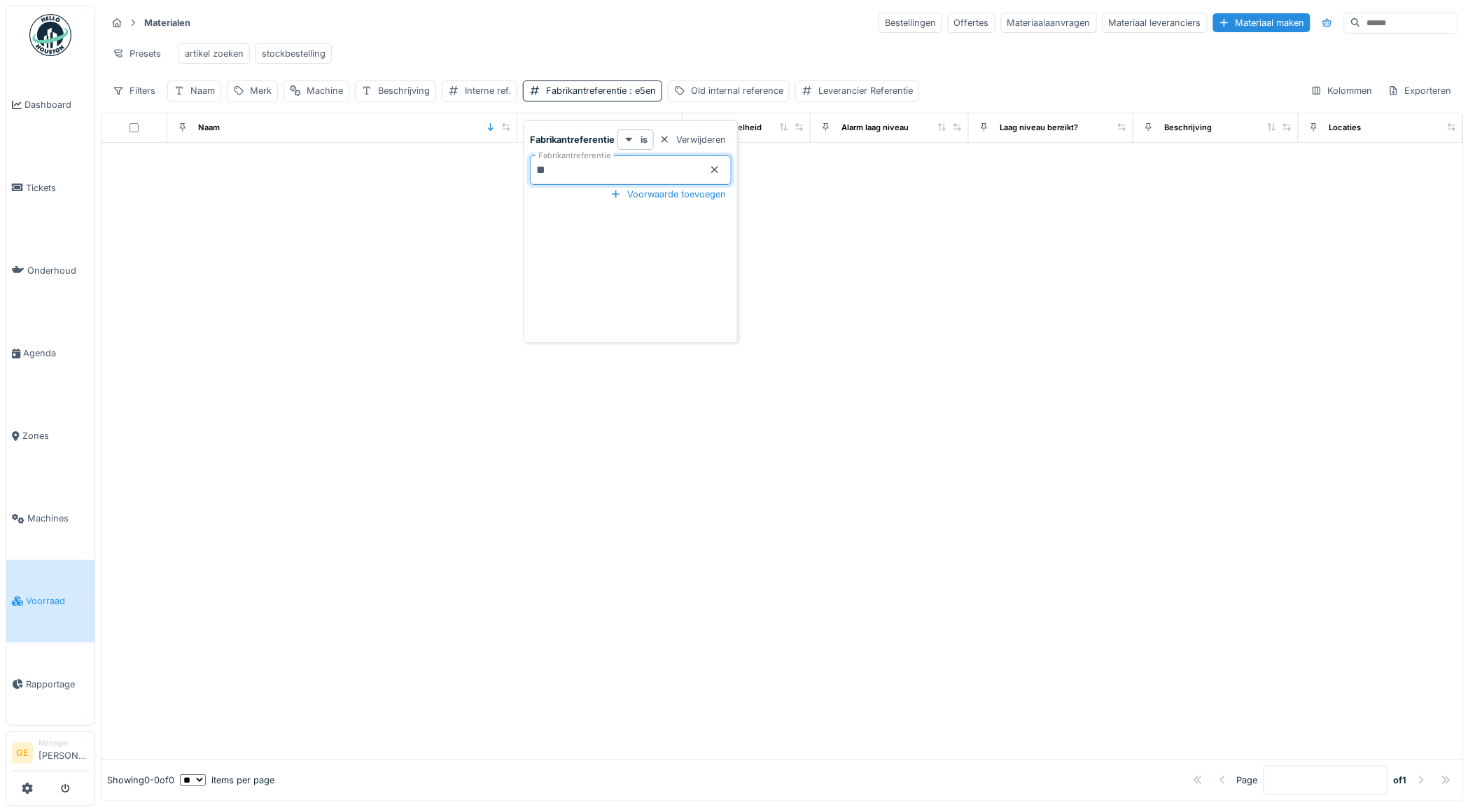
type input "*"
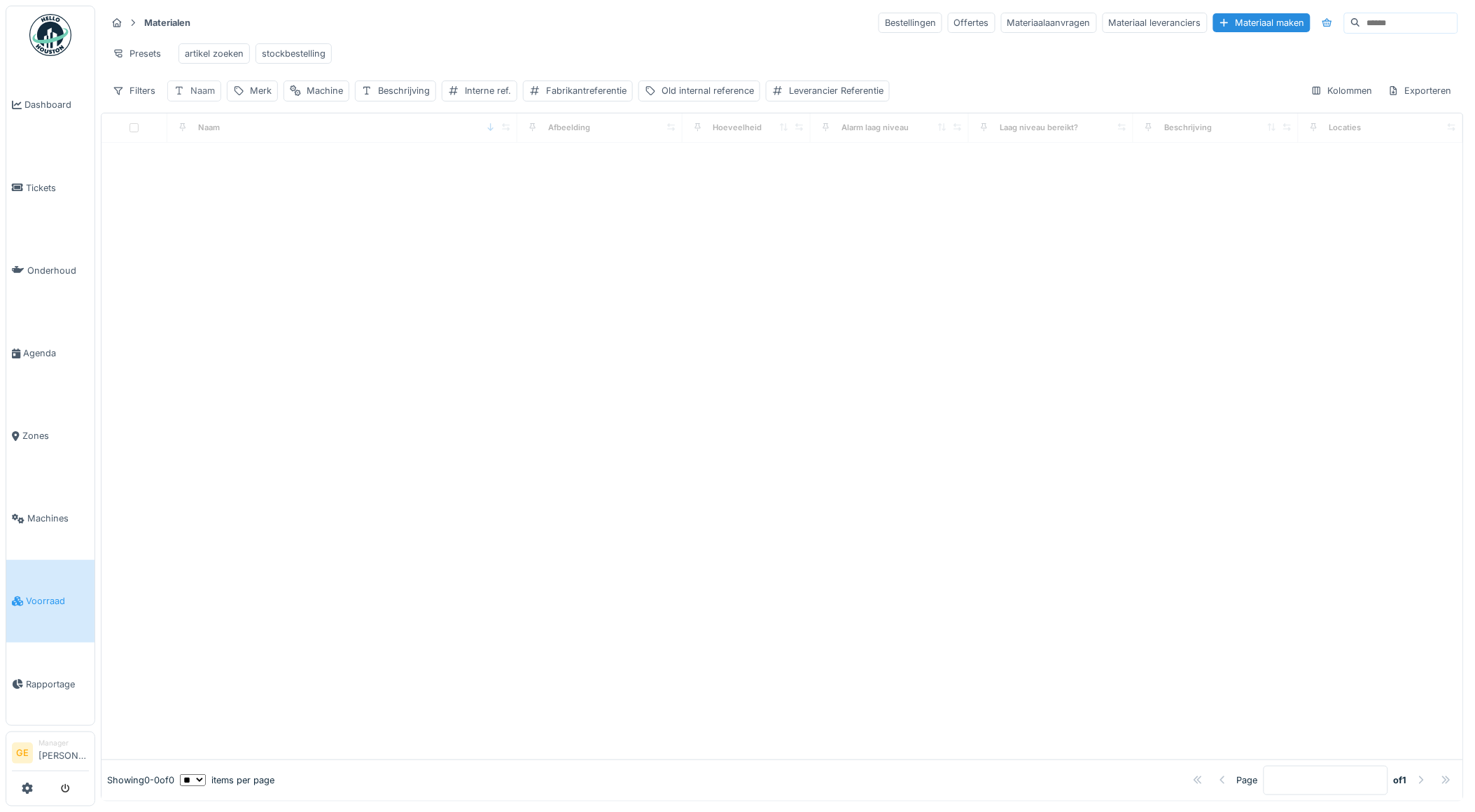
click at [208, 93] on div "Naam" at bounding box center [203, 90] width 24 height 13
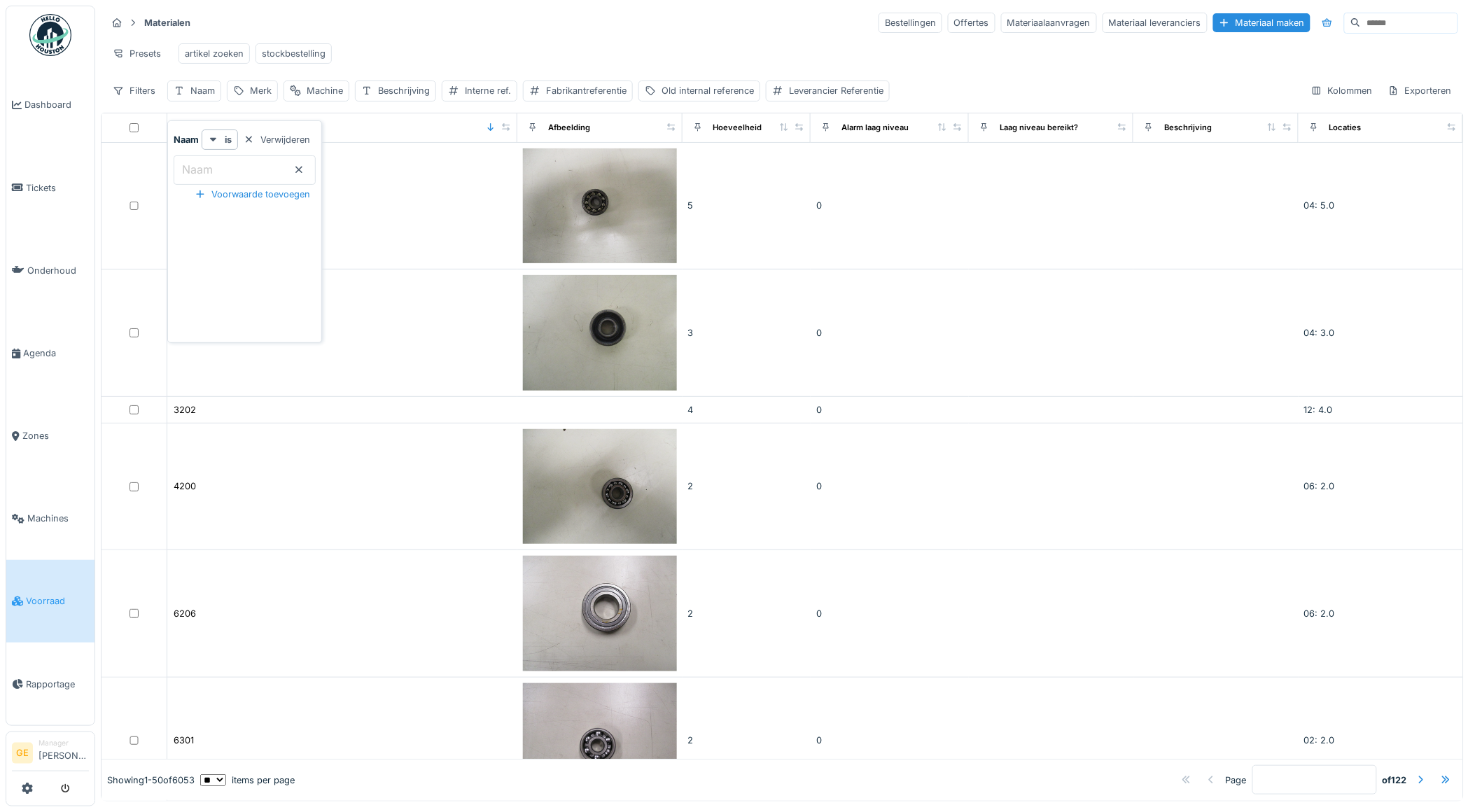
click at [224, 155] on input "Naam" at bounding box center [245, 170] width 142 height 30
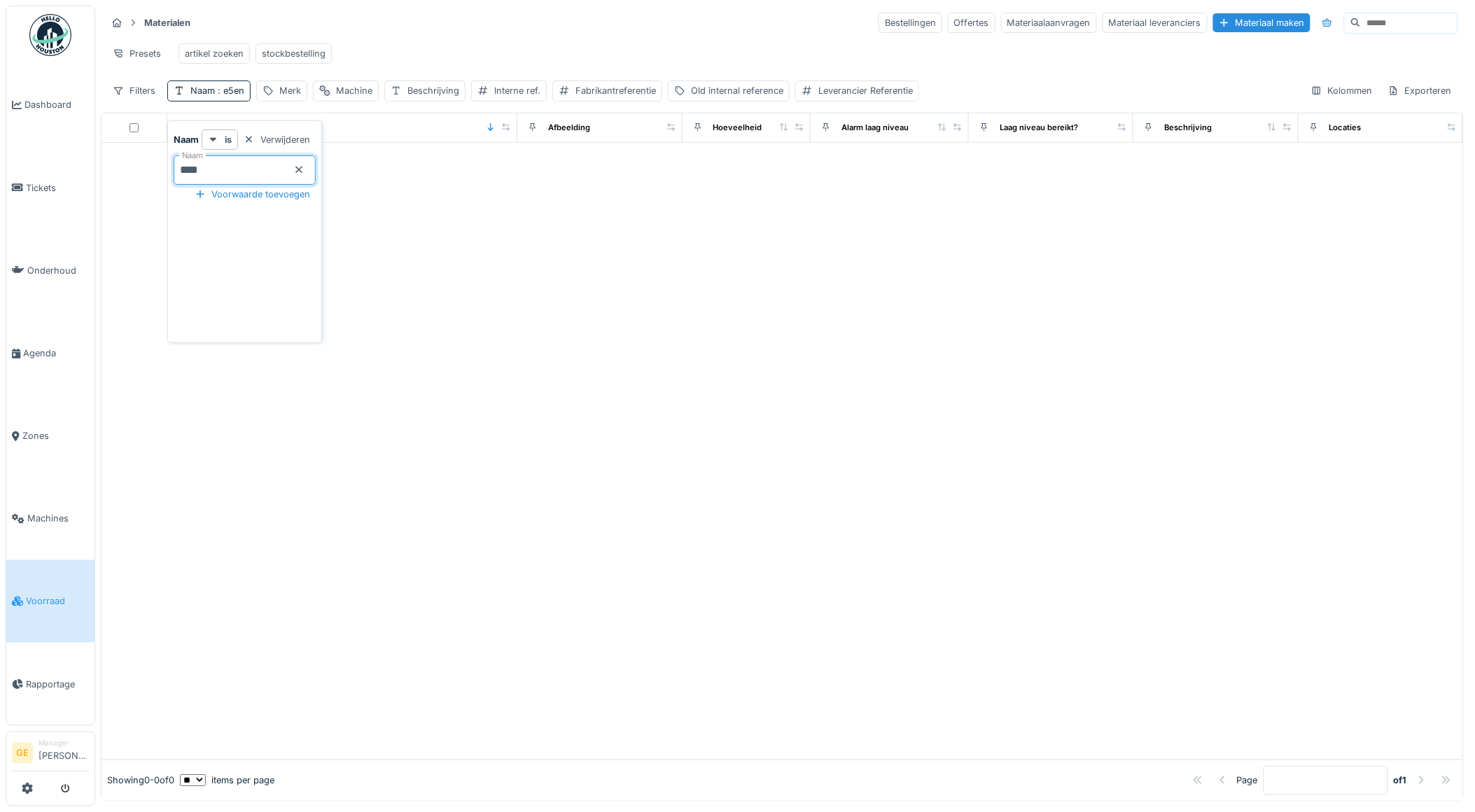
type input "****"
click at [305, 165] on icon at bounding box center [299, 169] width 11 height 9
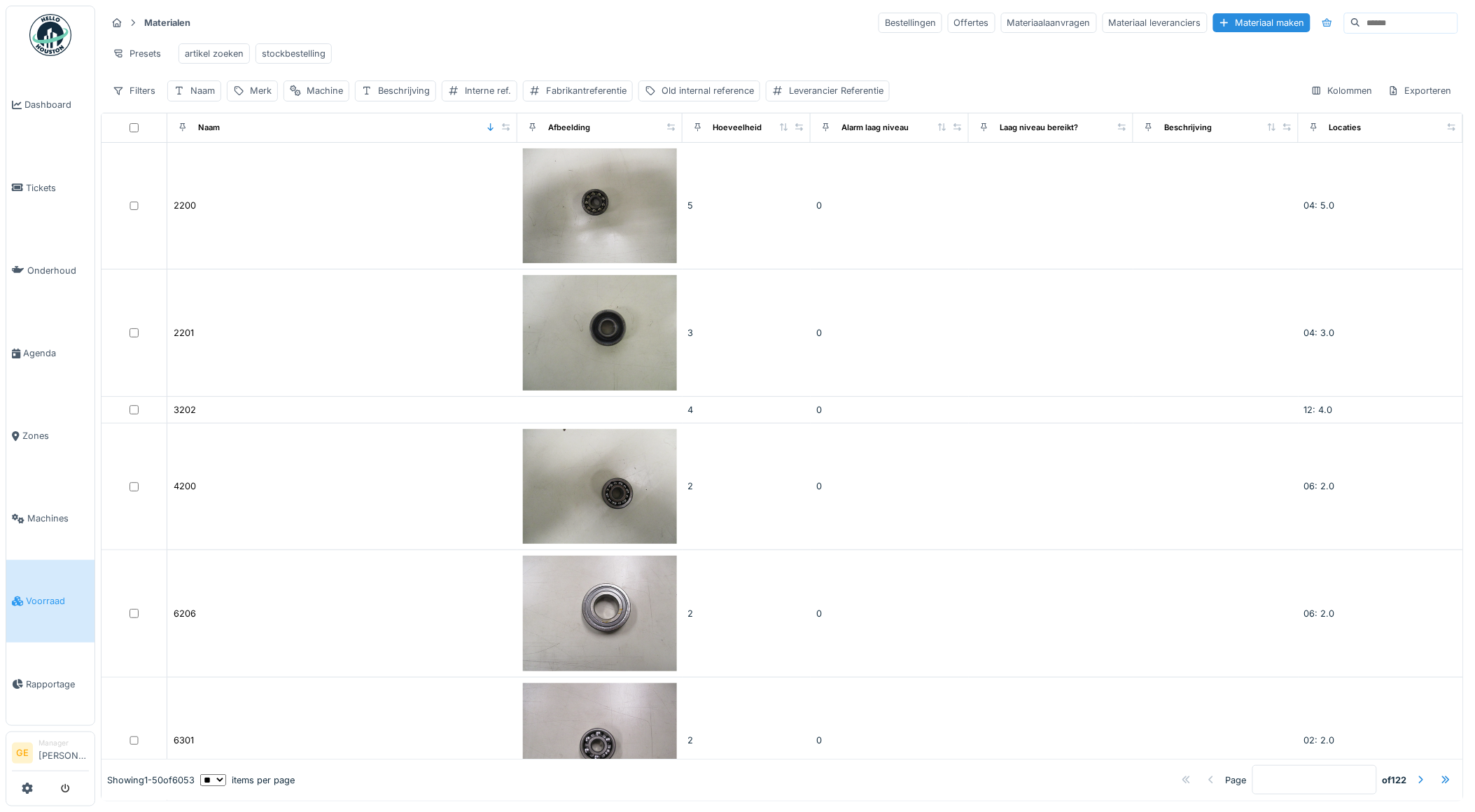
click at [500, 48] on div "Presets artikel zoeken stockbestelling" at bounding box center [782, 53] width 1352 height 31
